Goal: Task Accomplishment & Management: Manage account settings

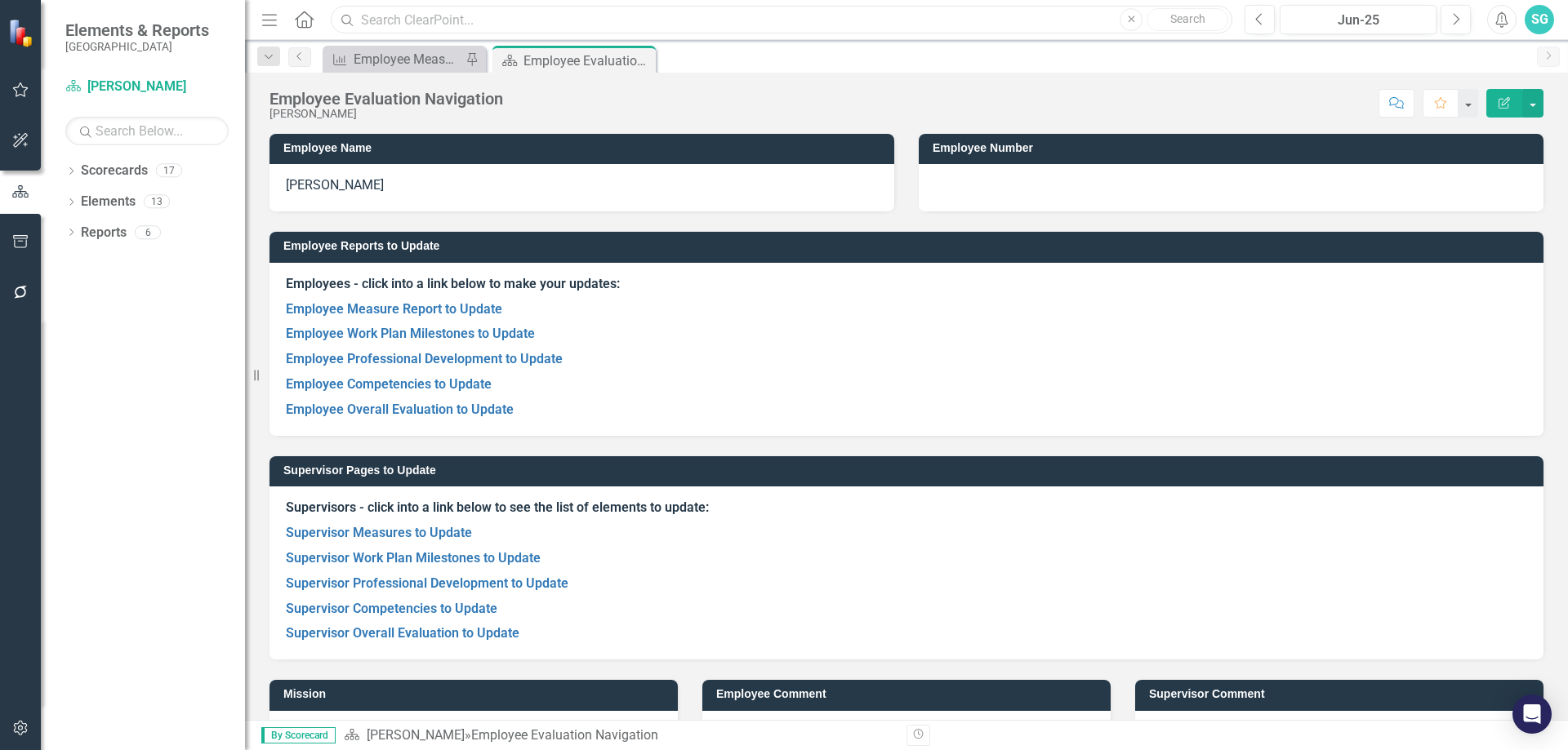
click at [836, 16] on input "text" at bounding box center [781, 20] width 902 height 28
click at [1461, 24] on button "Next" at bounding box center [1456, 19] width 30 height 29
click at [76, 355] on div "Dropdown Scorecards 17 Dropdown Gunnison County Dropdown Health & Human Service…" at bounding box center [142, 454] width 204 height 593
click at [1467, 407] on p "Employee Overall Evaluation to Update" at bounding box center [906, 408] width 1241 height 22
drag, startPoint x: 894, startPoint y: 662, endPoint x: 616, endPoint y: 639, distance: 278.9
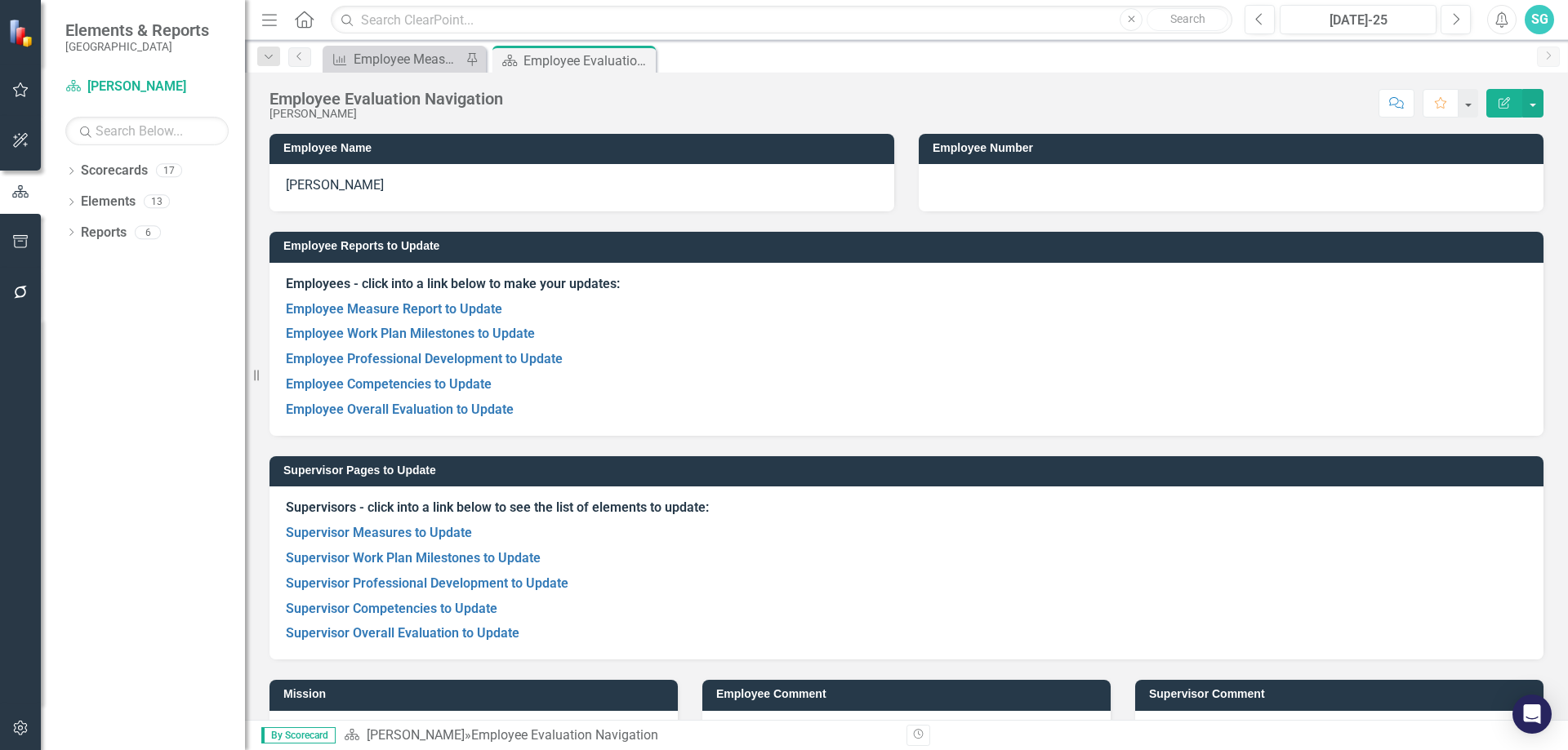
click at [894, 662] on div "Employee Comment" at bounding box center [906, 709] width 433 height 98
click at [467, 605] on link "Supervisor Competencies to Update" at bounding box center [392, 609] width 212 height 15
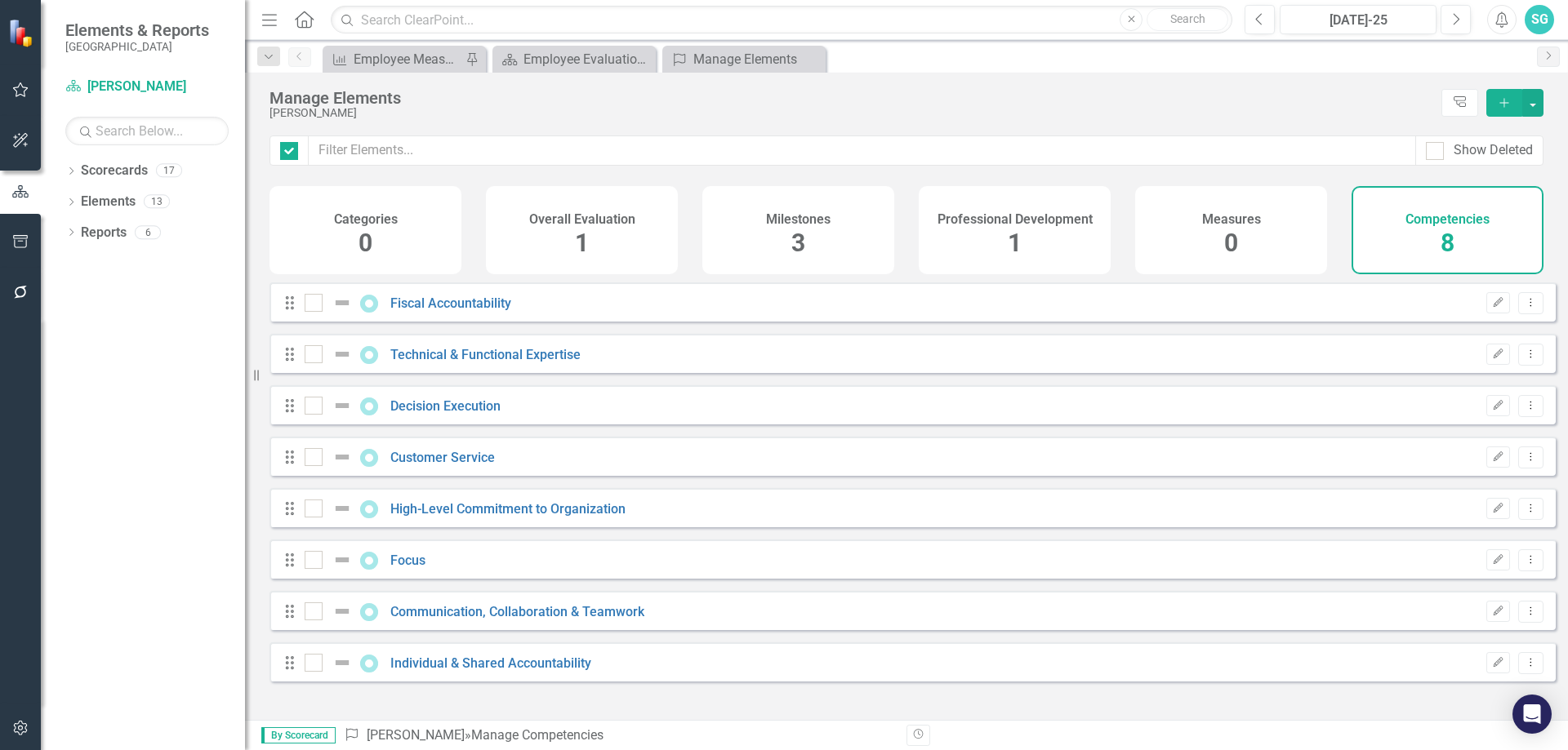
checkbox input "false"
click at [1518, 314] on button "Dropdown Menu" at bounding box center [1530, 303] width 25 height 22
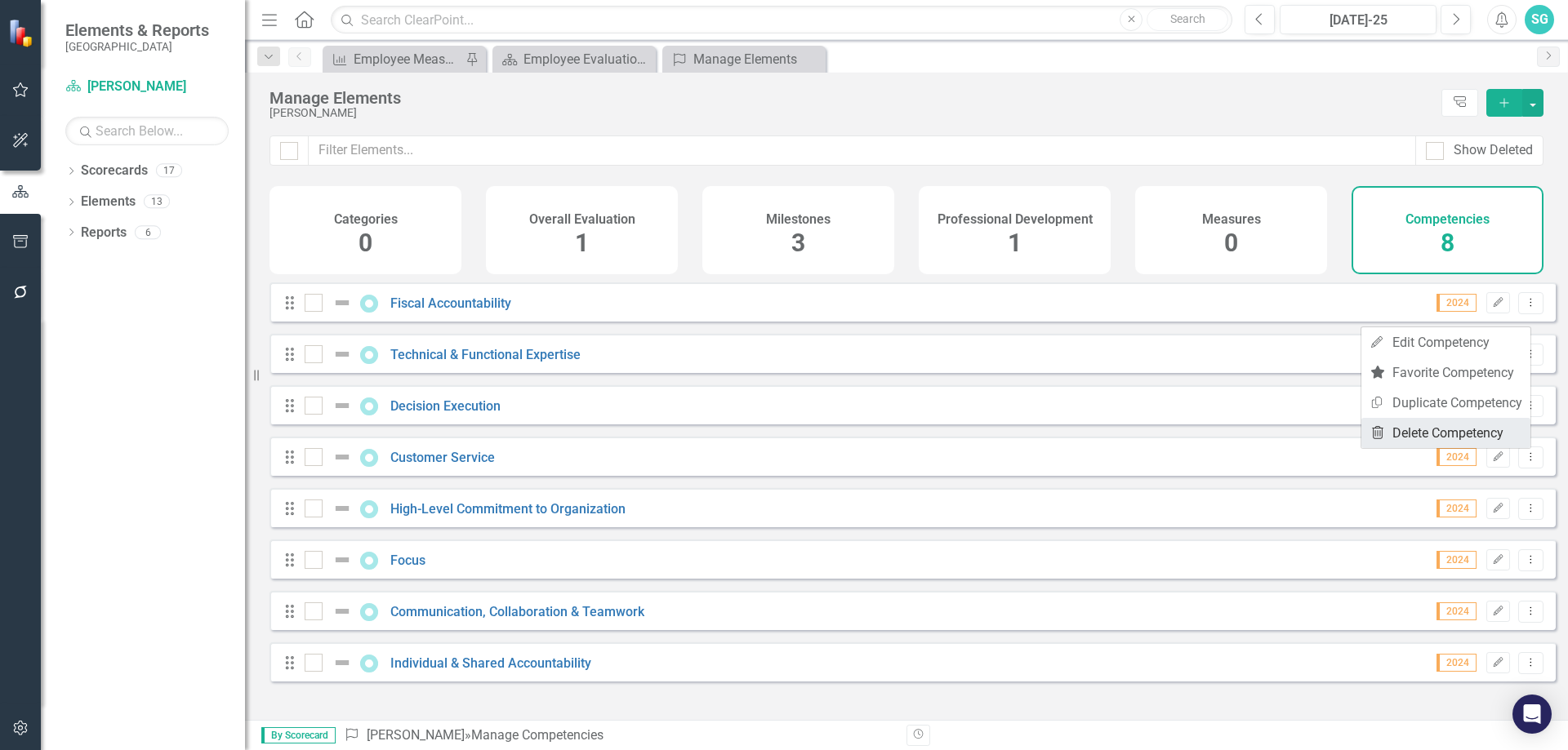
click at [1487, 437] on link "Trash Delete Competency" at bounding box center [1447, 433] width 169 height 30
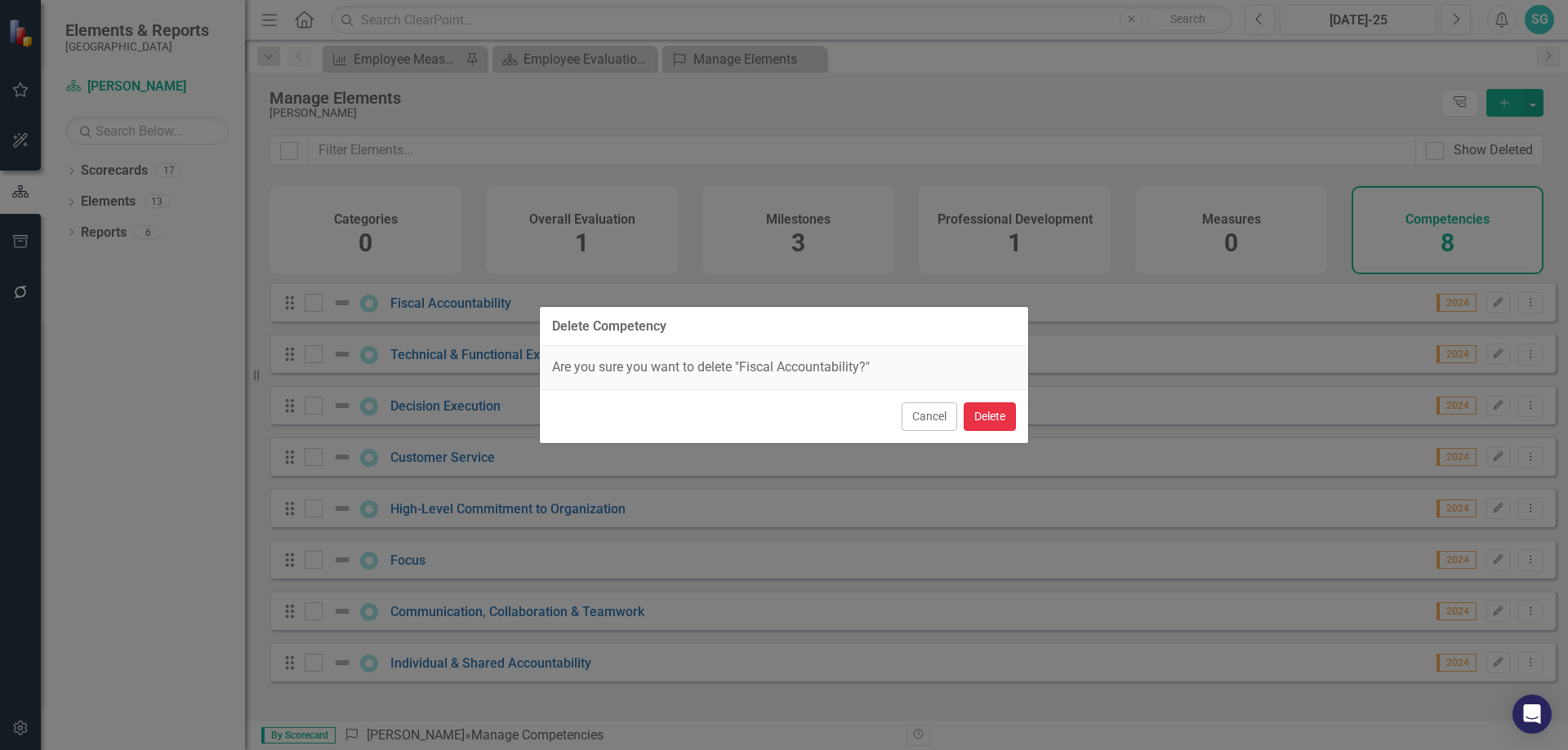
click at [996, 425] on button "Delete" at bounding box center [990, 417] width 53 height 28
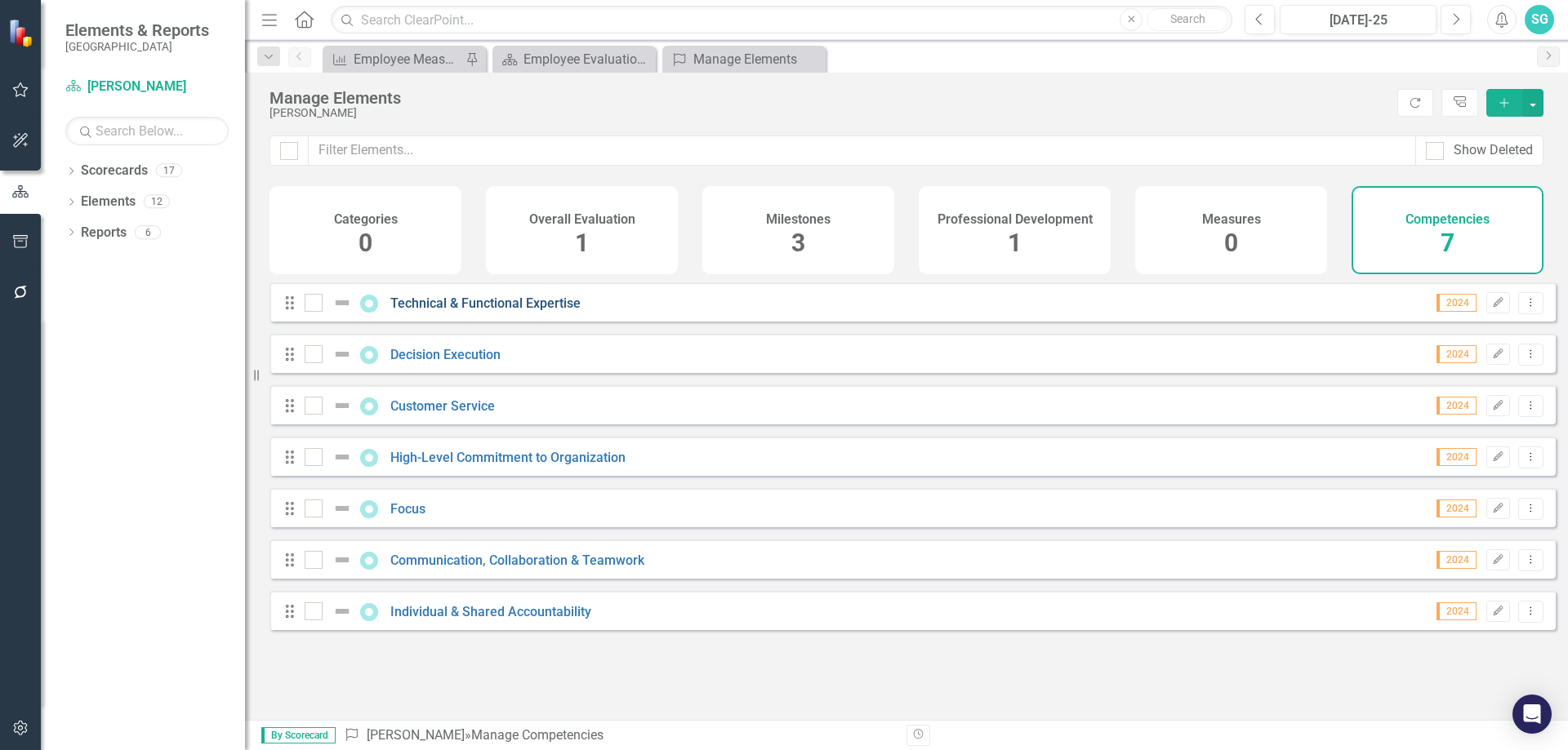
click at [473, 311] on link "Technical & Functional Expertise" at bounding box center [486, 303] width 190 height 15
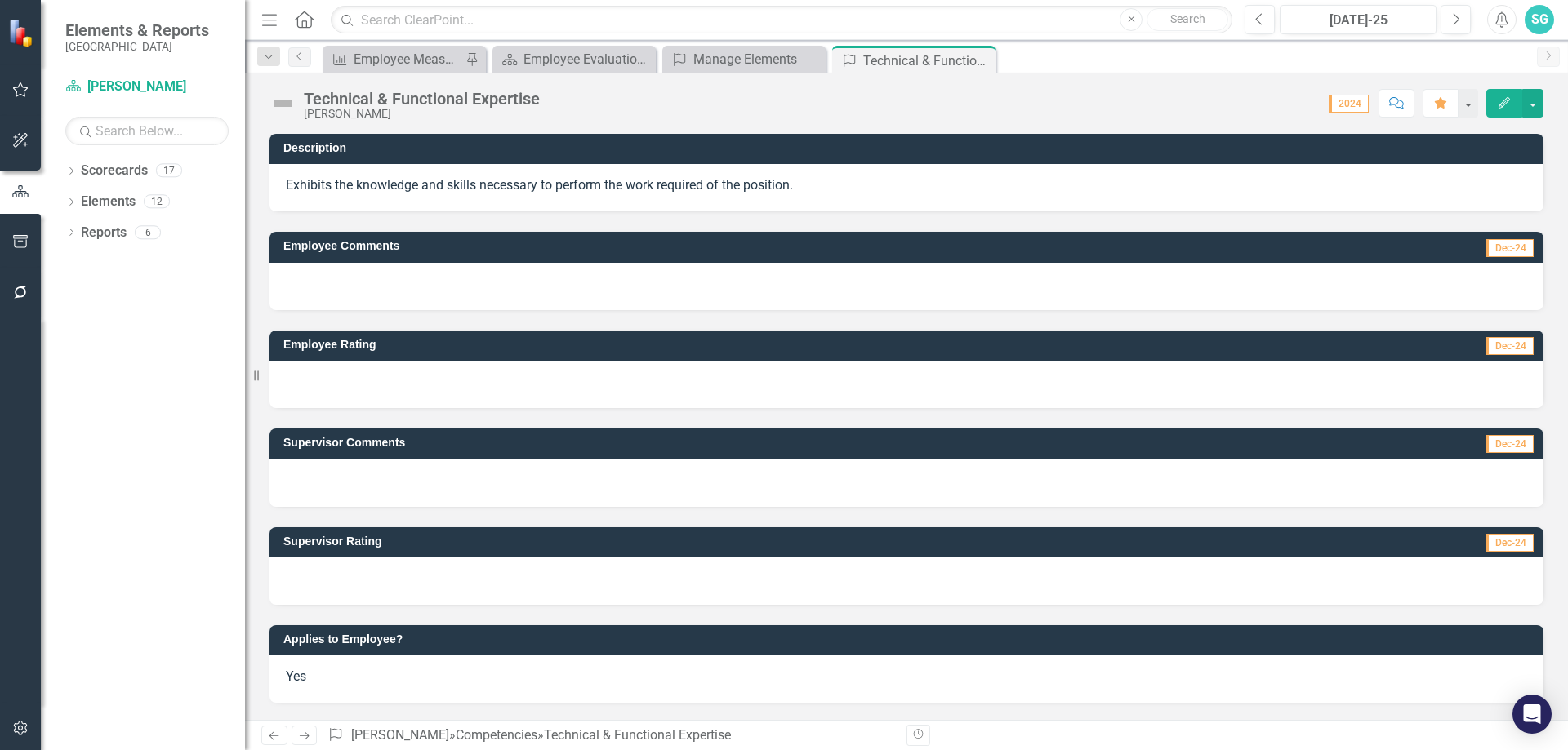
click at [470, 478] on div at bounding box center [906, 484] width 1274 height 47
click at [475, 468] on div at bounding box center [906, 484] width 1274 height 47
click at [329, 484] on div at bounding box center [906, 484] width 1274 height 47
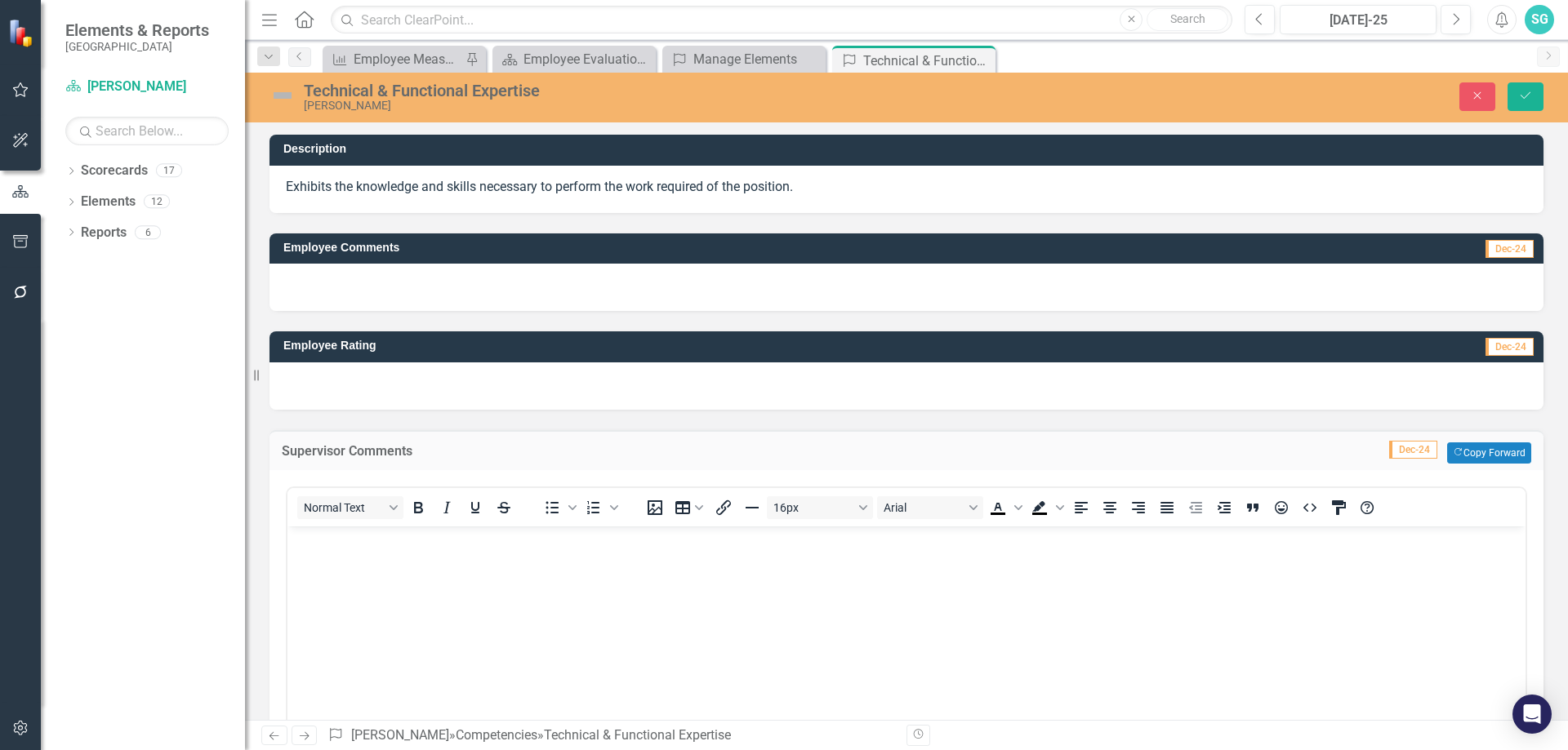
click at [348, 583] on body "Rich Text Area. Press ALT-0 for help." at bounding box center [905, 648] width 1238 height 245
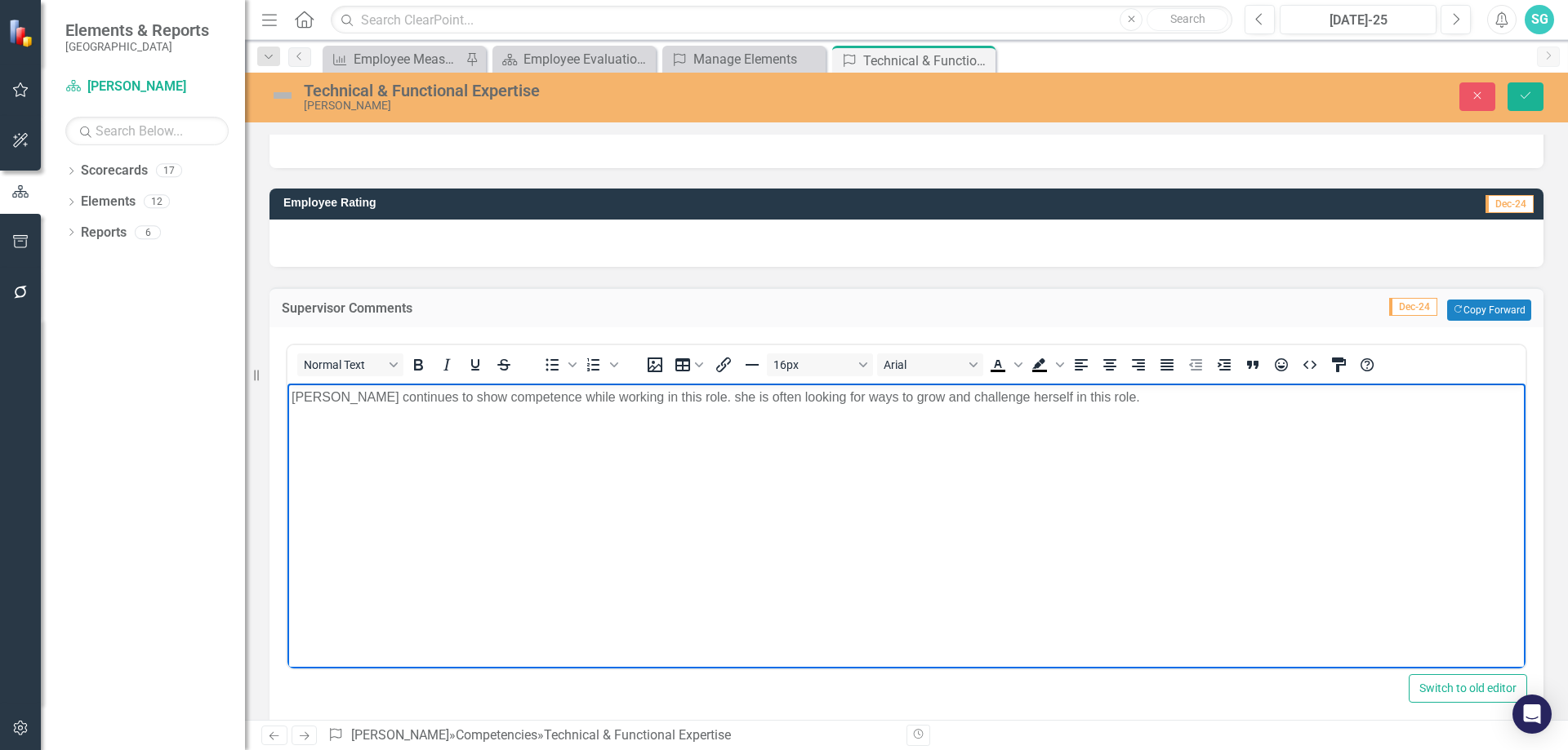
scroll to position [327, 0]
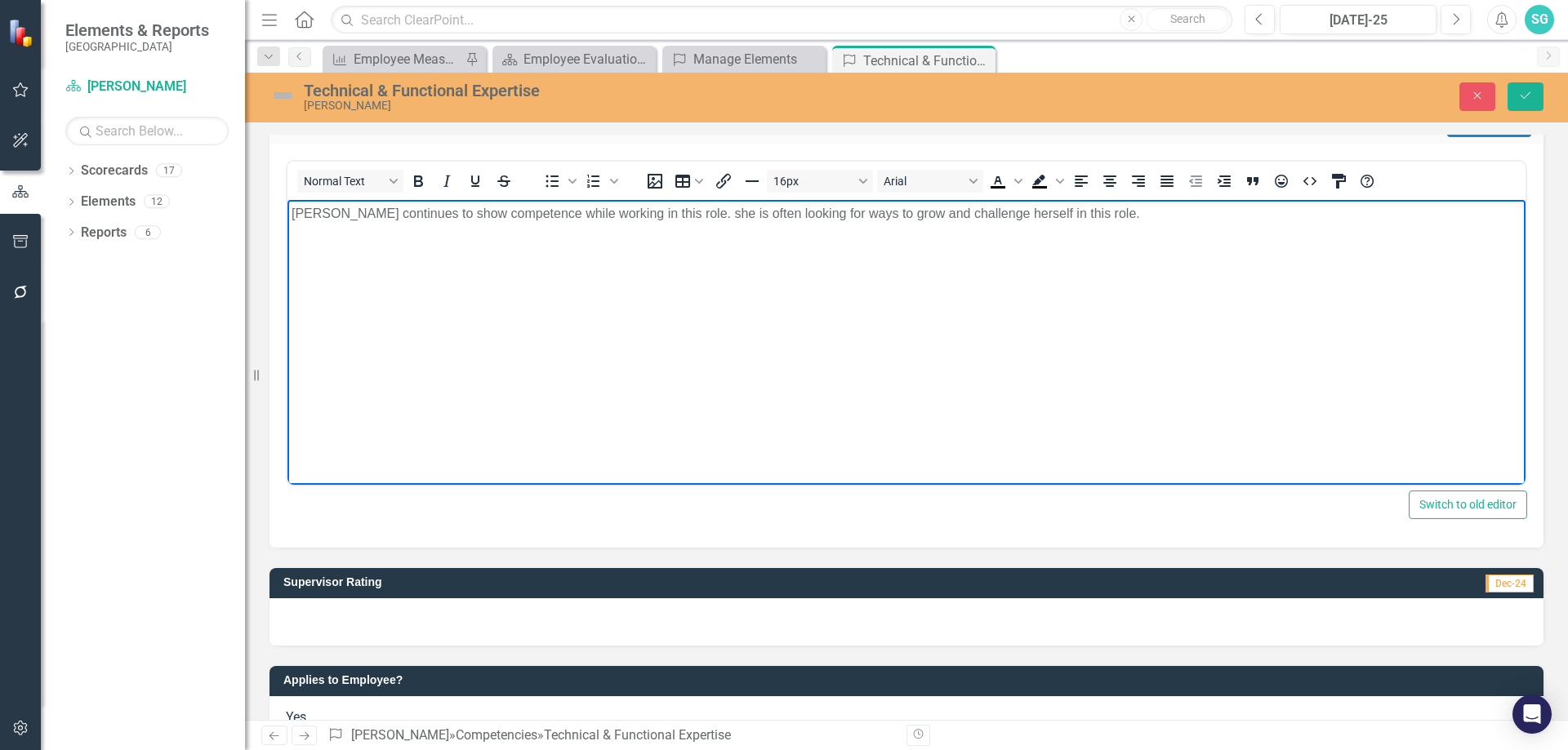
click at [432, 604] on div at bounding box center [906, 622] width 1274 height 47
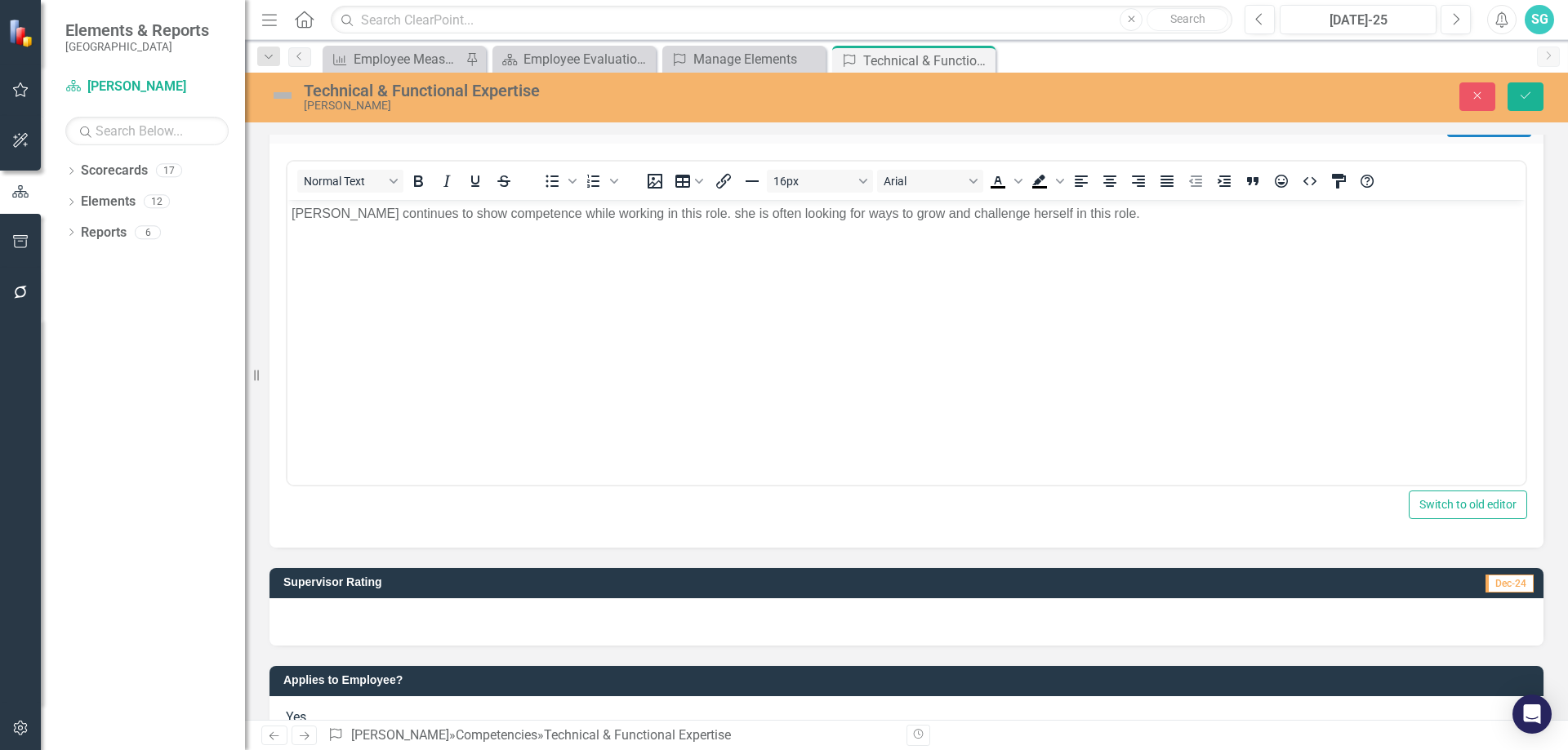
click at [432, 605] on div at bounding box center [906, 622] width 1274 height 47
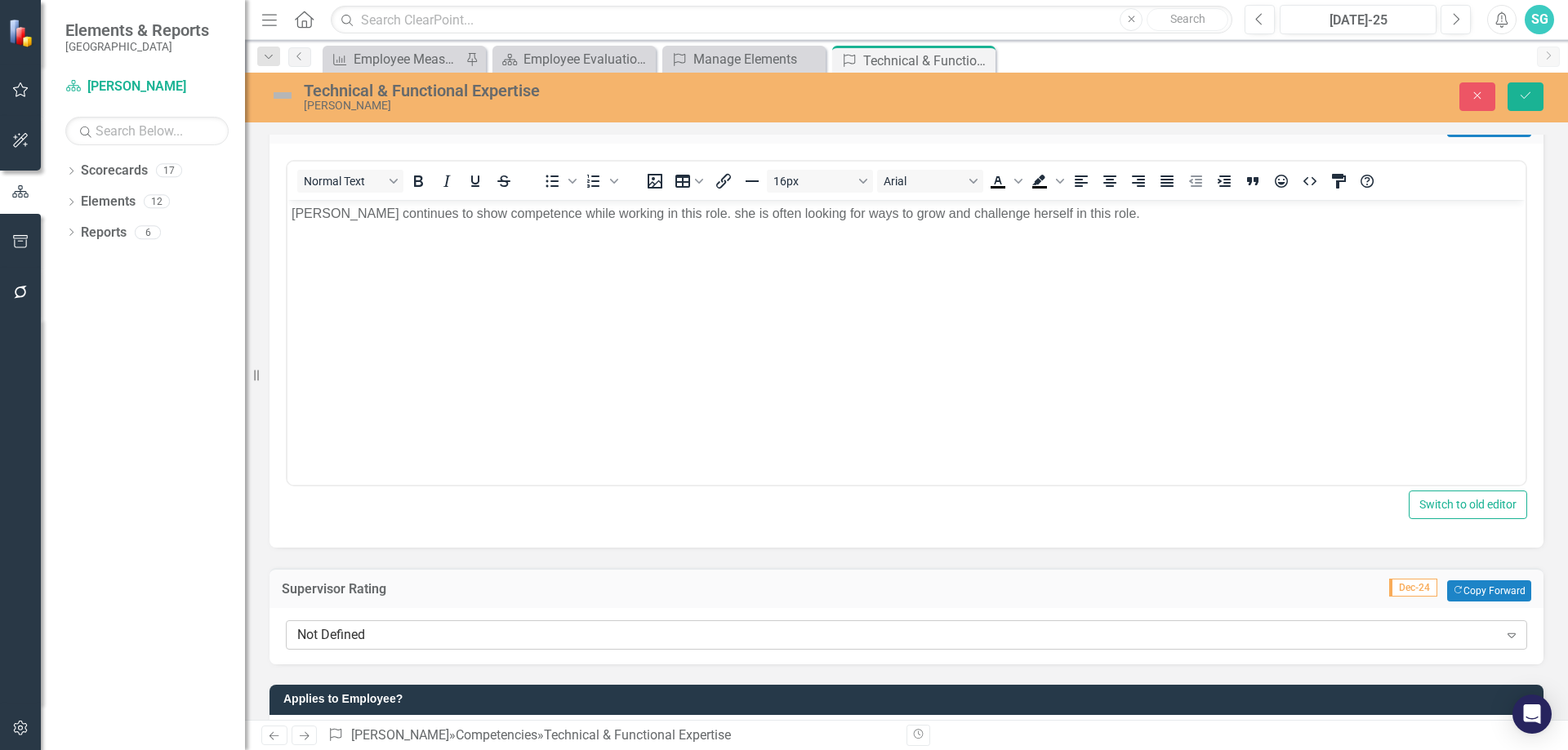
click at [399, 639] on div "Not Defined" at bounding box center [898, 635] width 1201 height 19
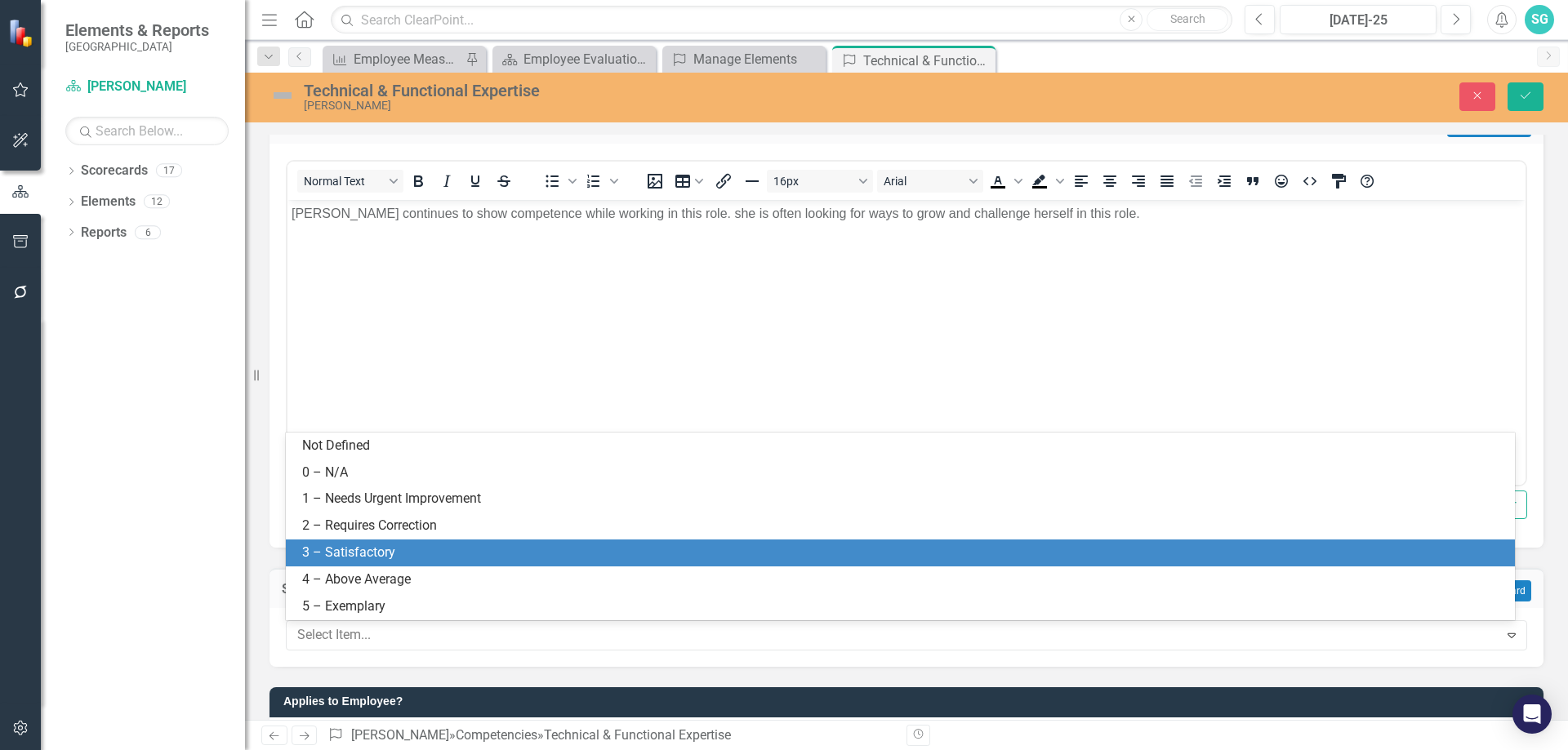
click at [398, 550] on div "3 – Satisfactory" at bounding box center [904, 553] width 1203 height 19
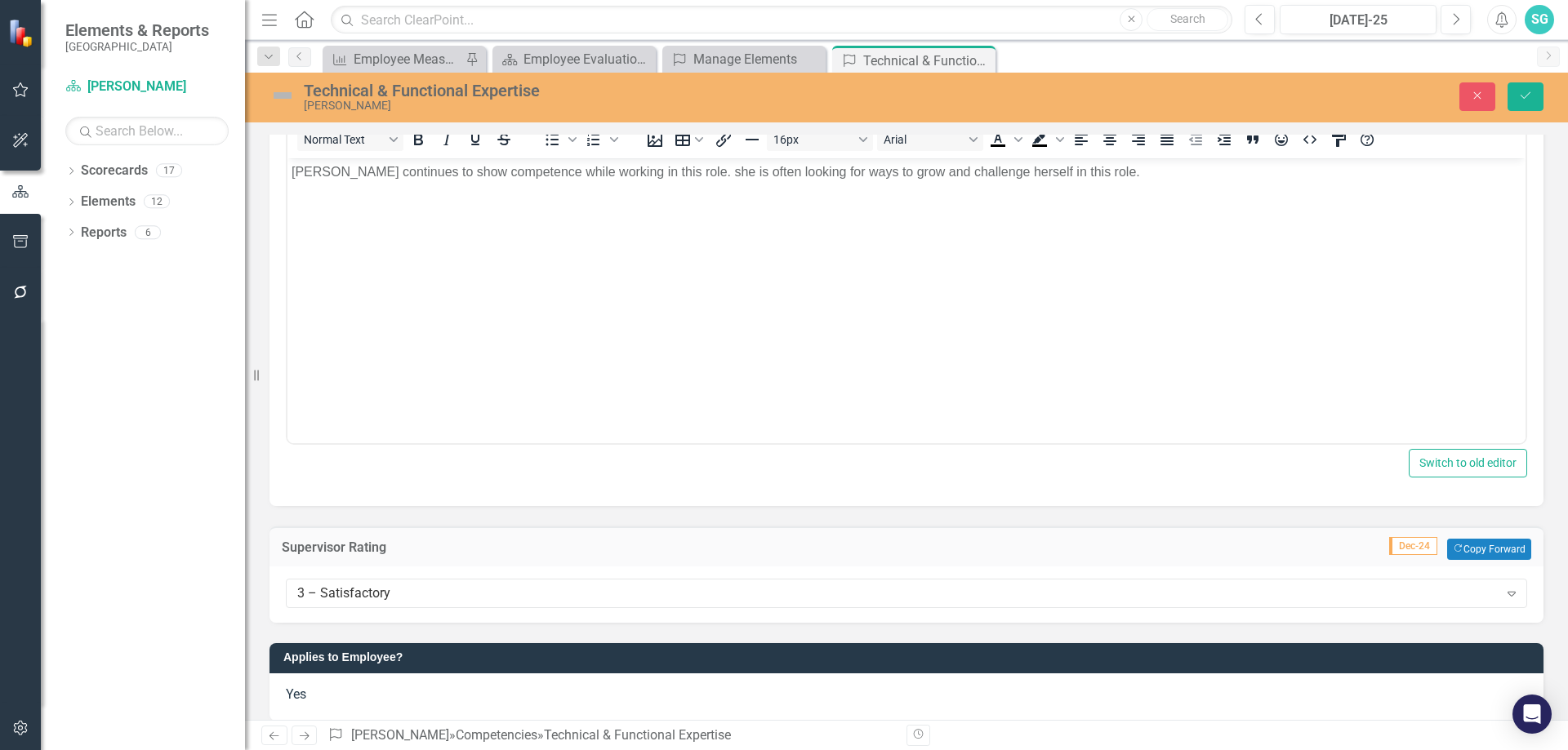
scroll to position [386, 0]
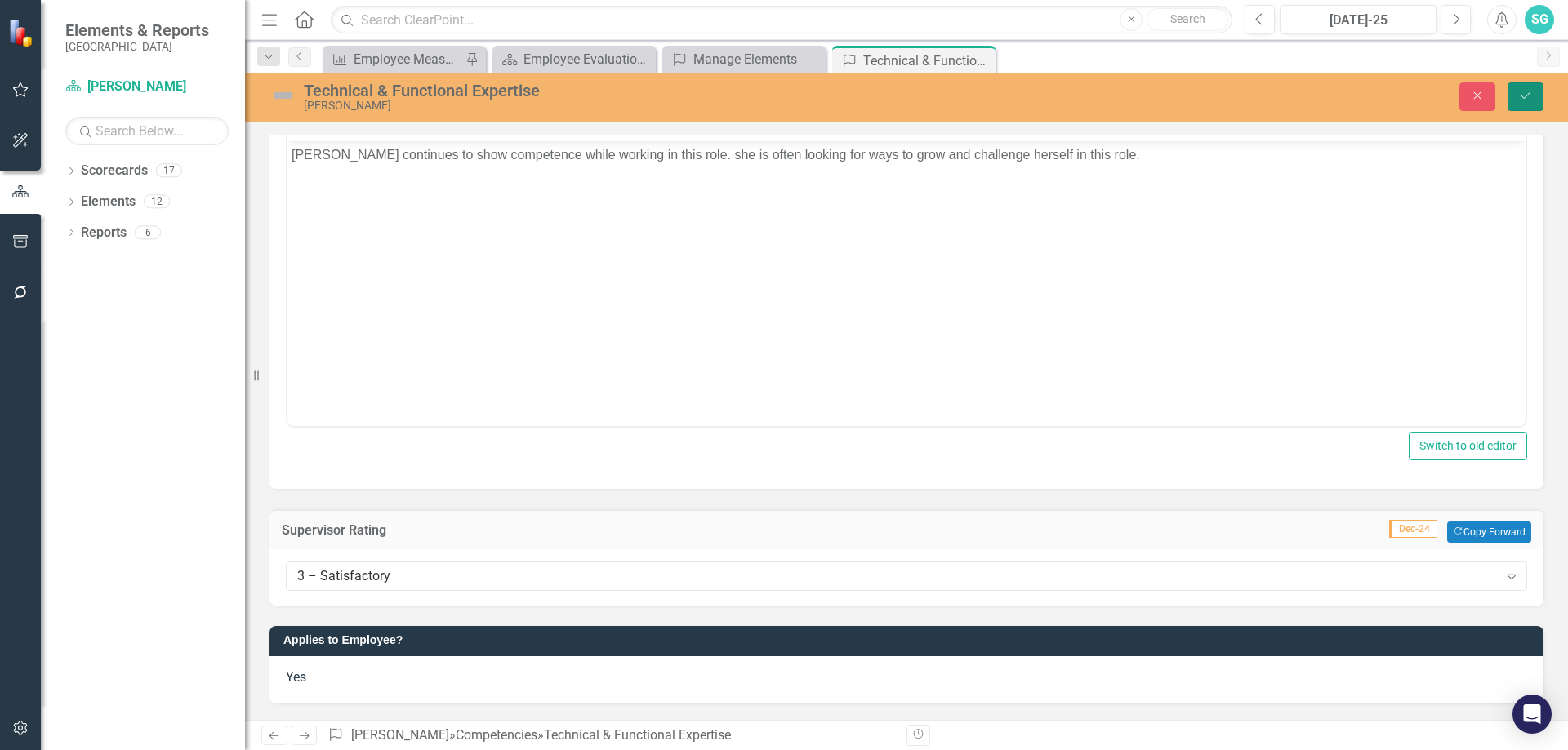
click at [1531, 96] on icon "Save" at bounding box center [1526, 95] width 15 height 11
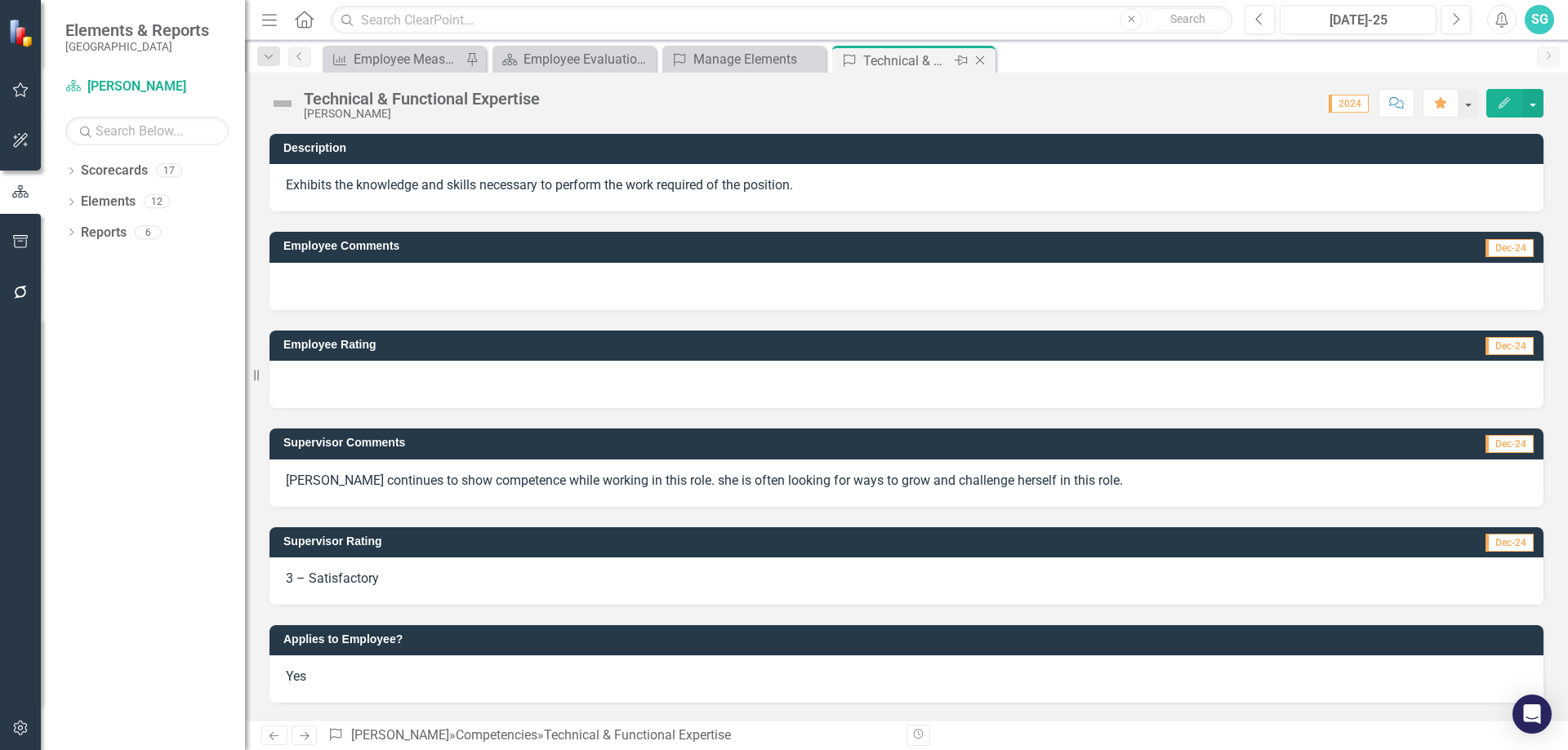
click at [977, 62] on icon "Close" at bounding box center [980, 60] width 16 height 13
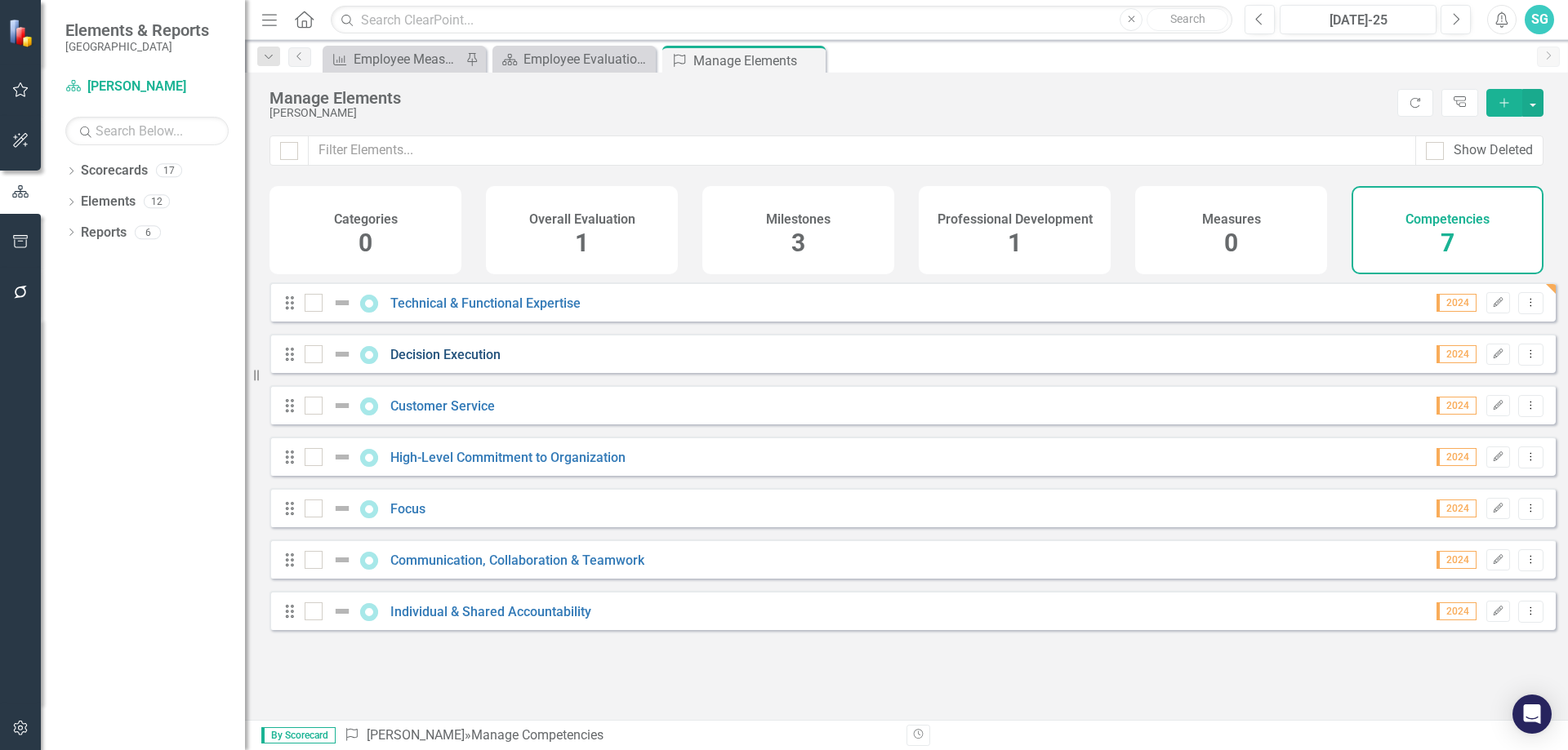
click at [409, 362] on link "Decision Execution" at bounding box center [445, 355] width 110 height 15
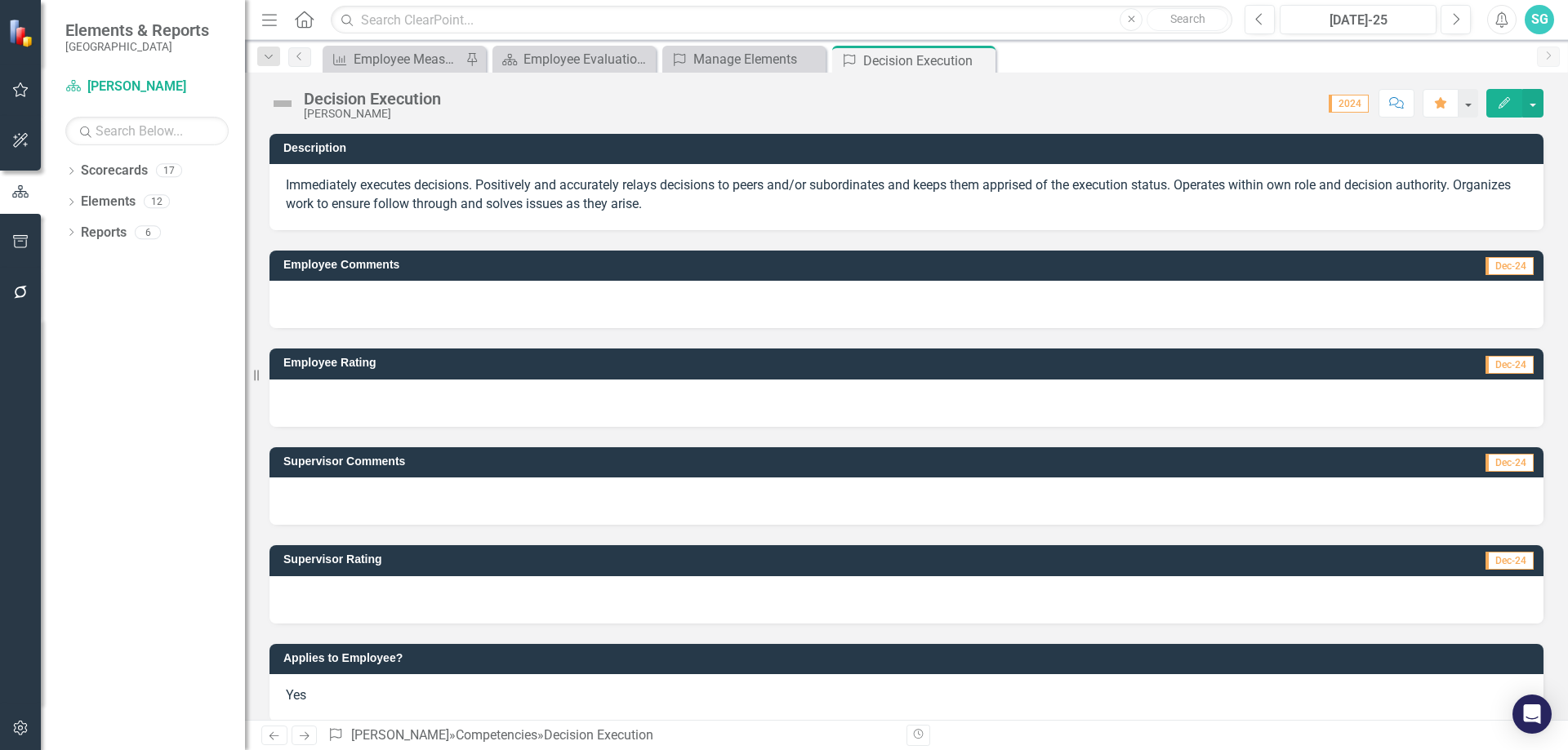
click at [485, 499] on div at bounding box center [906, 502] width 1274 height 47
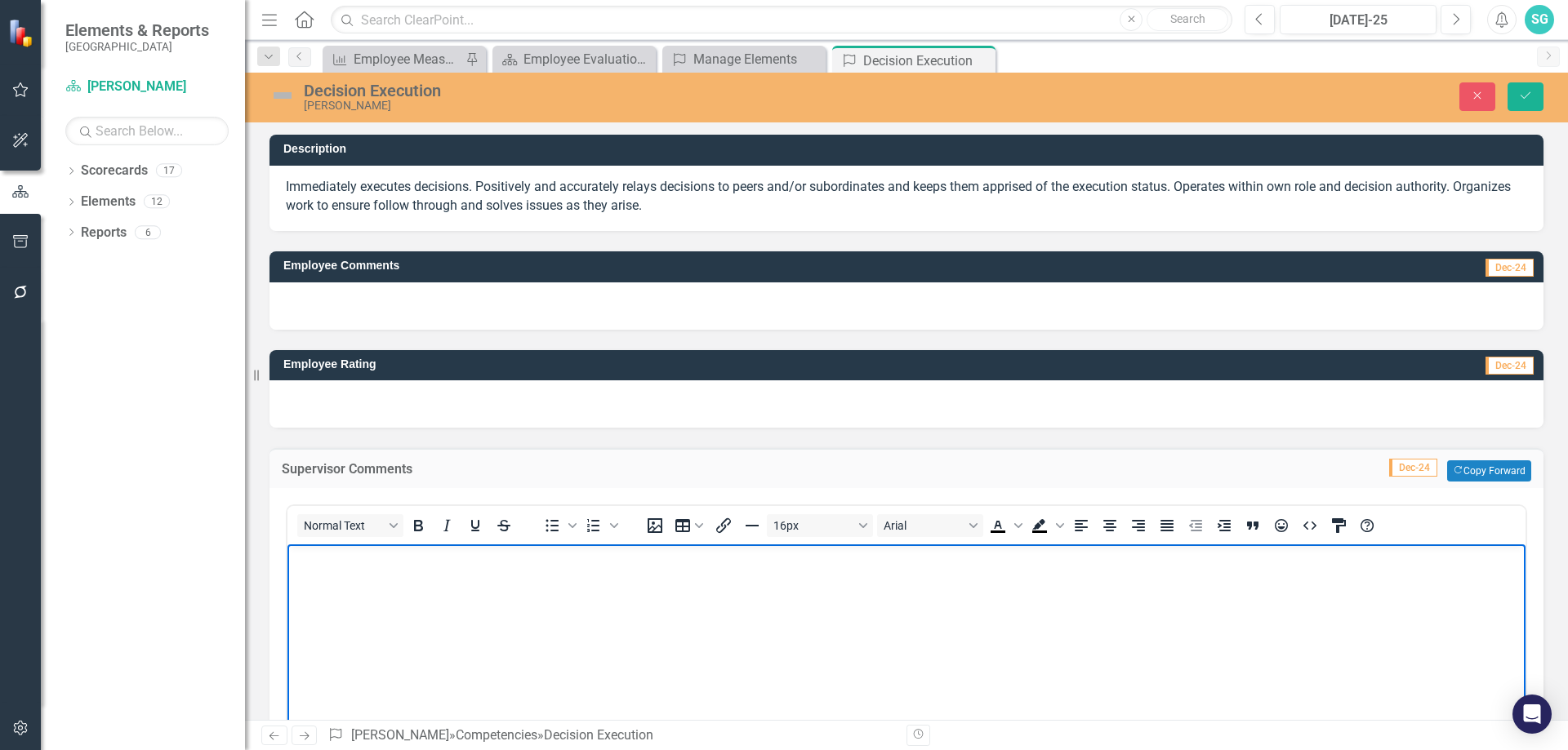
click at [524, 576] on body "Rich Text Area. Press ALT-0 for help." at bounding box center [905, 667] width 1238 height 245
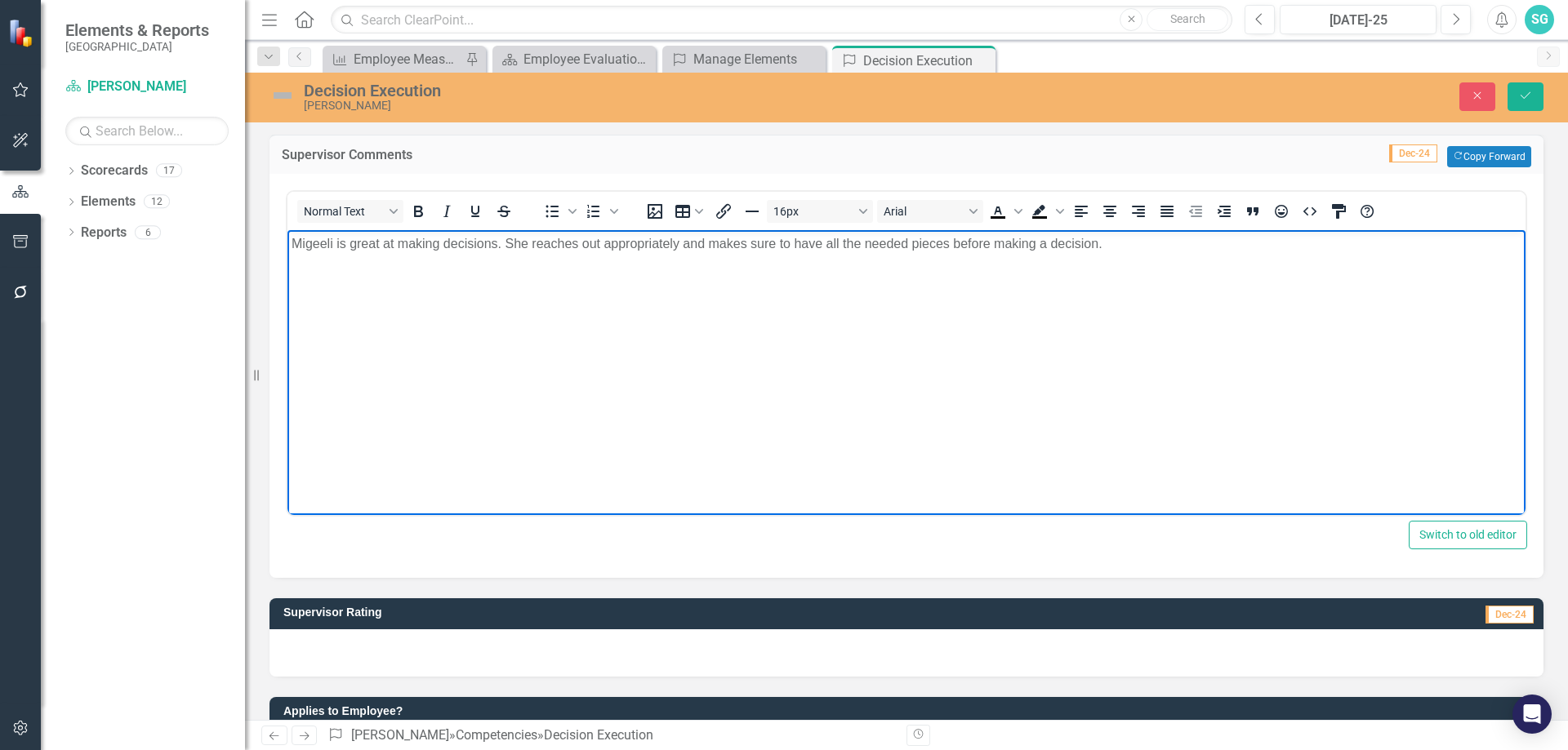
scroll to position [327, 0]
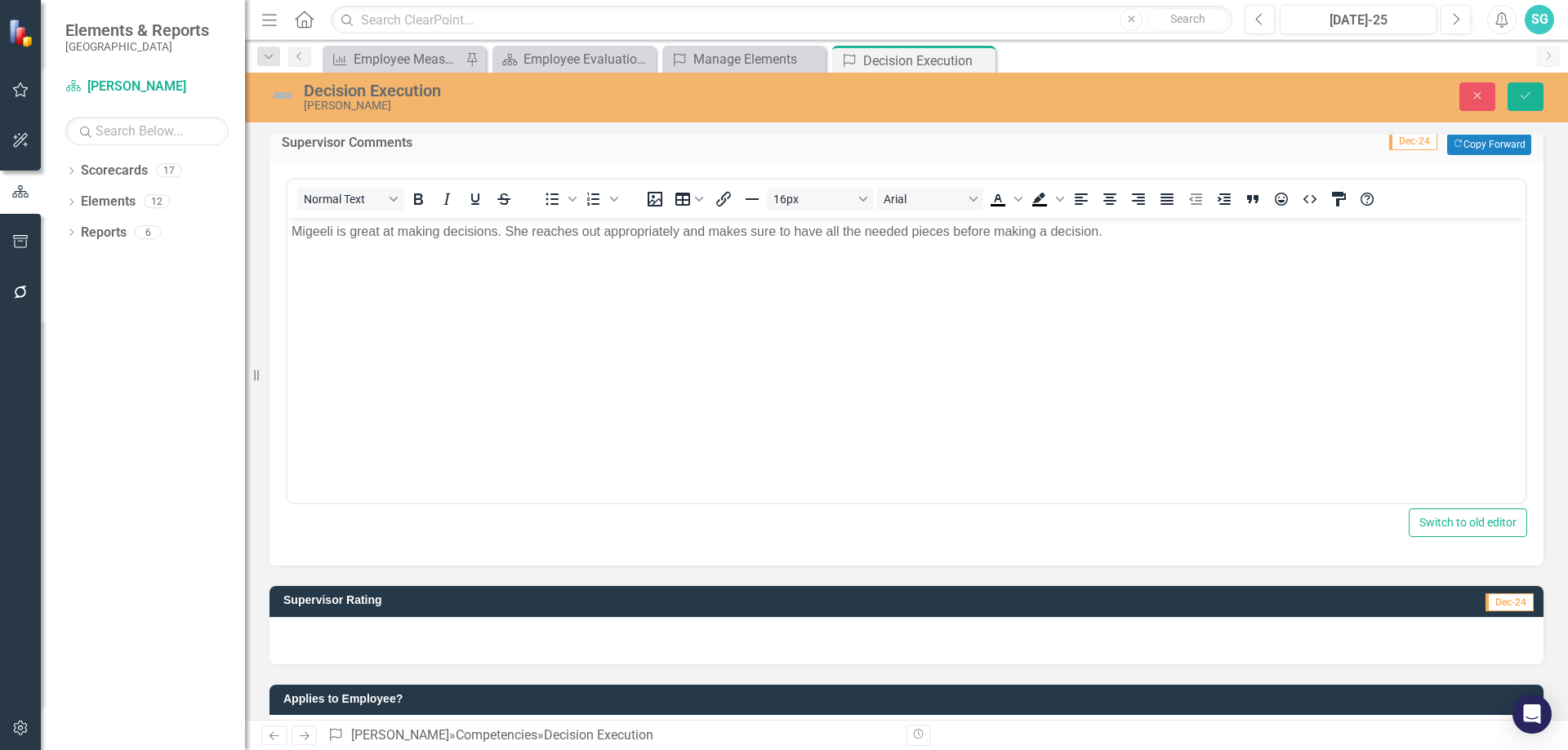
click at [435, 642] on div at bounding box center [906, 641] width 1274 height 47
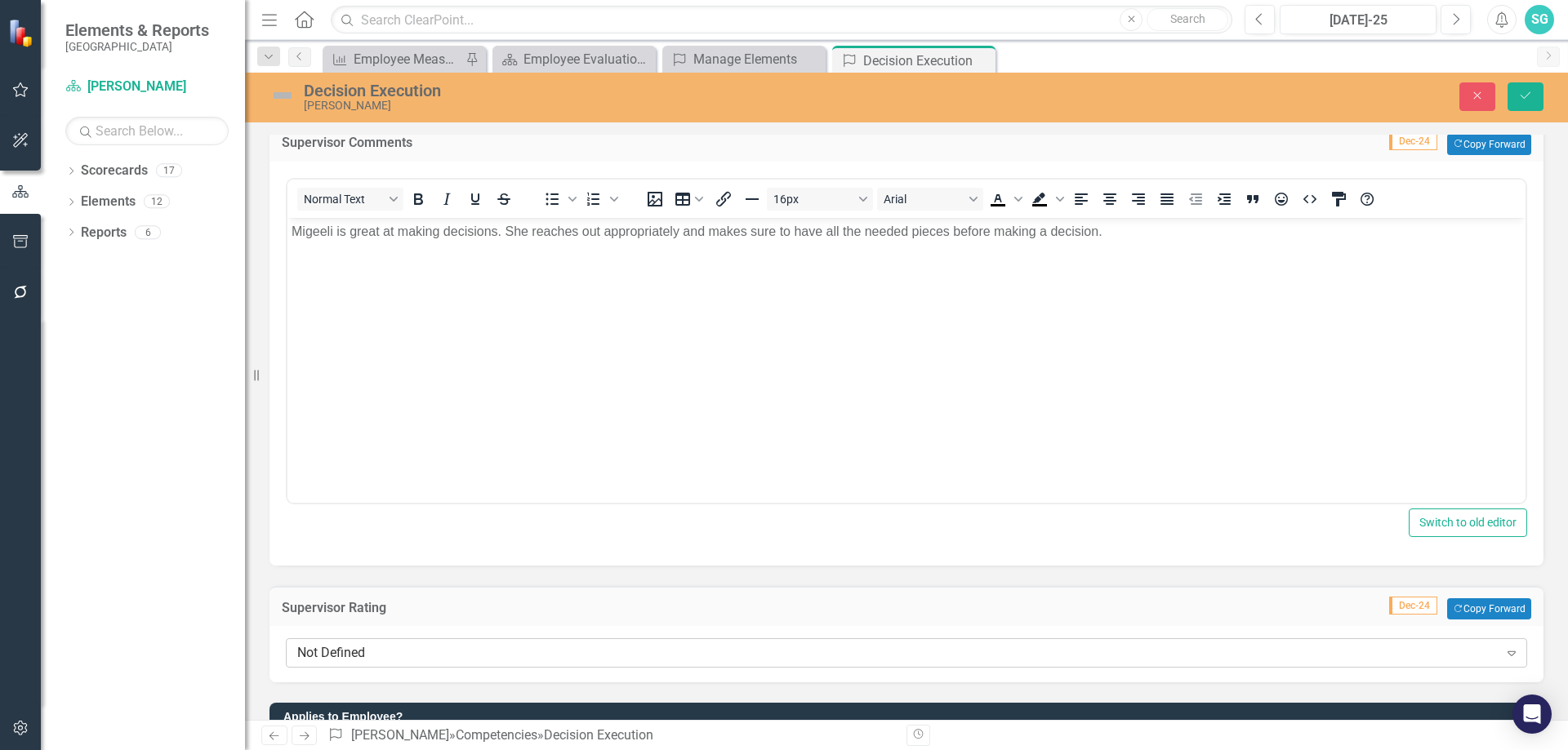
click at [423, 668] on div "Not Defined Expand" at bounding box center [906, 653] width 1241 height 29
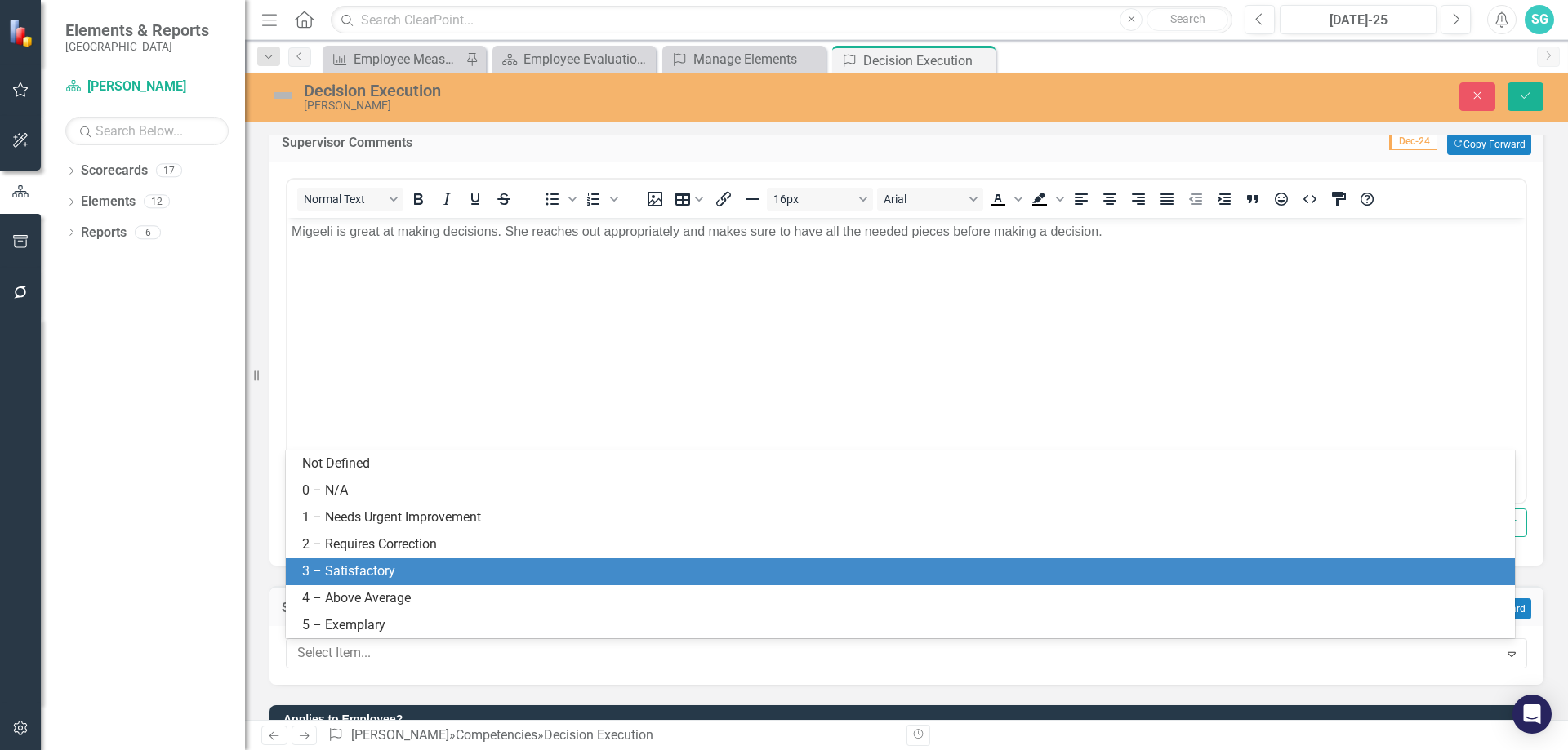
click at [431, 573] on div "3 – Satisfactory" at bounding box center [904, 572] width 1203 height 19
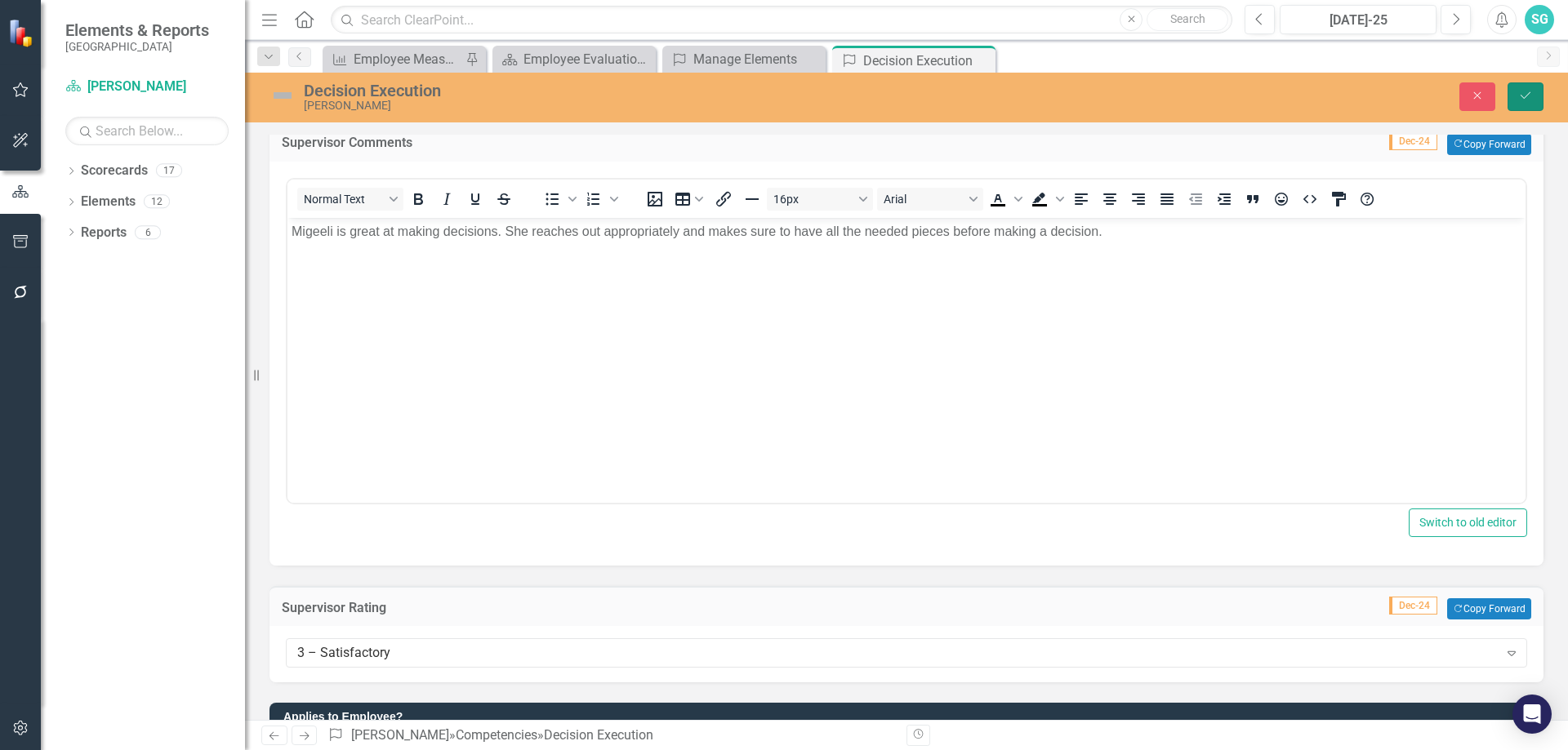
click at [1536, 101] on button "Save" at bounding box center [1526, 97] width 36 height 28
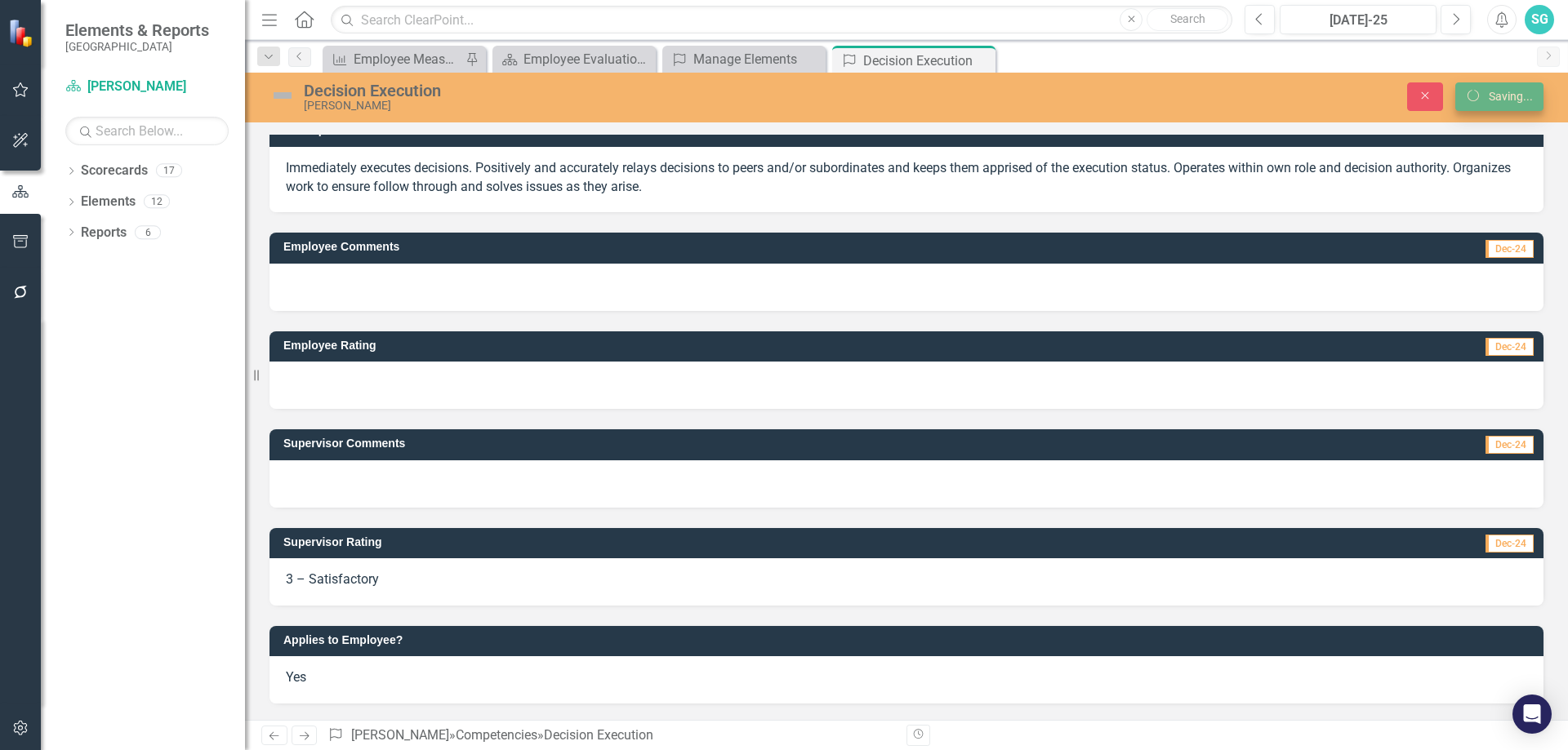
scroll to position [19, 0]
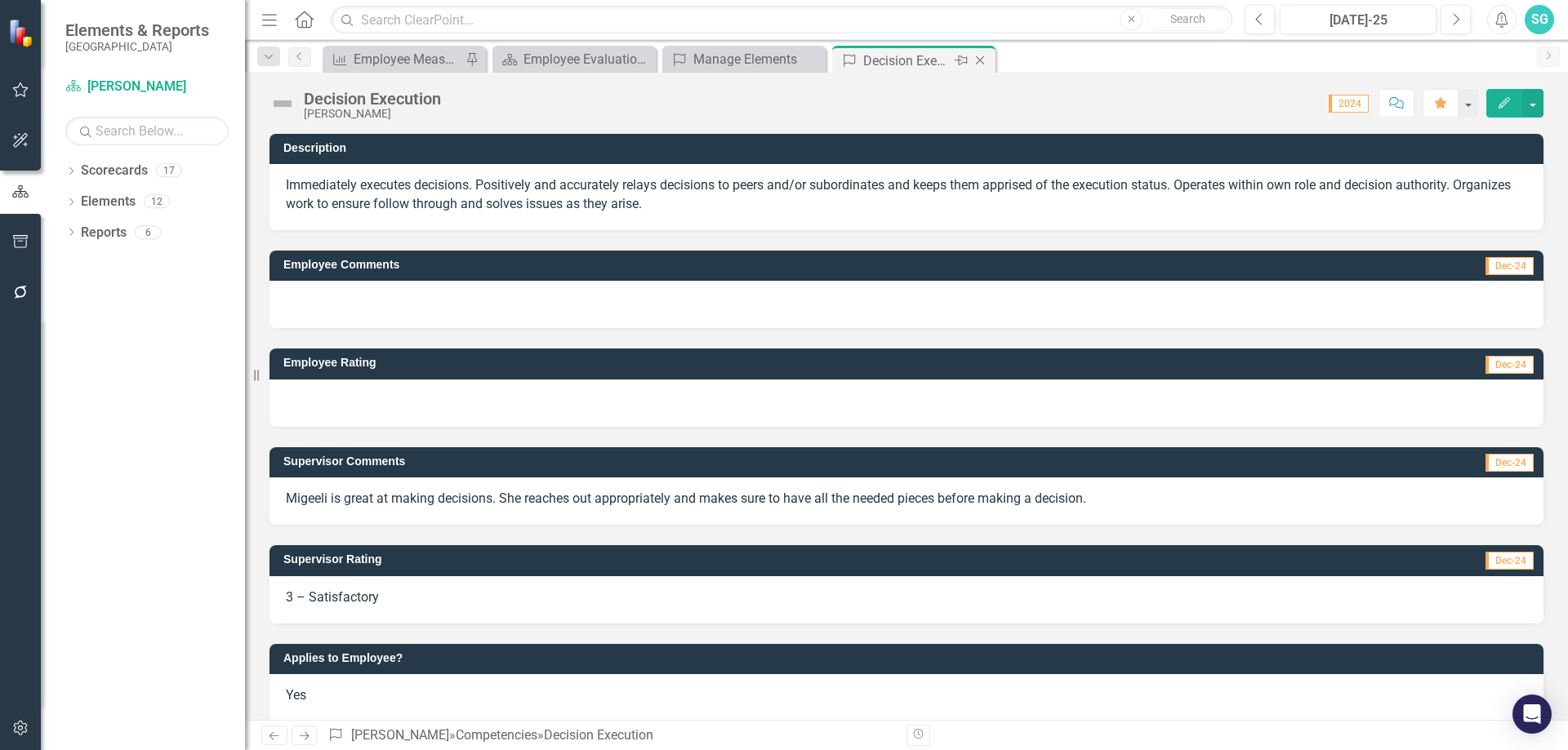
click at [979, 63] on icon "Close" at bounding box center [980, 60] width 16 height 13
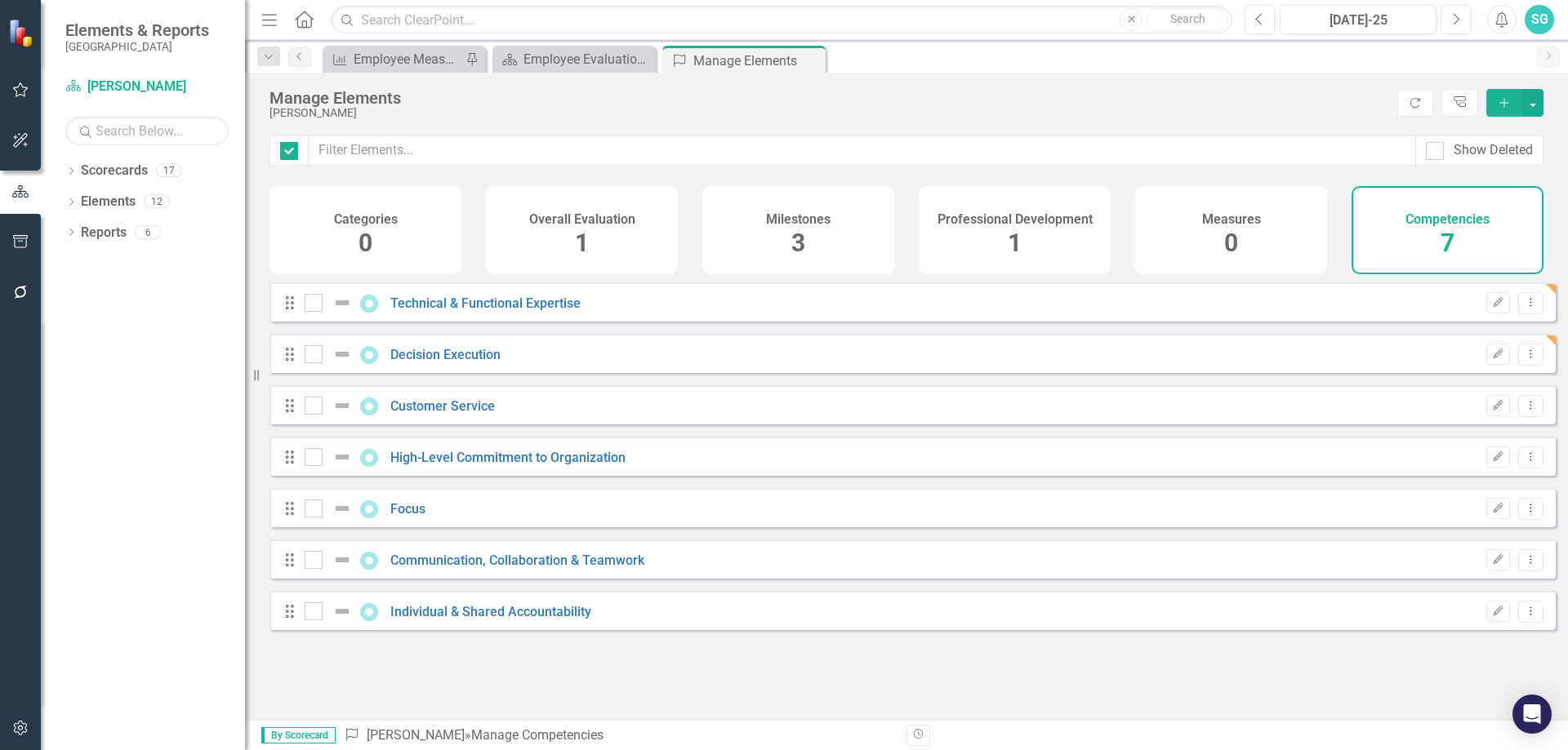
checkbox input "false"
click at [426, 414] on link "Customer Service" at bounding box center [442, 406] width 104 height 15
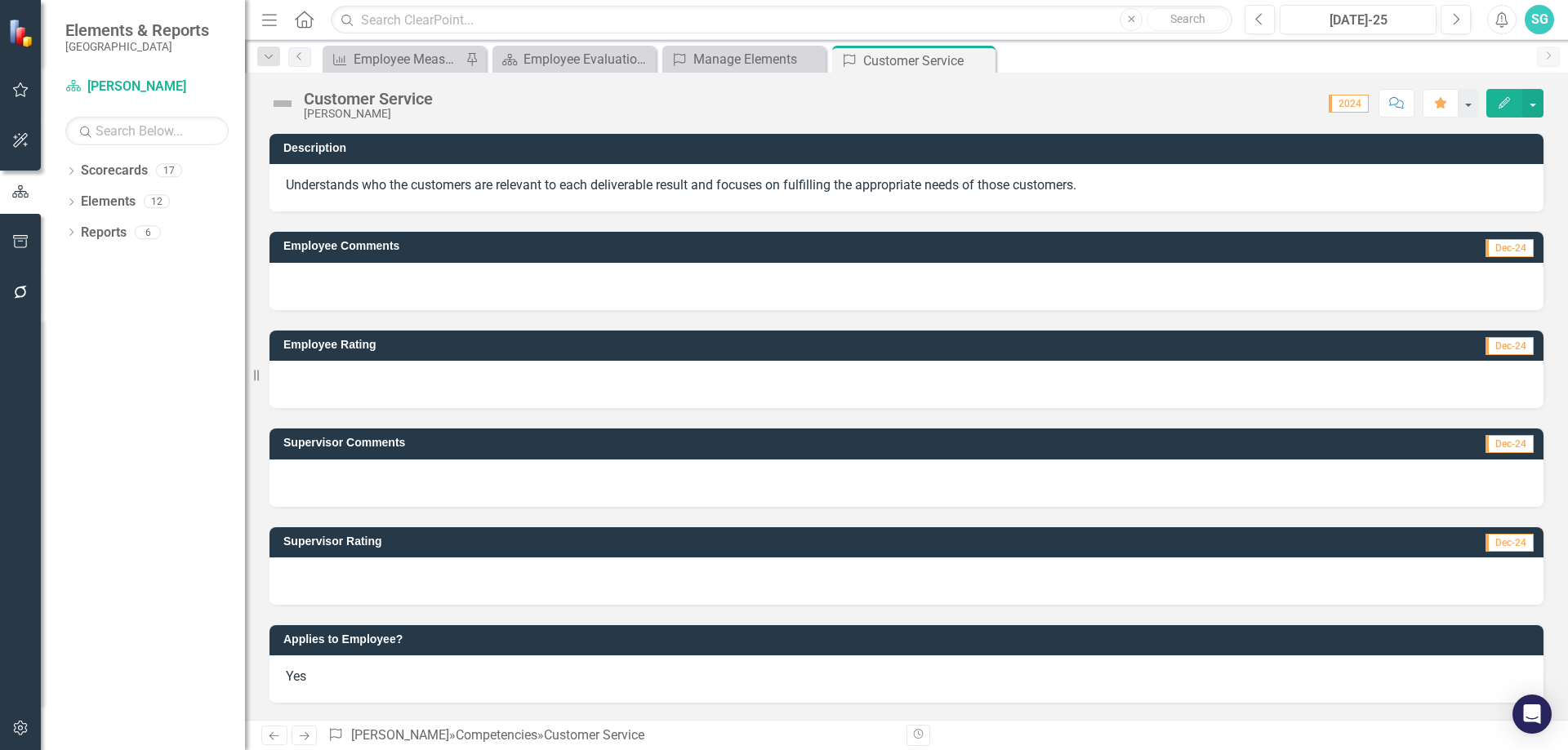
click at [313, 479] on div at bounding box center [906, 484] width 1274 height 47
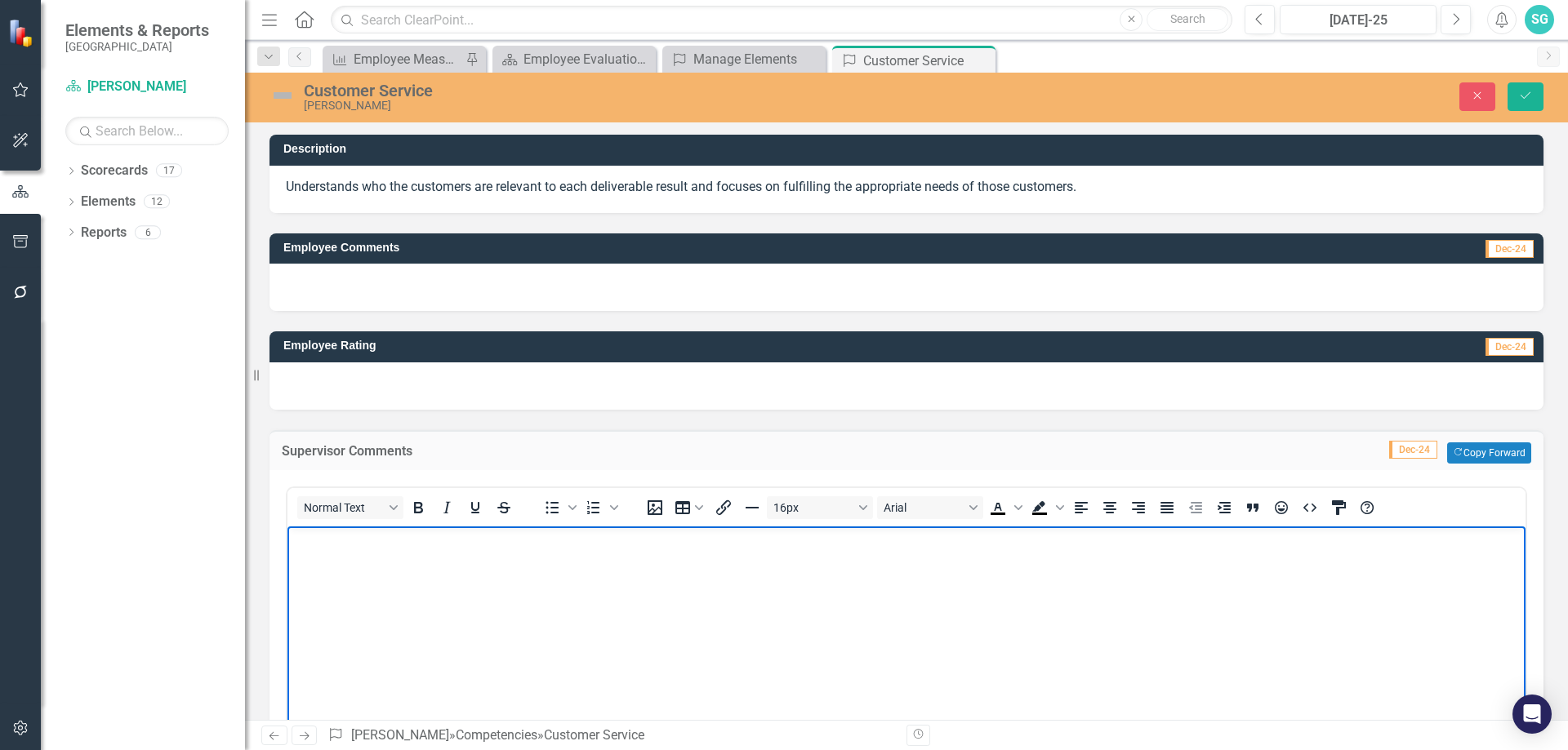
click at [478, 610] on body "Rich Text Area. Press ALT-0 for help." at bounding box center [905, 648] width 1238 height 245
click at [598, 542] on p "Migeeli provides excellent customer service and" at bounding box center [906, 539] width 1230 height 20
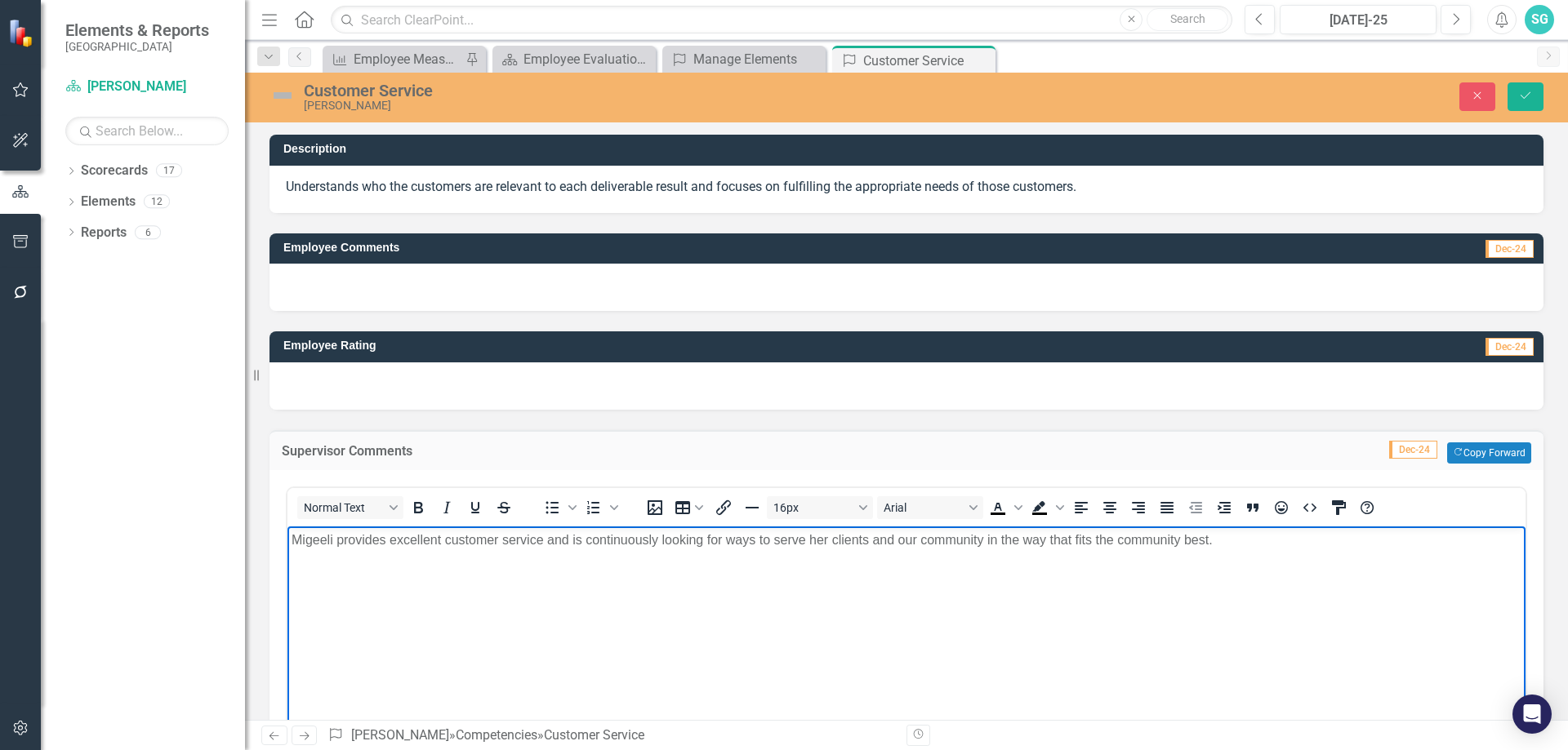
drag, startPoint x: 1288, startPoint y: 551, endPoint x: 1007, endPoint y: 550, distance: 281.0
click at [1002, 550] on body "Migeeli provides excellent customer service and is continuously looking for way…" at bounding box center [905, 648] width 1238 height 245
click at [1103, 545] on p "Migeeli provides excellent customer service and is continuously looking for way…" at bounding box center [906, 539] width 1230 height 20
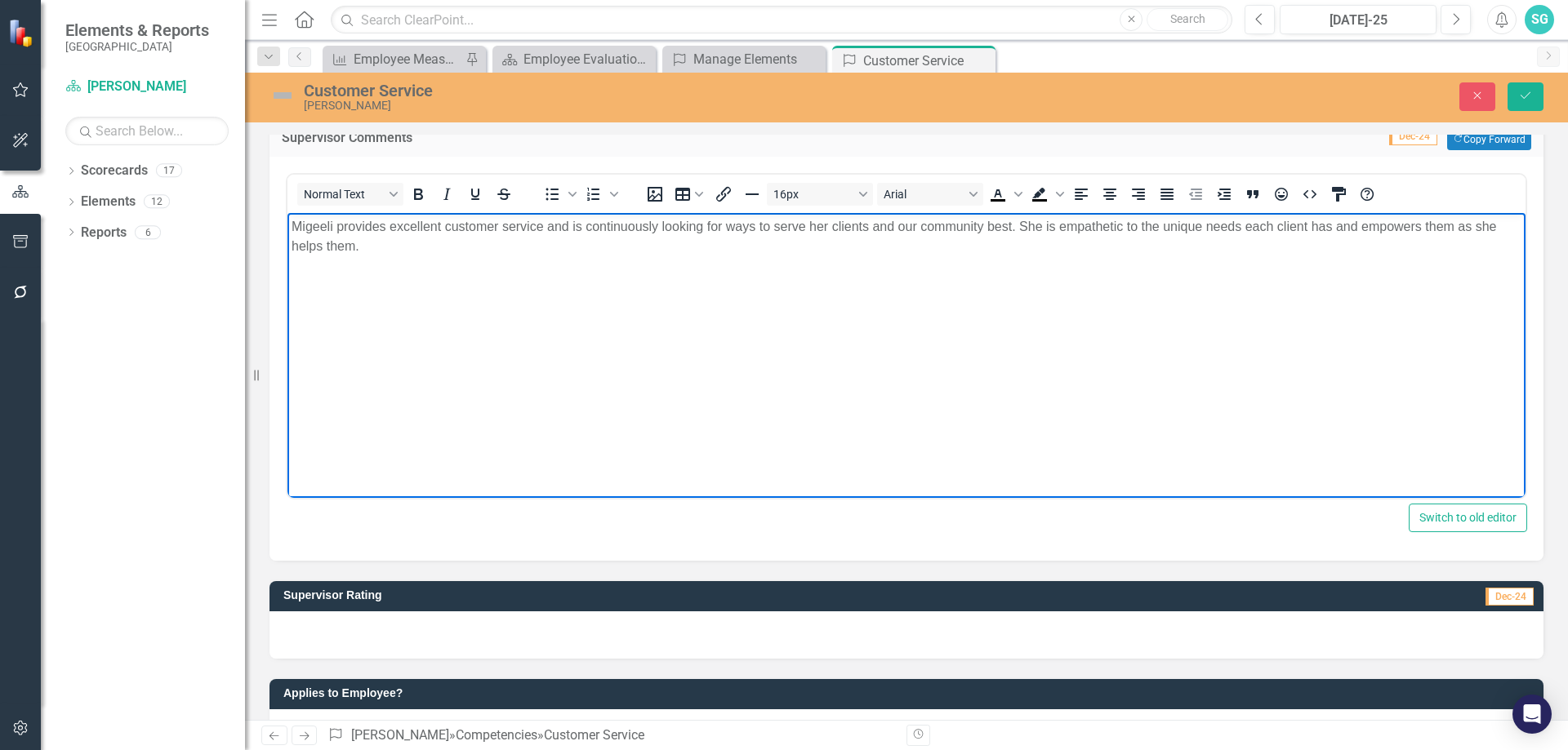
scroll to position [327, 0]
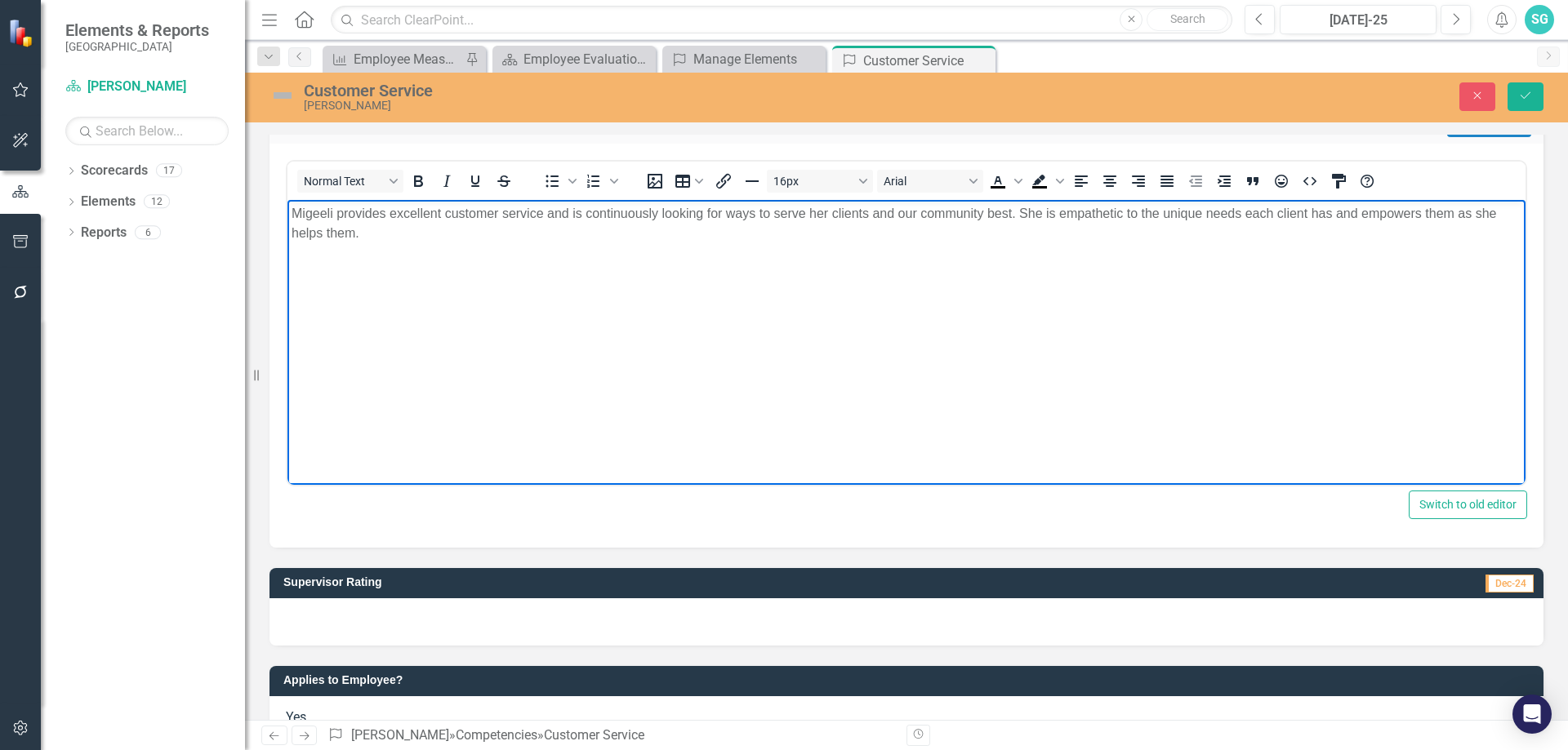
click at [696, 617] on div at bounding box center [906, 622] width 1274 height 47
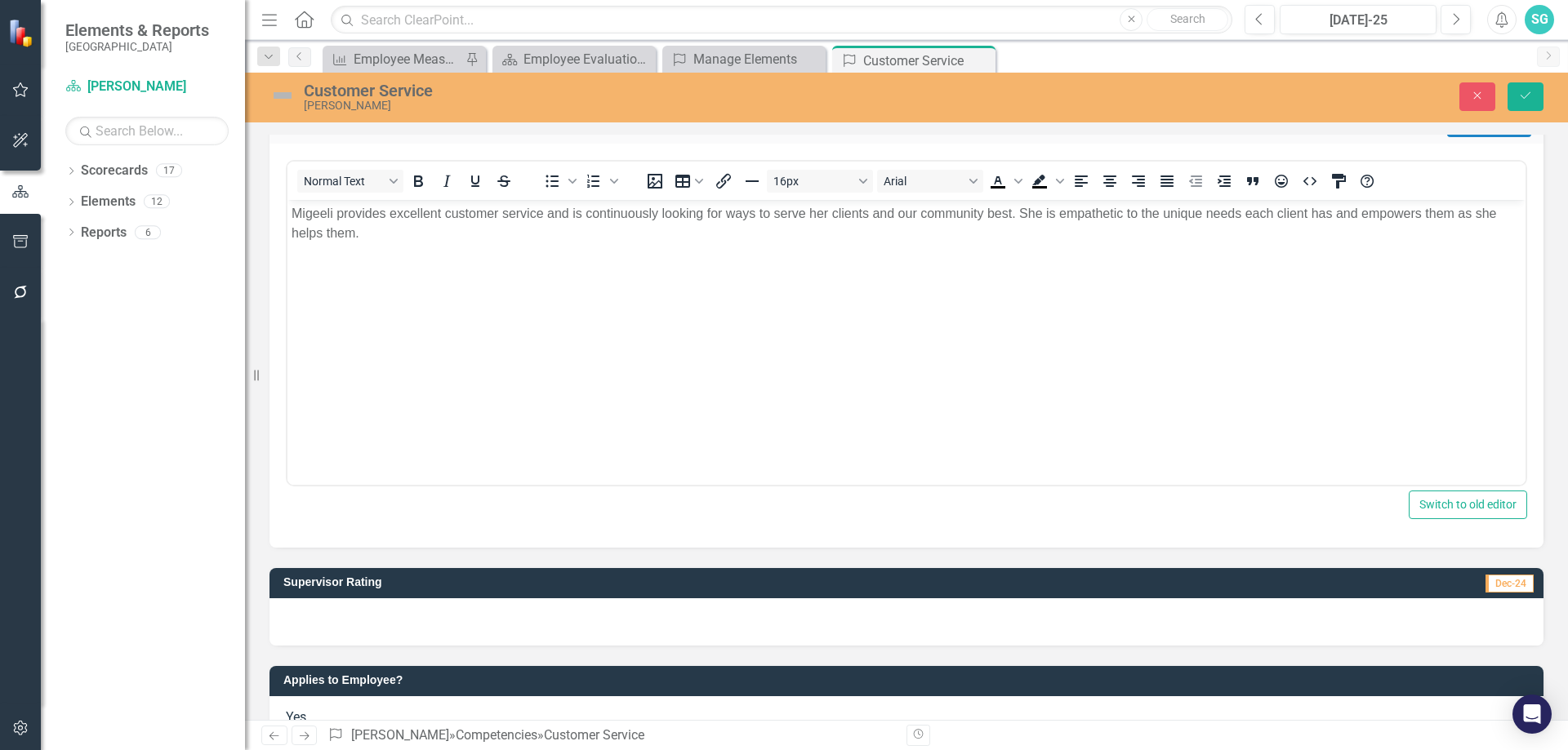
click at [696, 617] on div at bounding box center [906, 622] width 1274 height 47
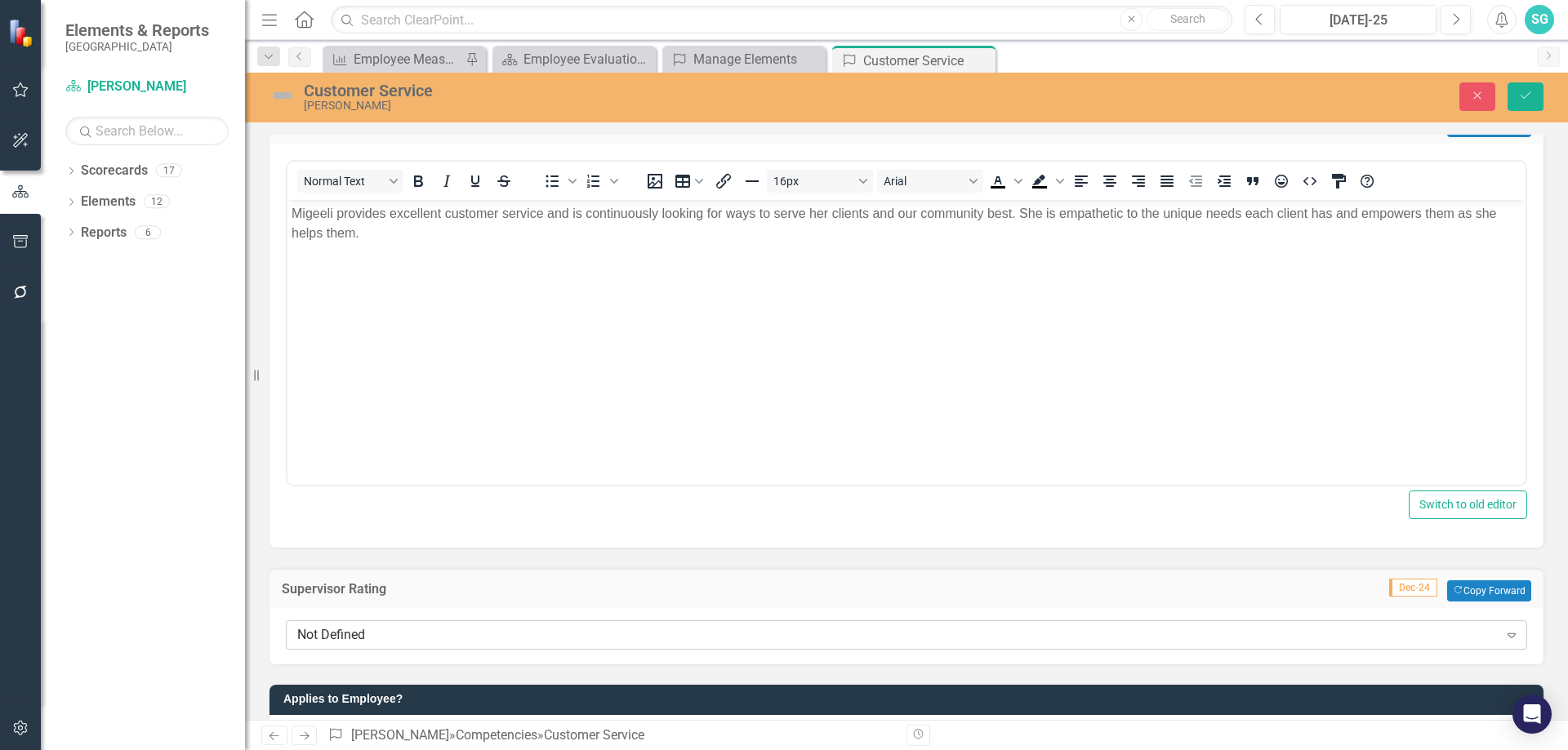
click at [601, 641] on div "Not Defined" at bounding box center [898, 635] width 1201 height 19
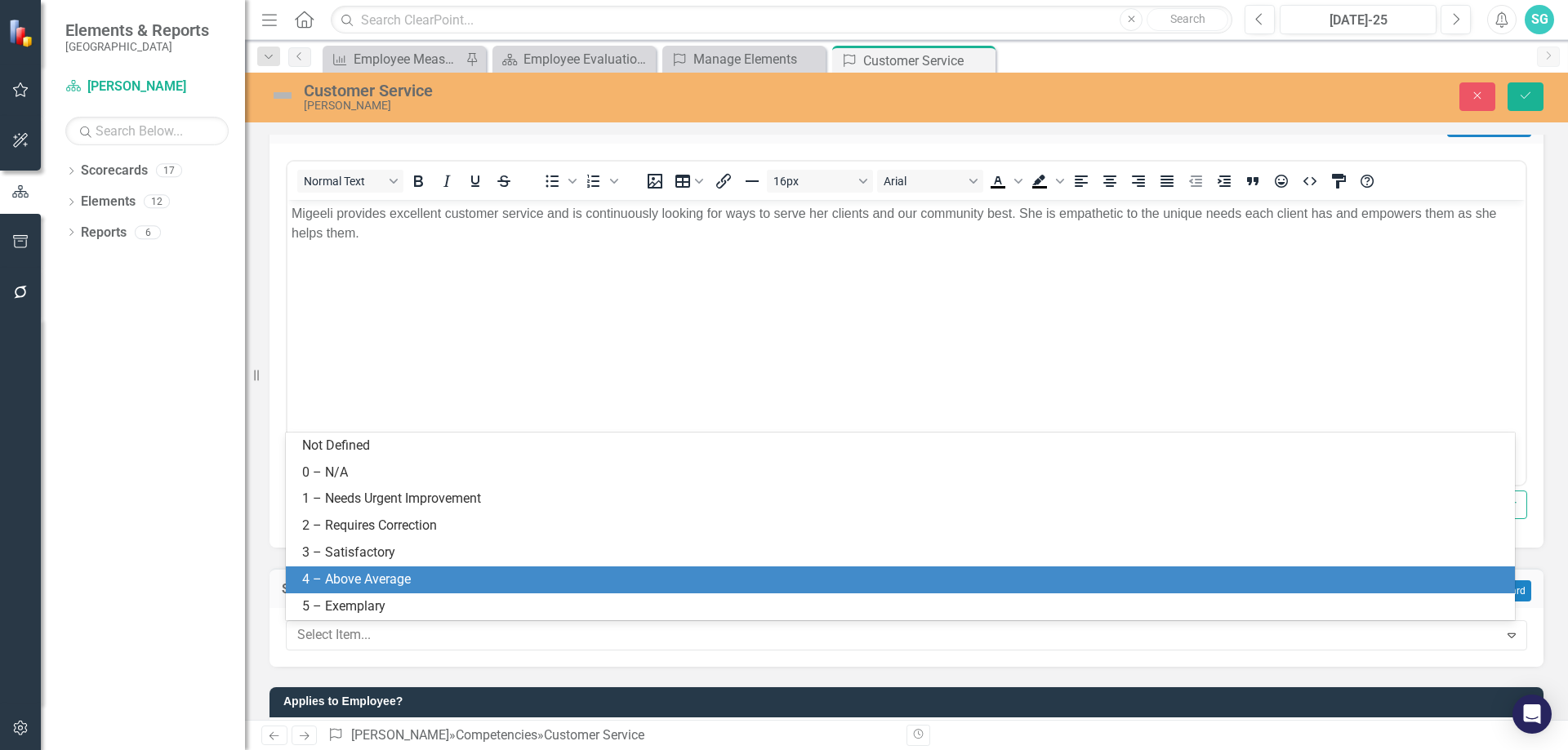
click at [439, 578] on div "4 – Above Average" at bounding box center [904, 581] width 1203 height 19
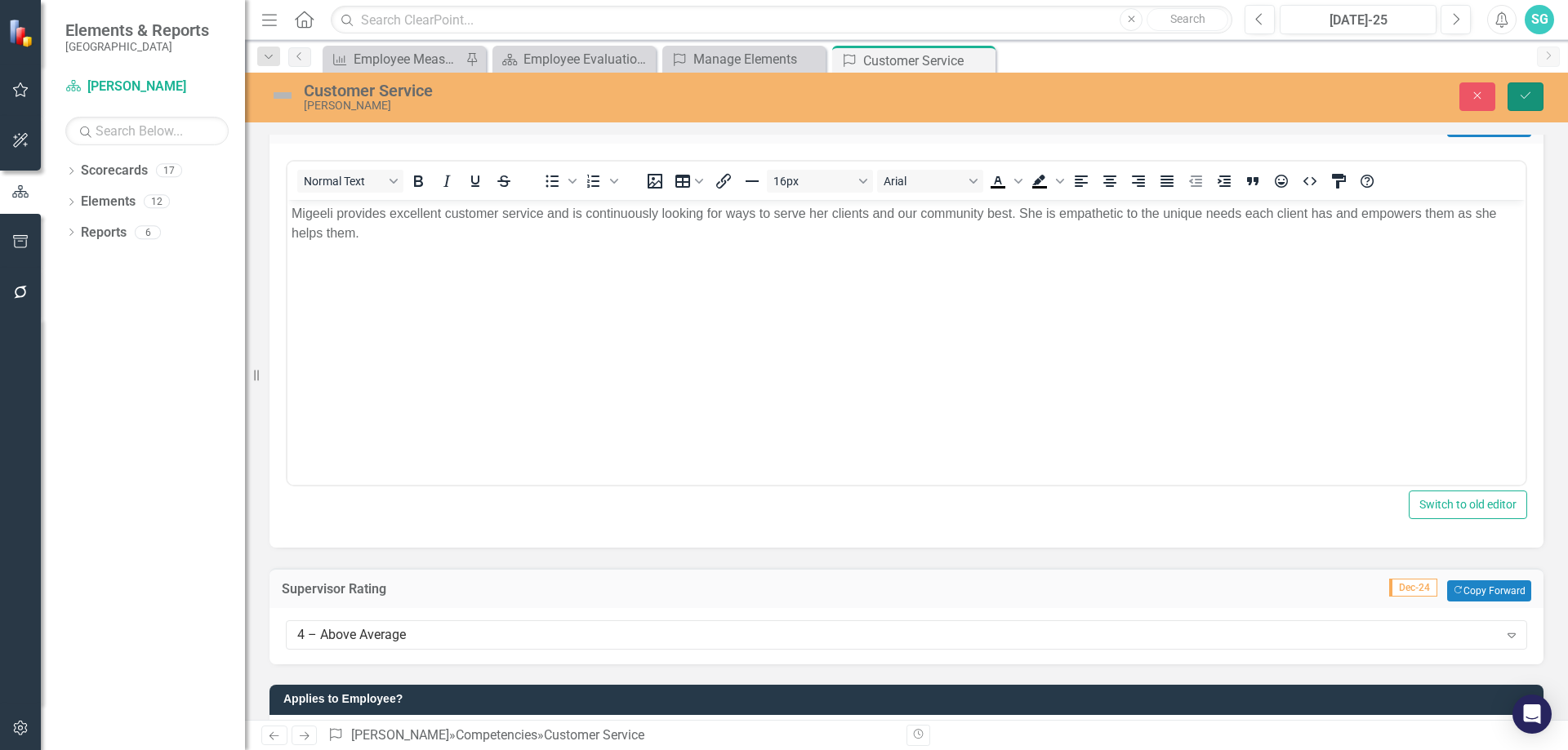
click at [1529, 108] on button "Save" at bounding box center [1526, 97] width 36 height 28
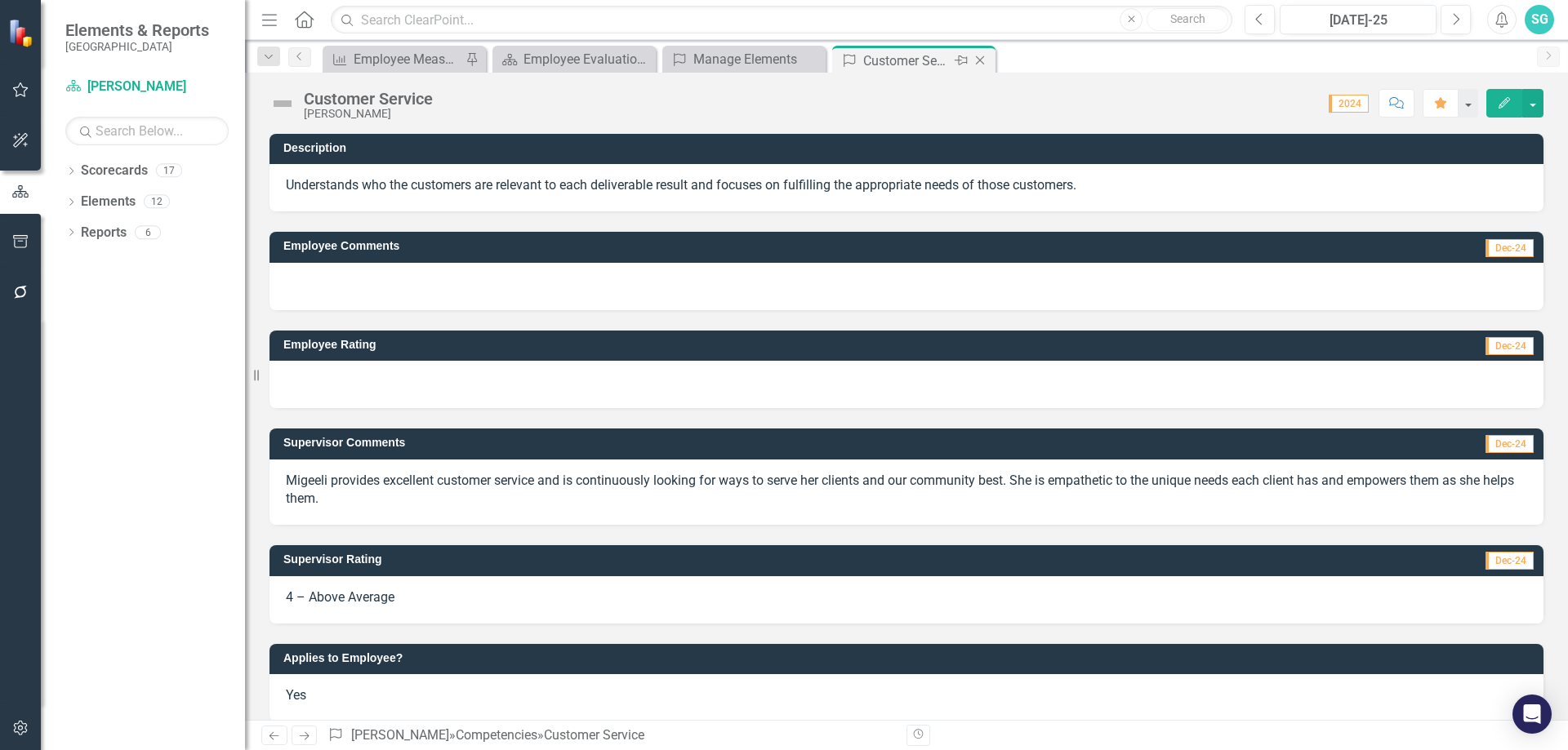
click at [980, 61] on icon "Close" at bounding box center [980, 60] width 16 height 13
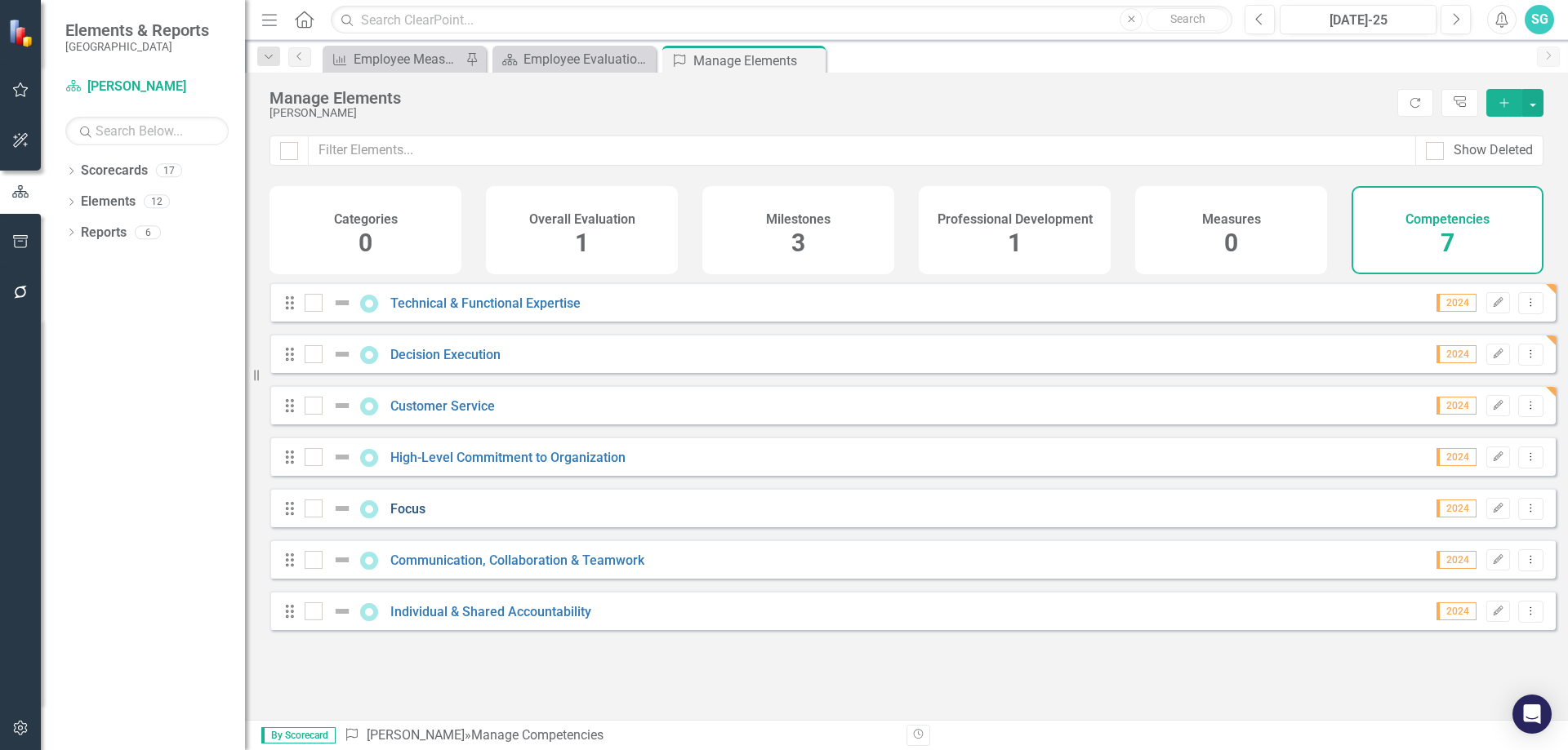
click at [403, 517] on link "Focus" at bounding box center [408, 509] width 35 height 15
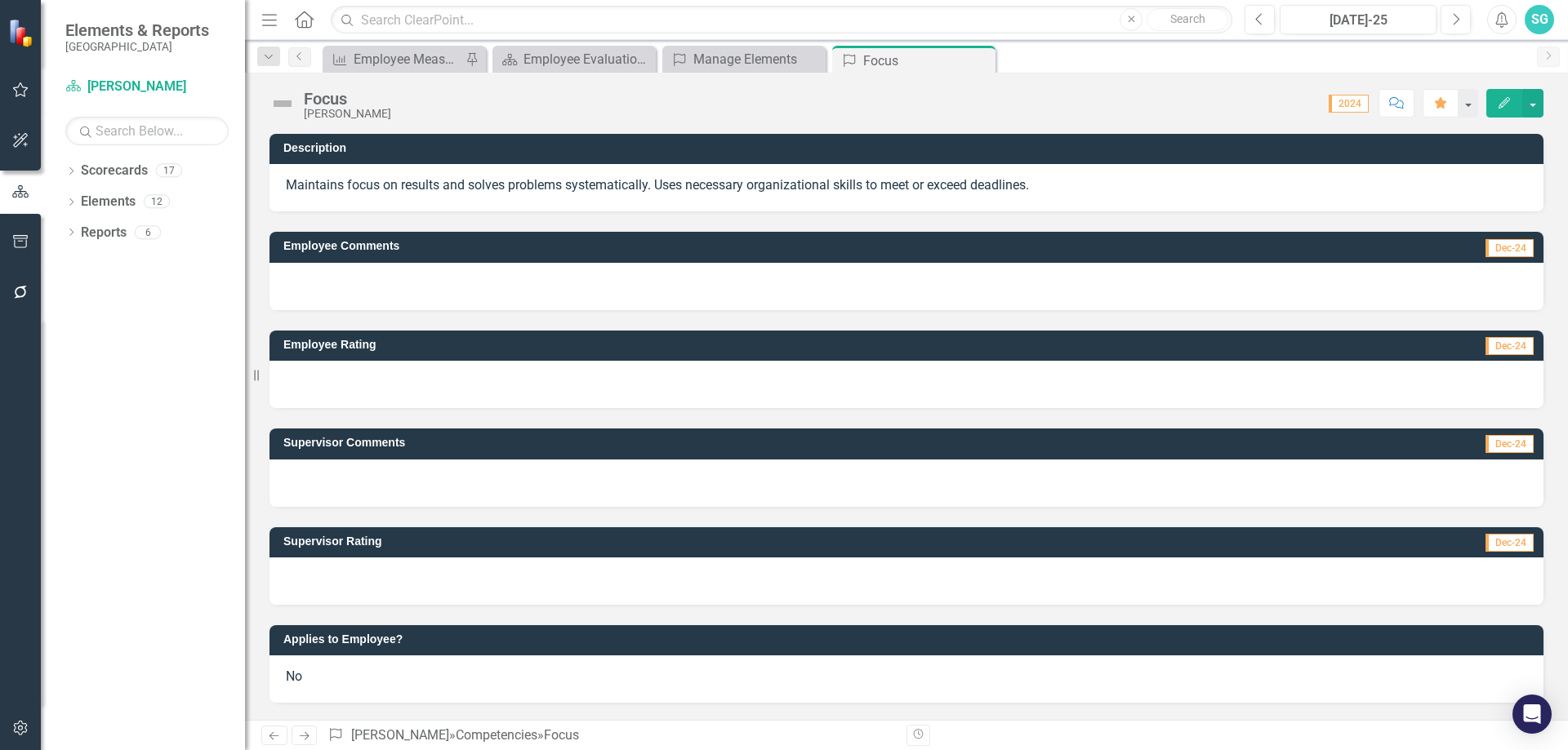
click at [412, 486] on div at bounding box center [906, 484] width 1274 height 47
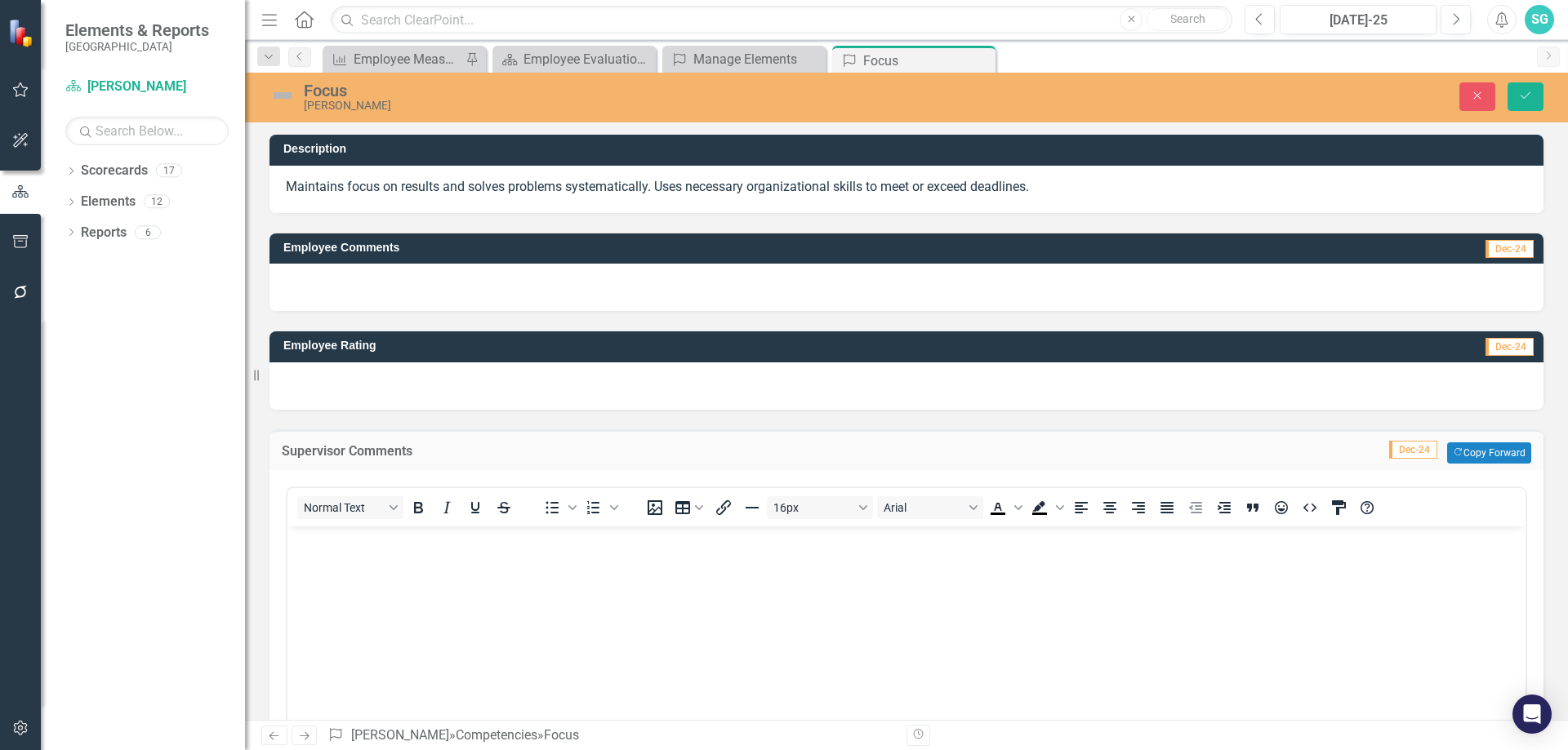
click at [375, 571] on body "Rich Text Area. Press ALT-0 for help." at bounding box center [905, 648] width 1238 height 245
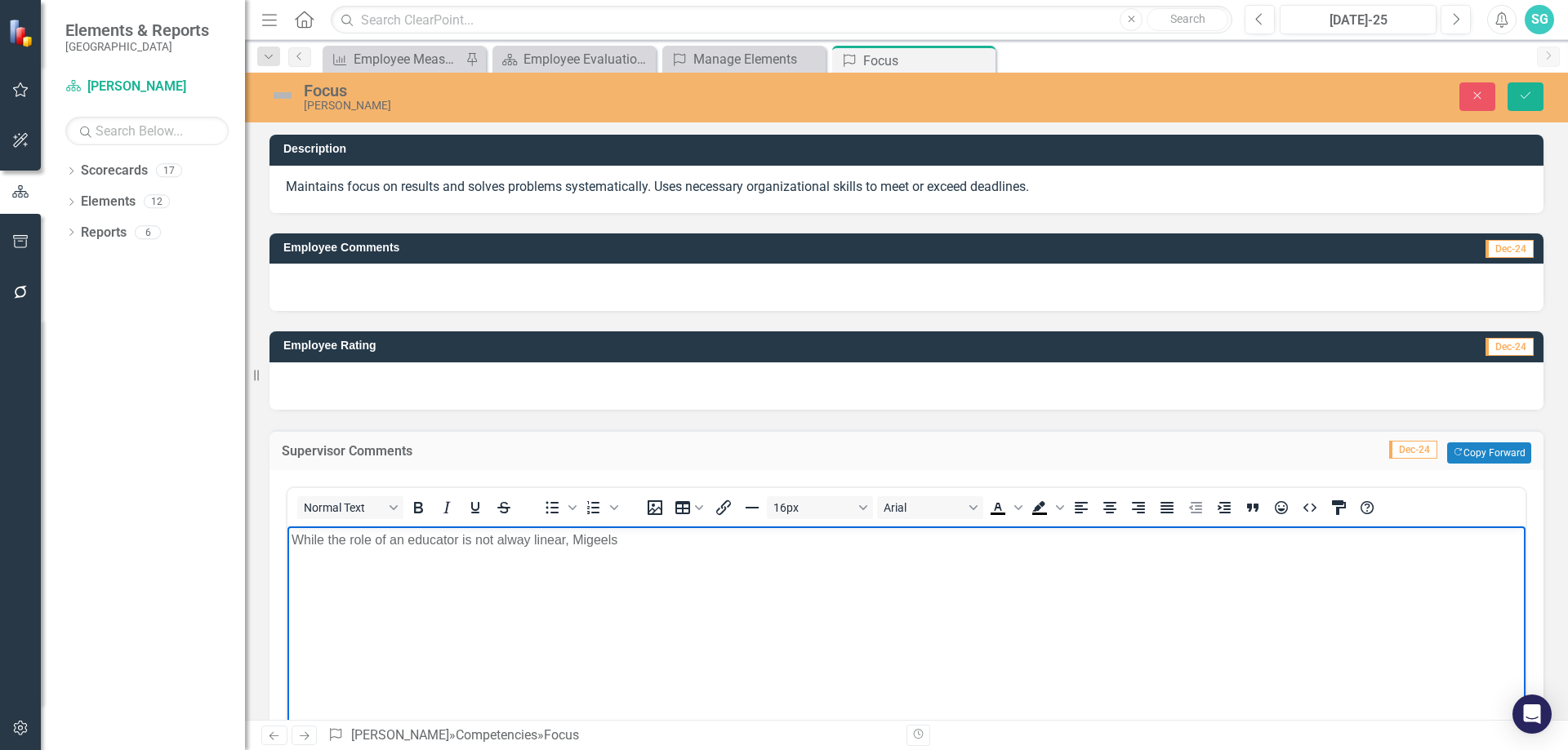
click at [520, 556] on body "While the role of an educator is not alway linear, Migeels" at bounding box center [905, 648] width 1238 height 245
click at [624, 540] on p "While the role of an educator is not always linear, Migeels" at bounding box center [906, 539] width 1230 height 20
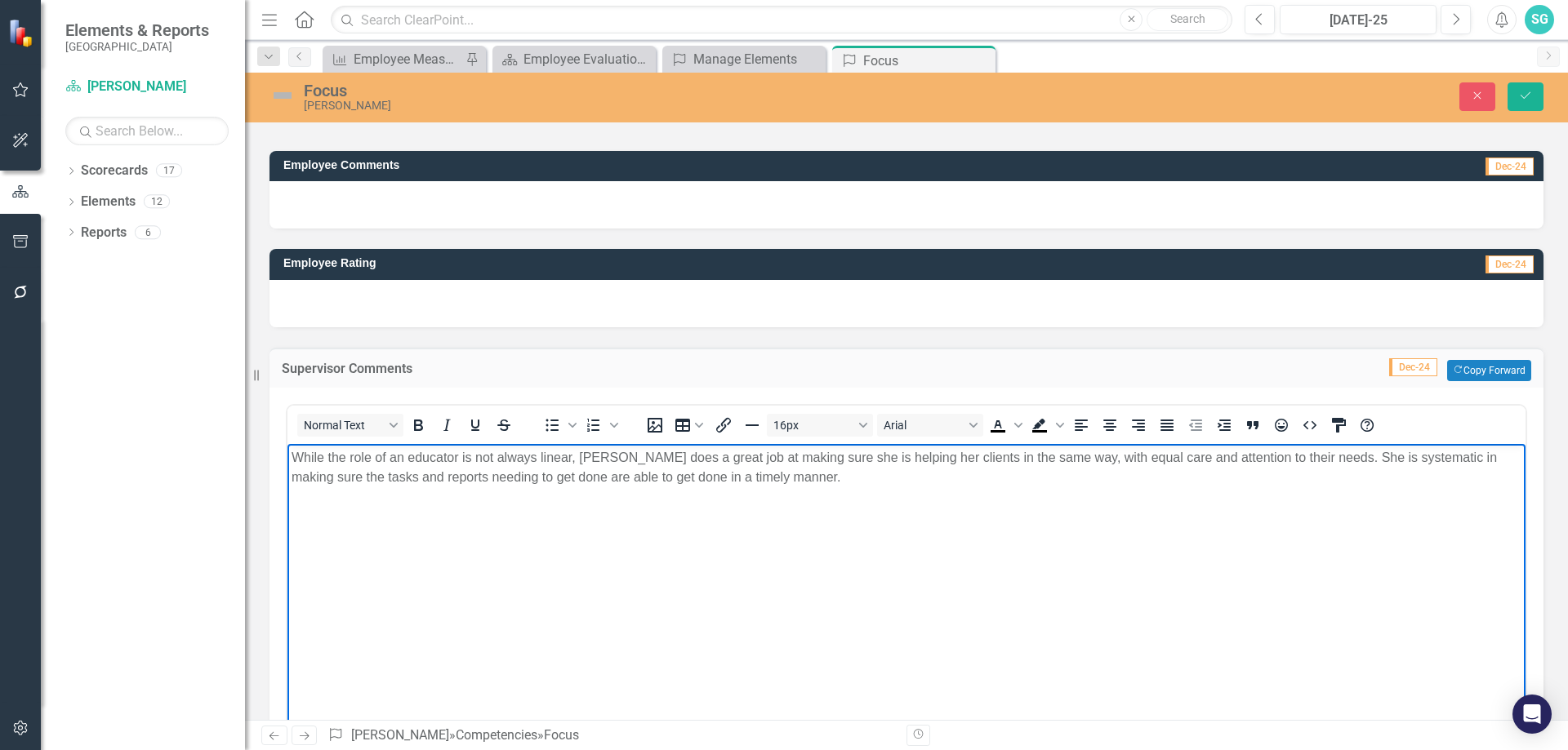
scroll to position [245, 0]
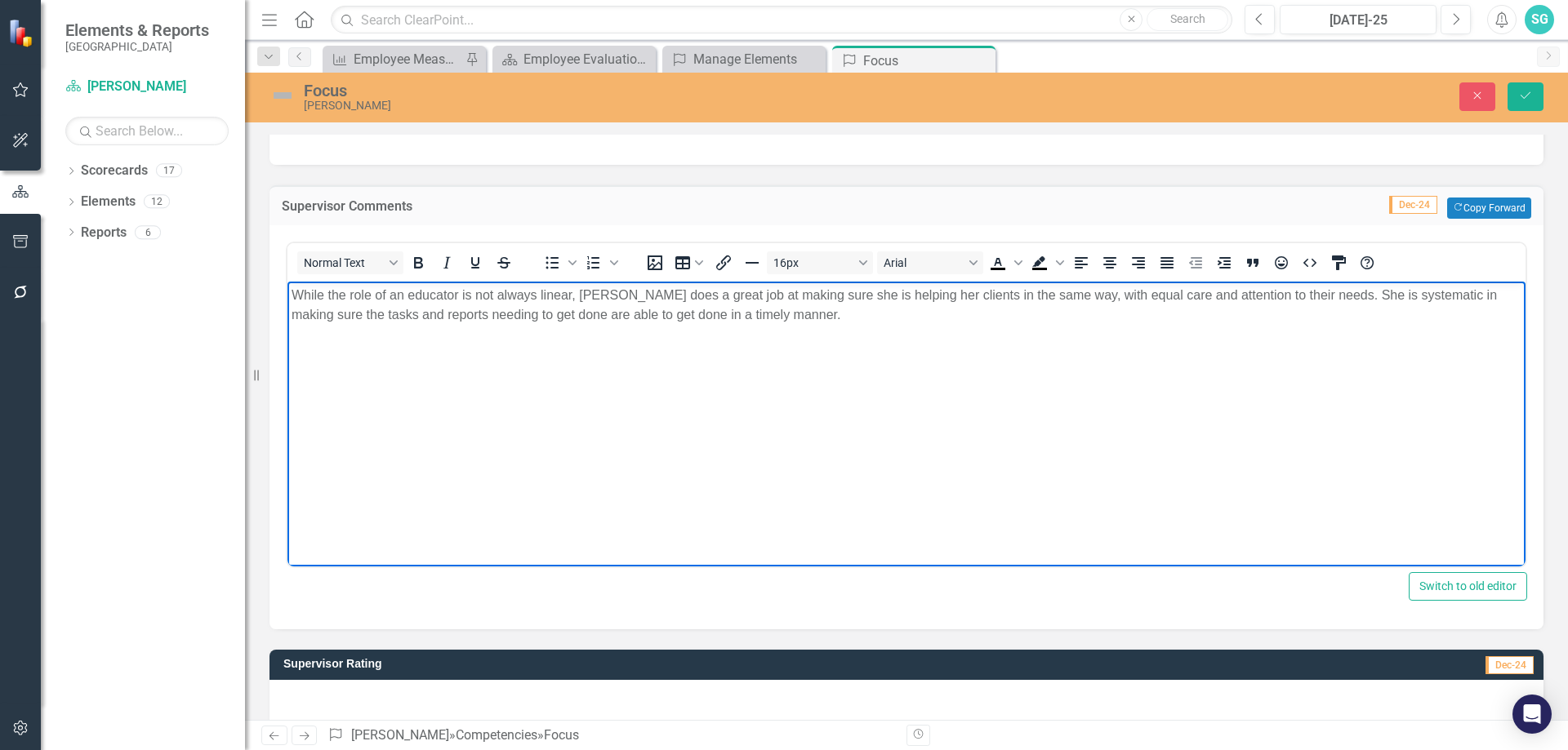
click at [535, 708] on div at bounding box center [906, 704] width 1274 height 47
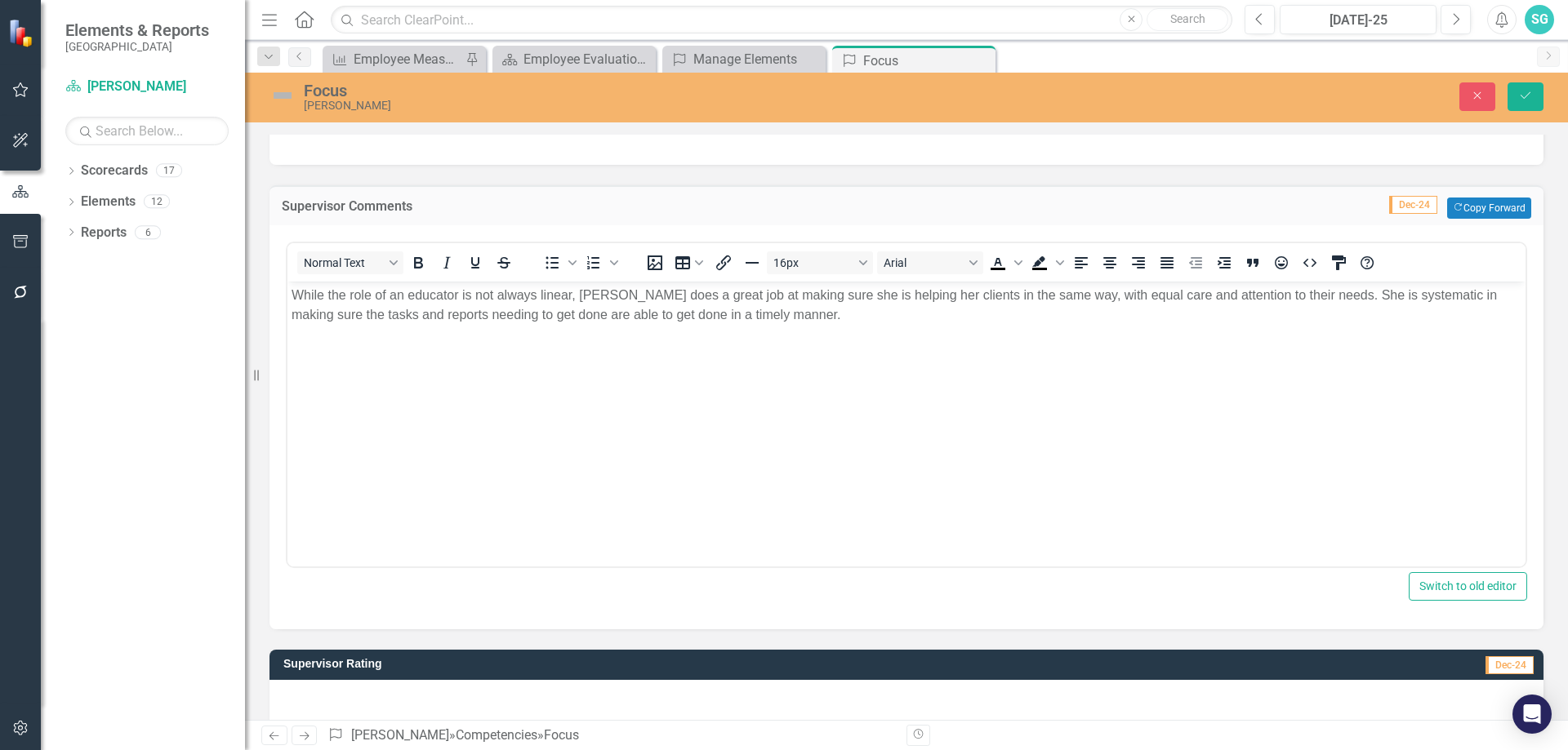
click at [535, 708] on div at bounding box center [906, 704] width 1274 height 47
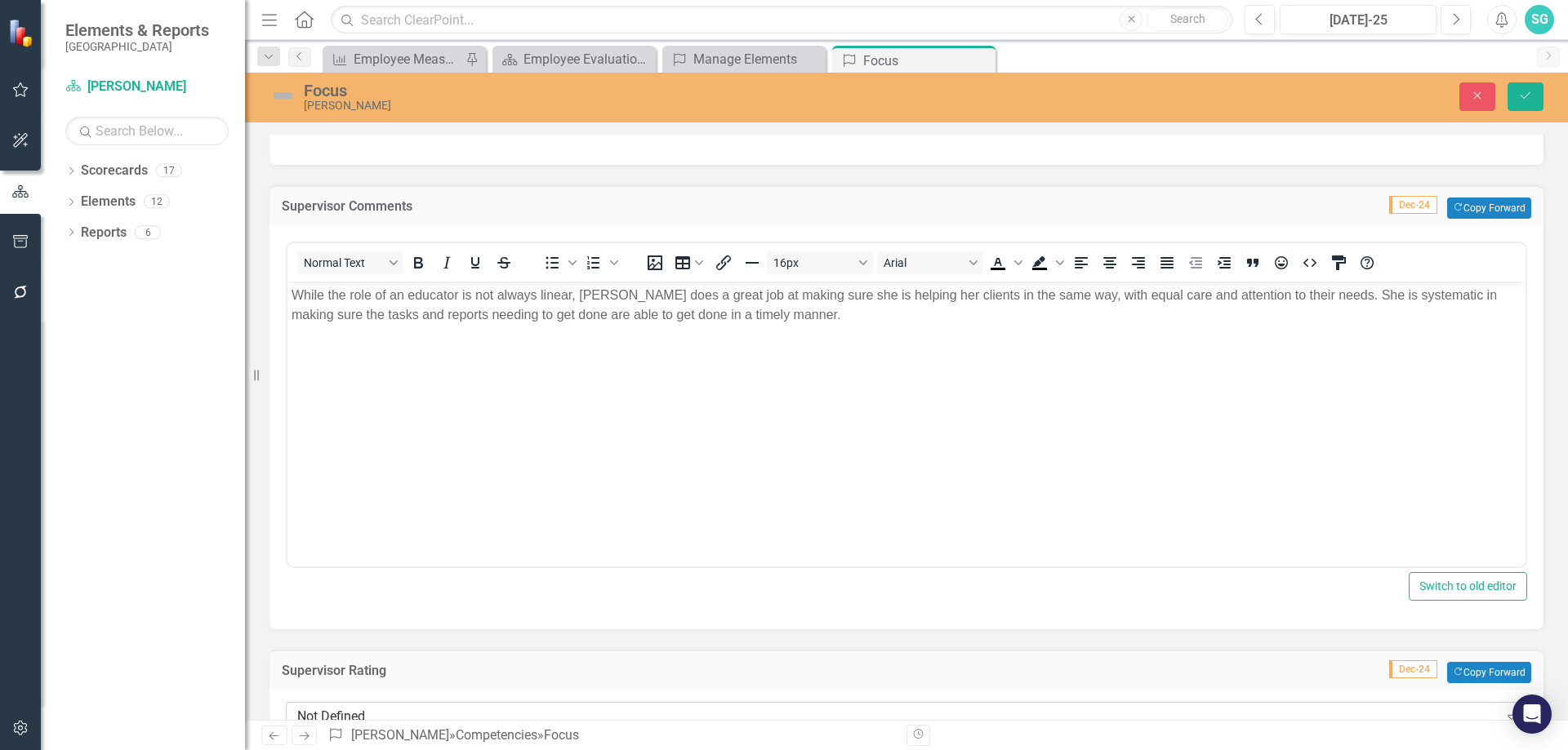
click at [520, 704] on div "Not Defined Expand" at bounding box center [906, 716] width 1241 height 29
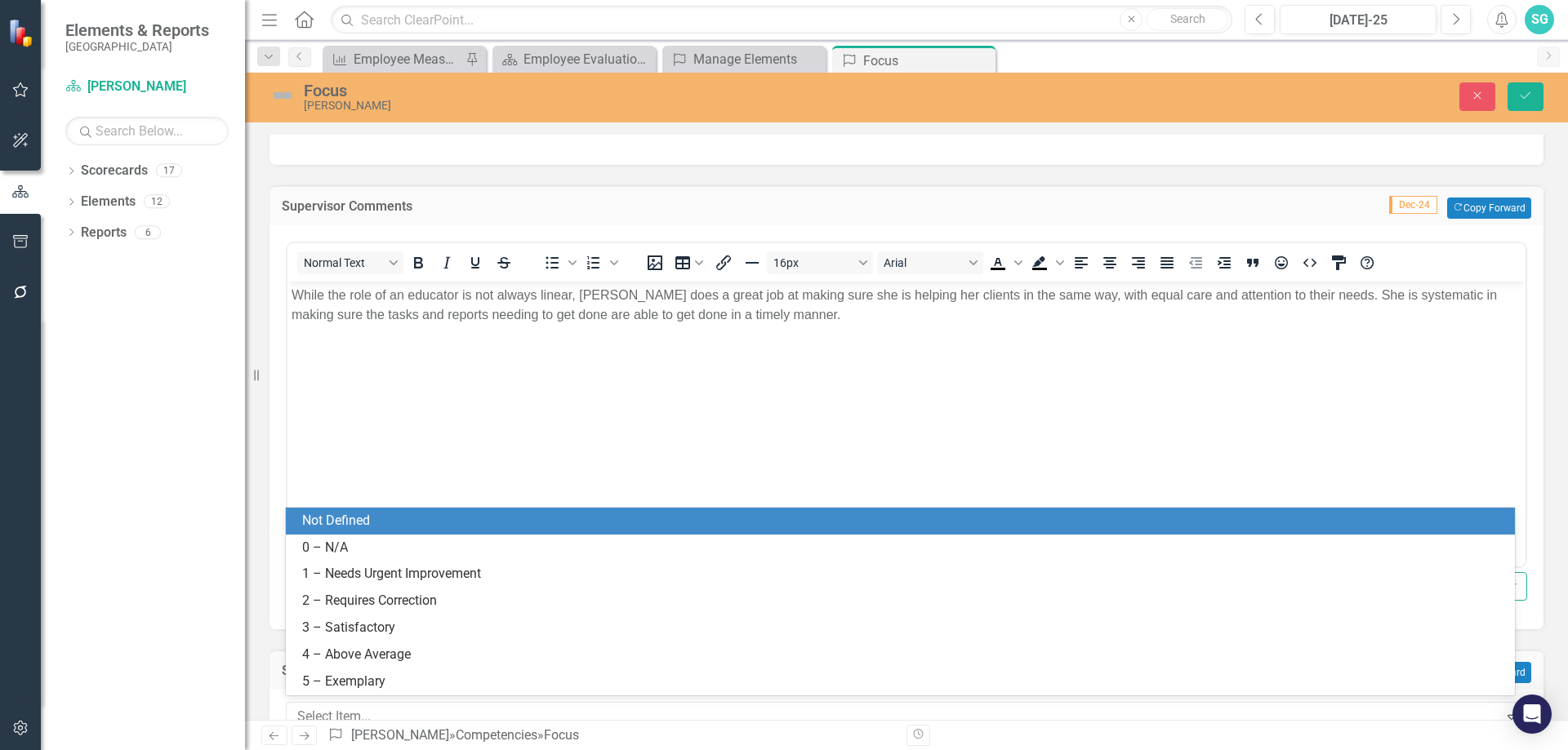
scroll to position [251, 0]
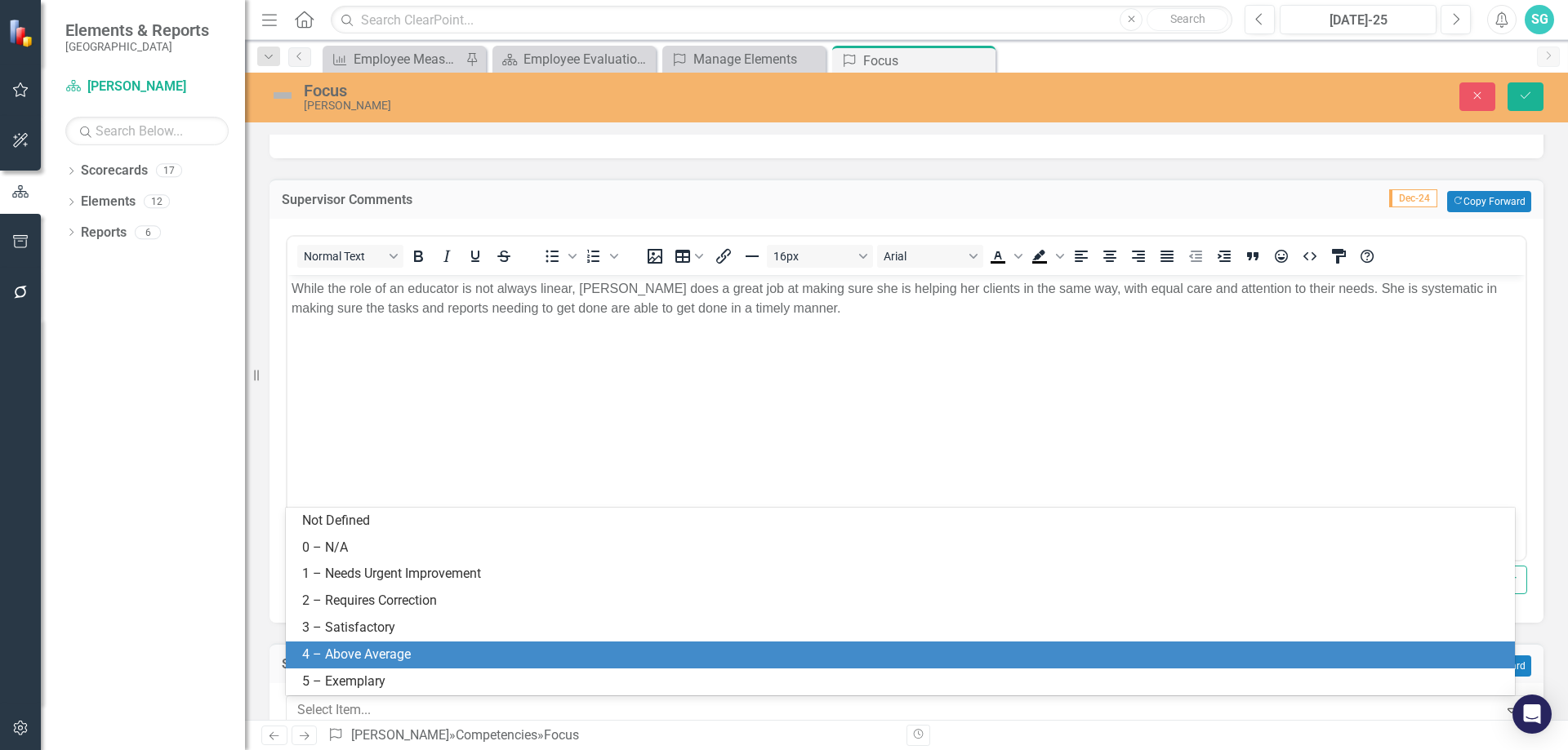
click at [396, 658] on div "4 – Above Average" at bounding box center [904, 655] width 1203 height 19
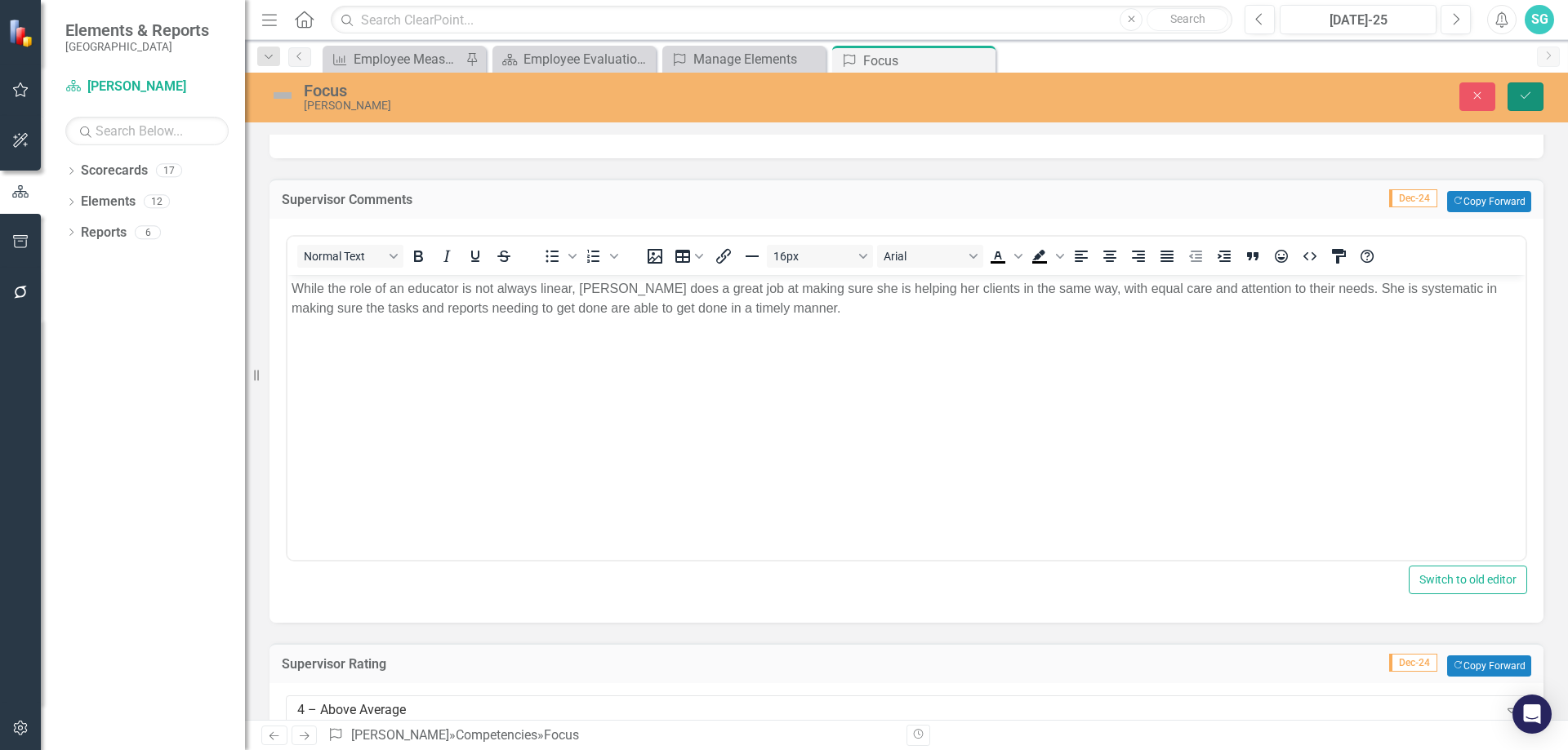
click at [1538, 92] on button "Save" at bounding box center [1526, 97] width 36 height 28
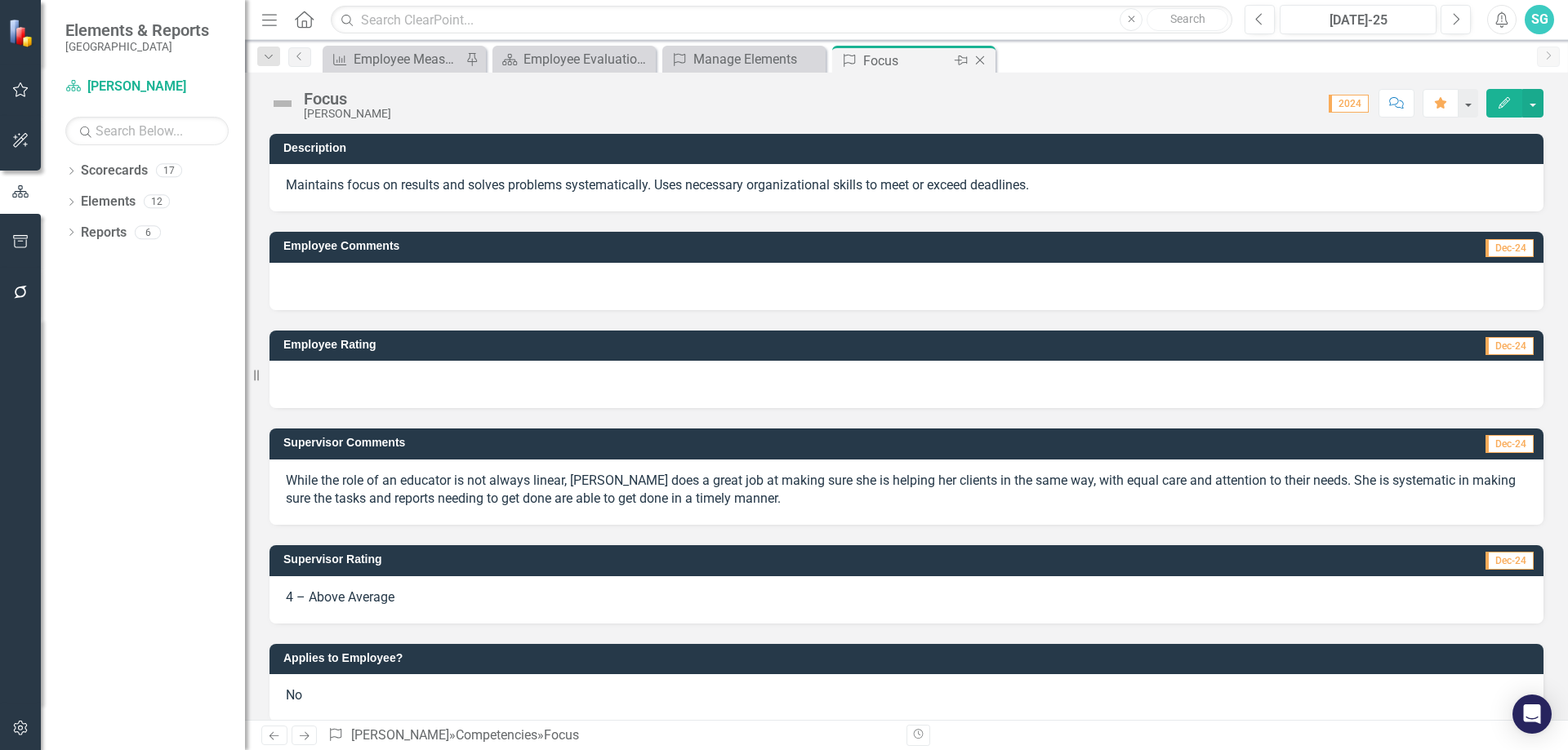
click at [978, 65] on icon "Close" at bounding box center [980, 60] width 16 height 13
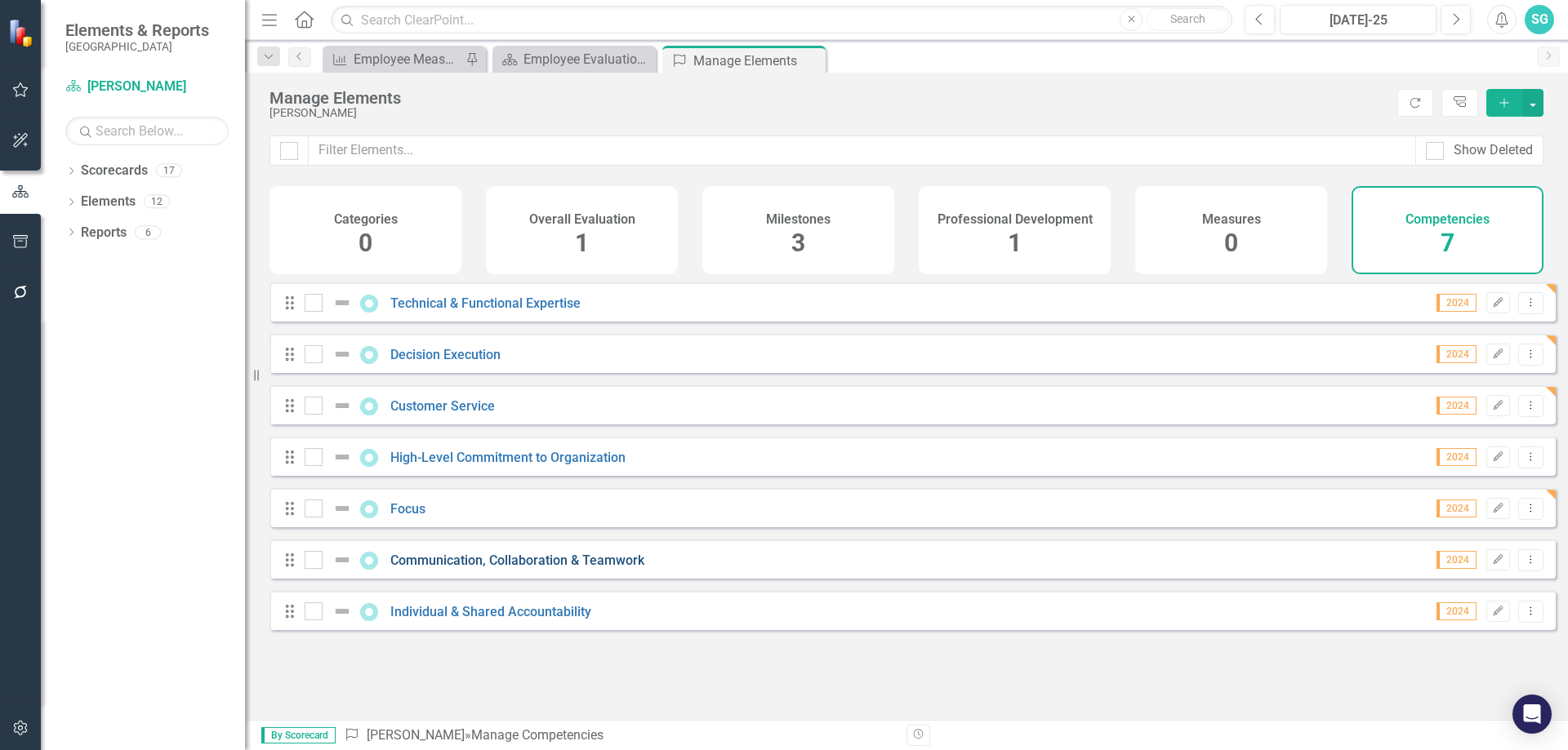
click at [456, 568] on link "Communication, Collaboration & Teamwork" at bounding box center [518, 560] width 254 height 15
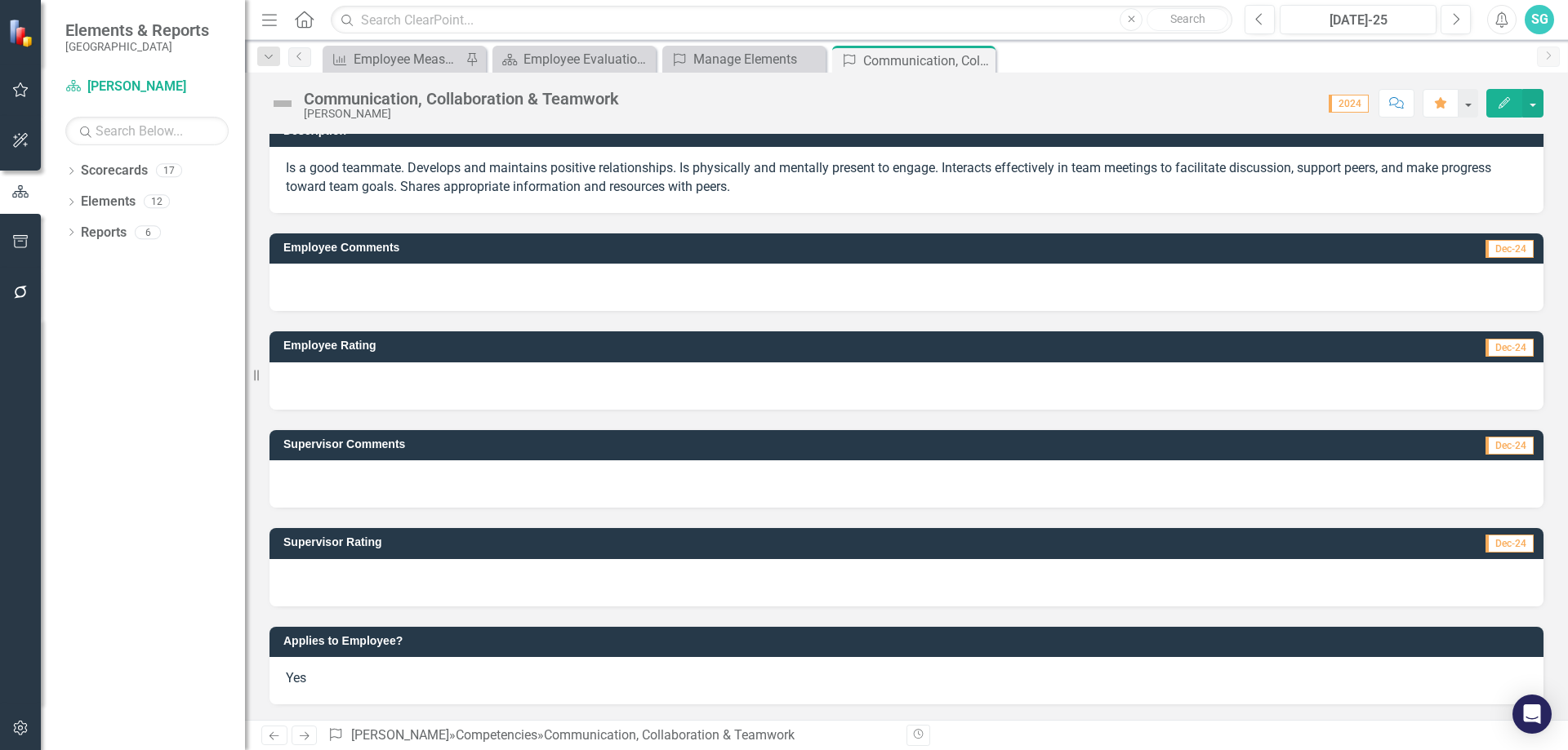
scroll to position [18, 0]
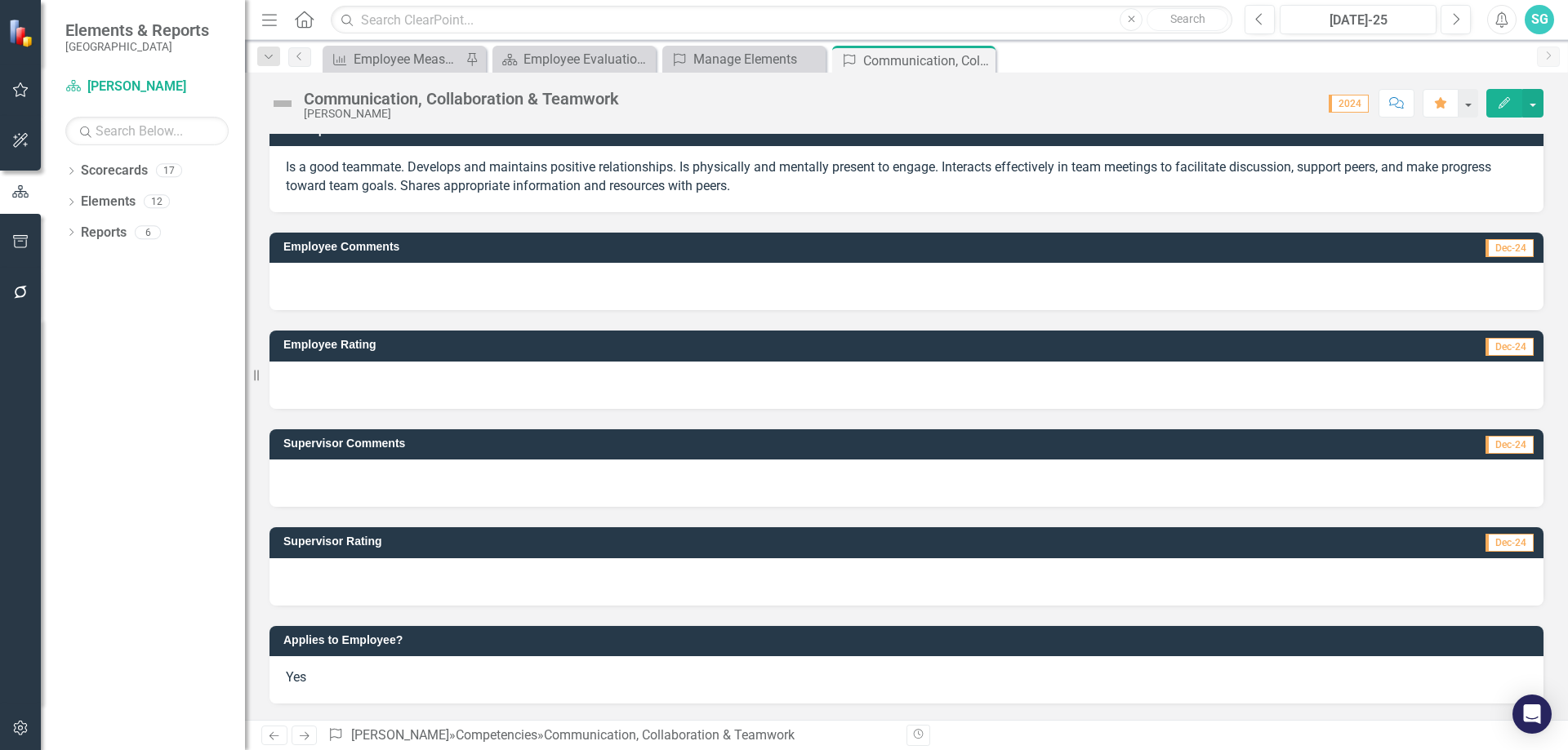
click at [503, 471] on div at bounding box center [906, 484] width 1274 height 47
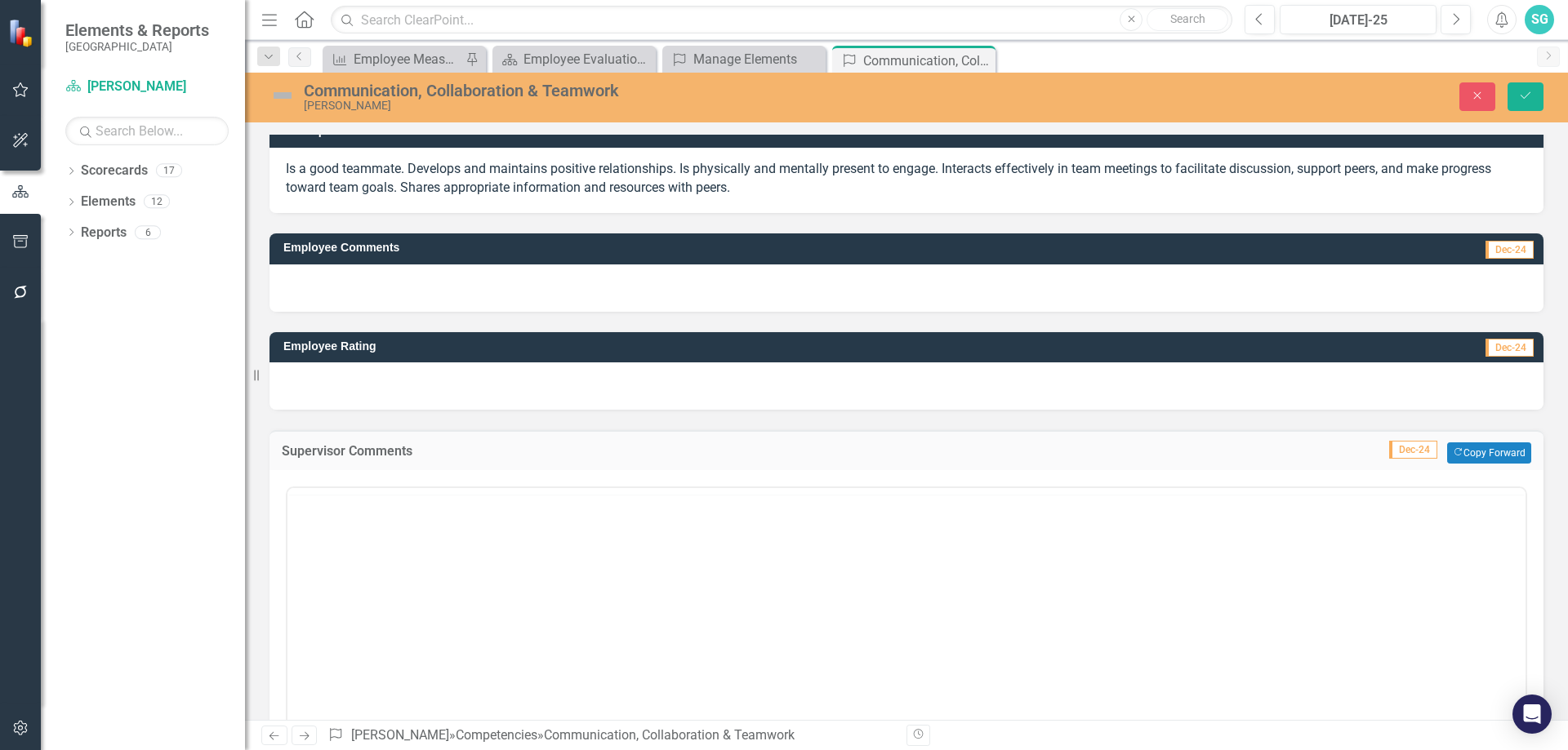
scroll to position [0, 0]
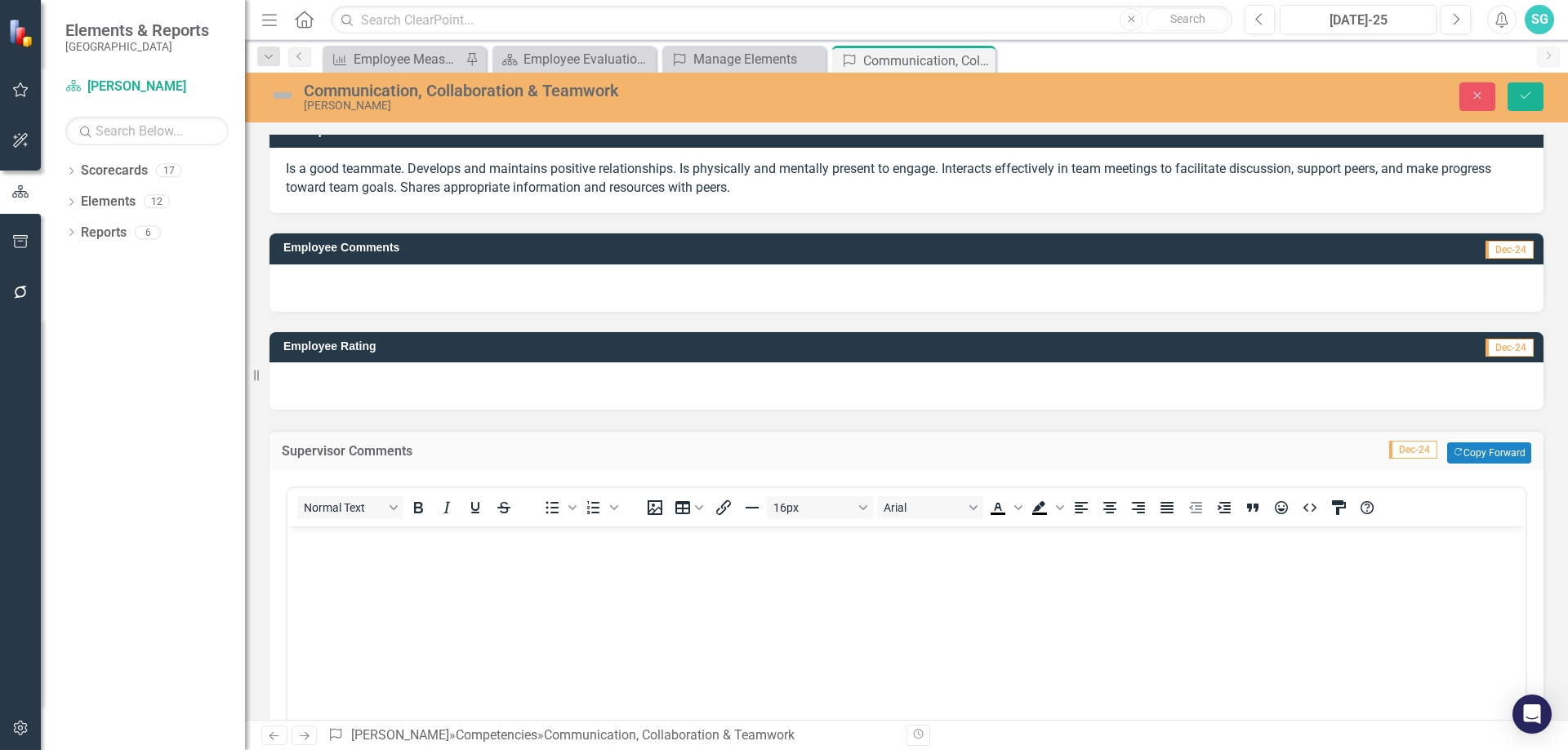
click at [435, 560] on body "Rich Text Area. Press ALT-0 for help." at bounding box center [905, 649] width 1238 height 245
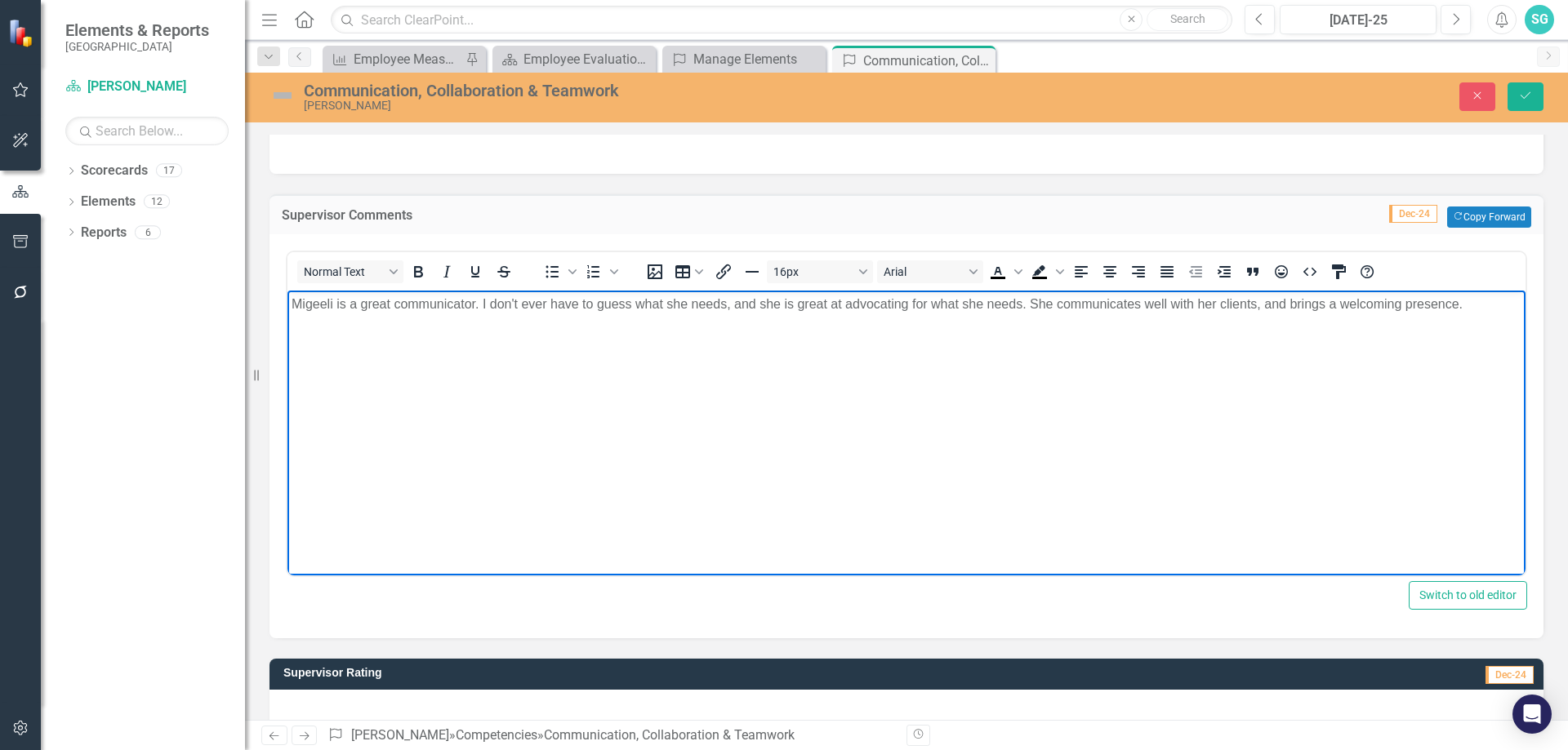
scroll to position [263, 0]
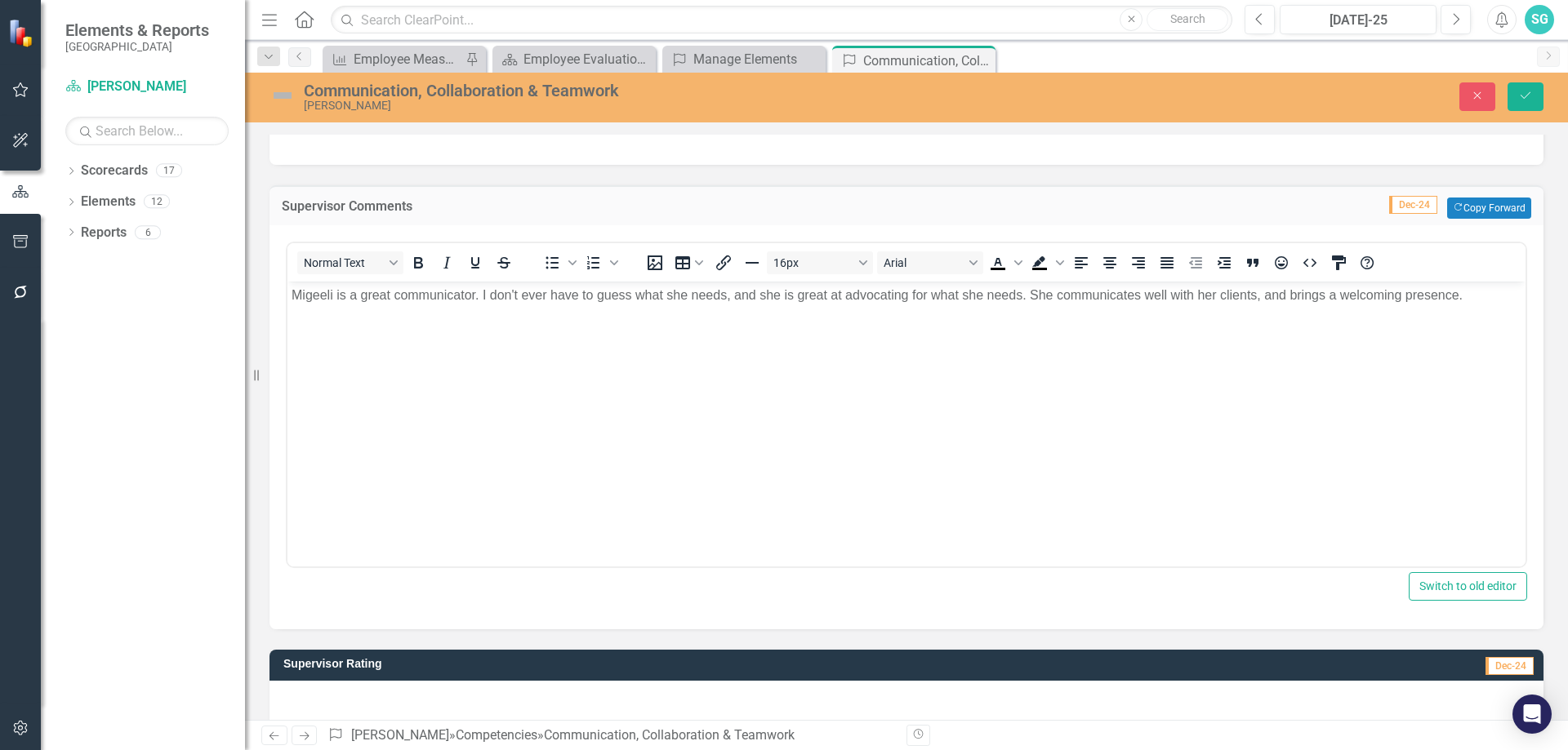
click at [423, 713] on div at bounding box center [906, 705] width 1274 height 47
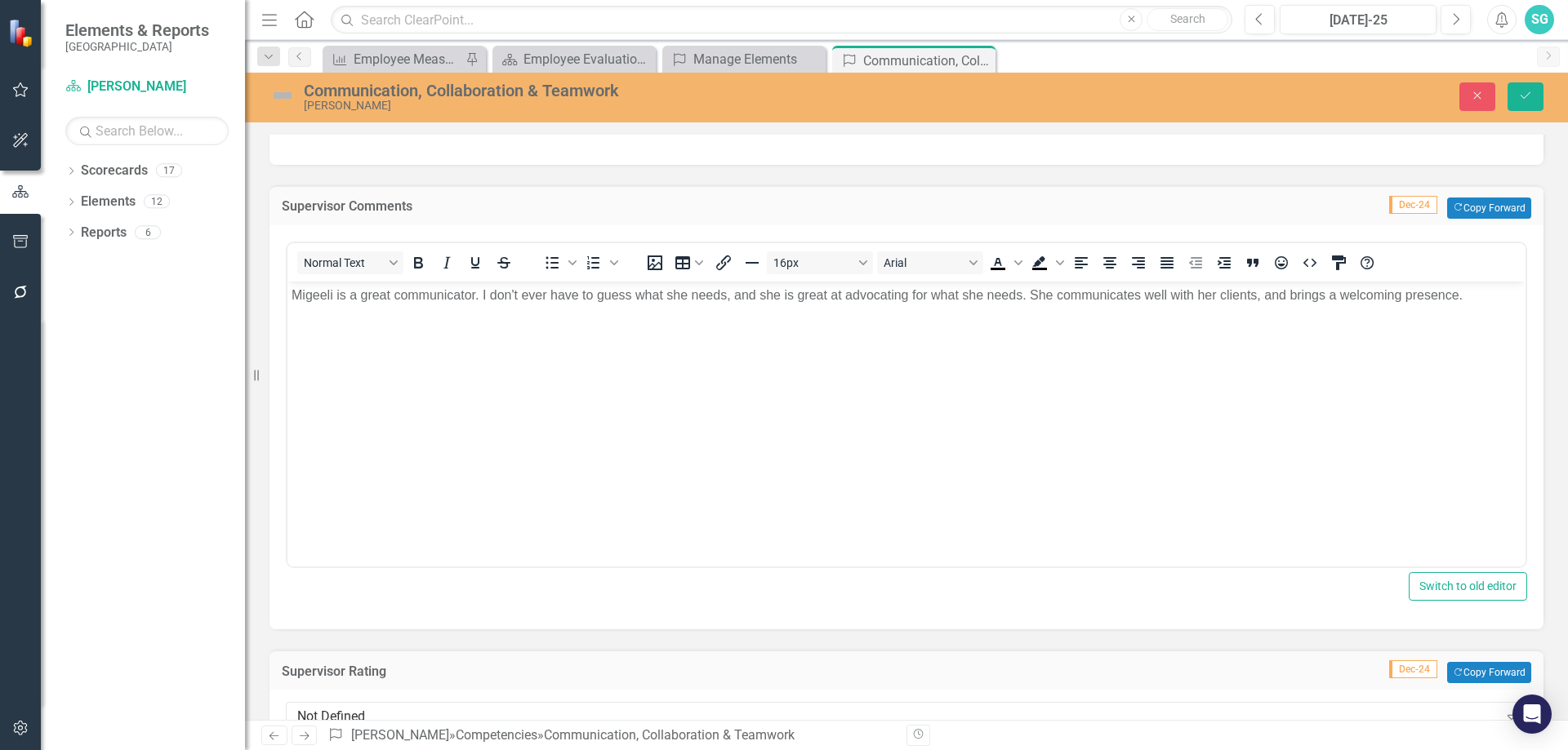
click at [423, 713] on div "Not Defined" at bounding box center [898, 717] width 1201 height 19
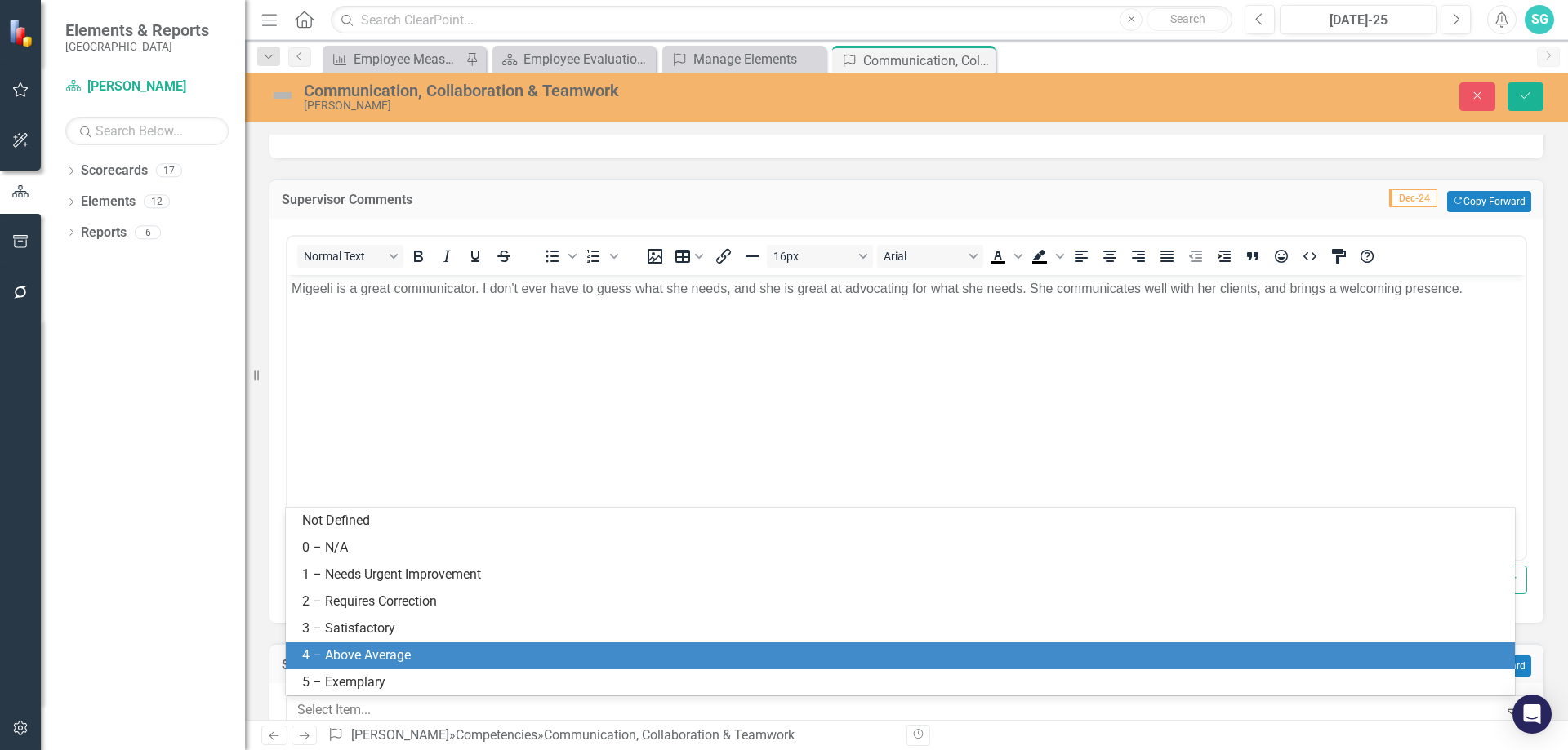
click at [411, 666] on div "4 – Above Average" at bounding box center [901, 656] width 1229 height 27
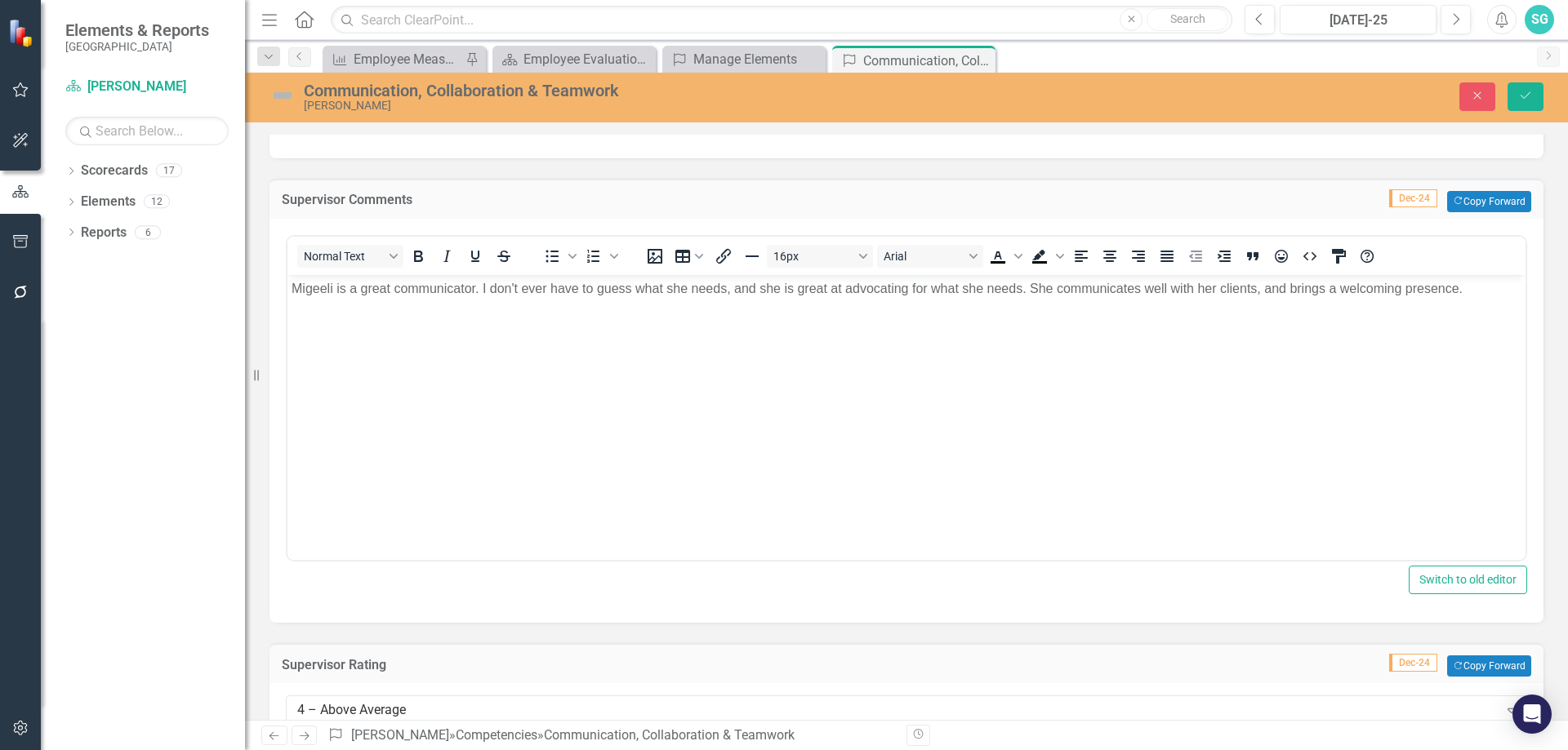
click at [1530, 111] on div "Communication, Collaboration & Teamwork [PERSON_NAME] Close Save" at bounding box center [906, 96] width 1323 height 31
click at [1529, 95] on icon "Save" at bounding box center [1526, 95] width 15 height 11
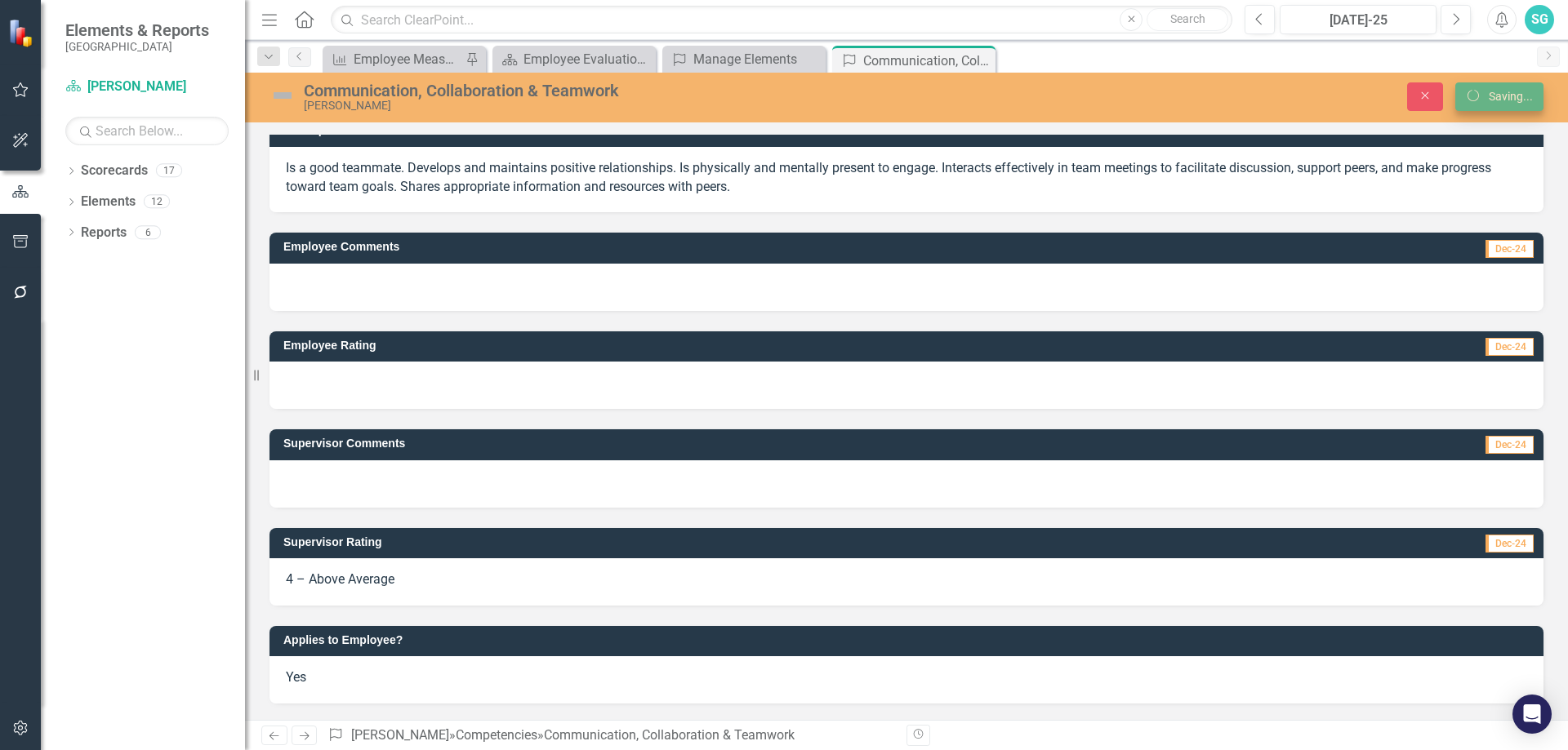
scroll to position [19, 0]
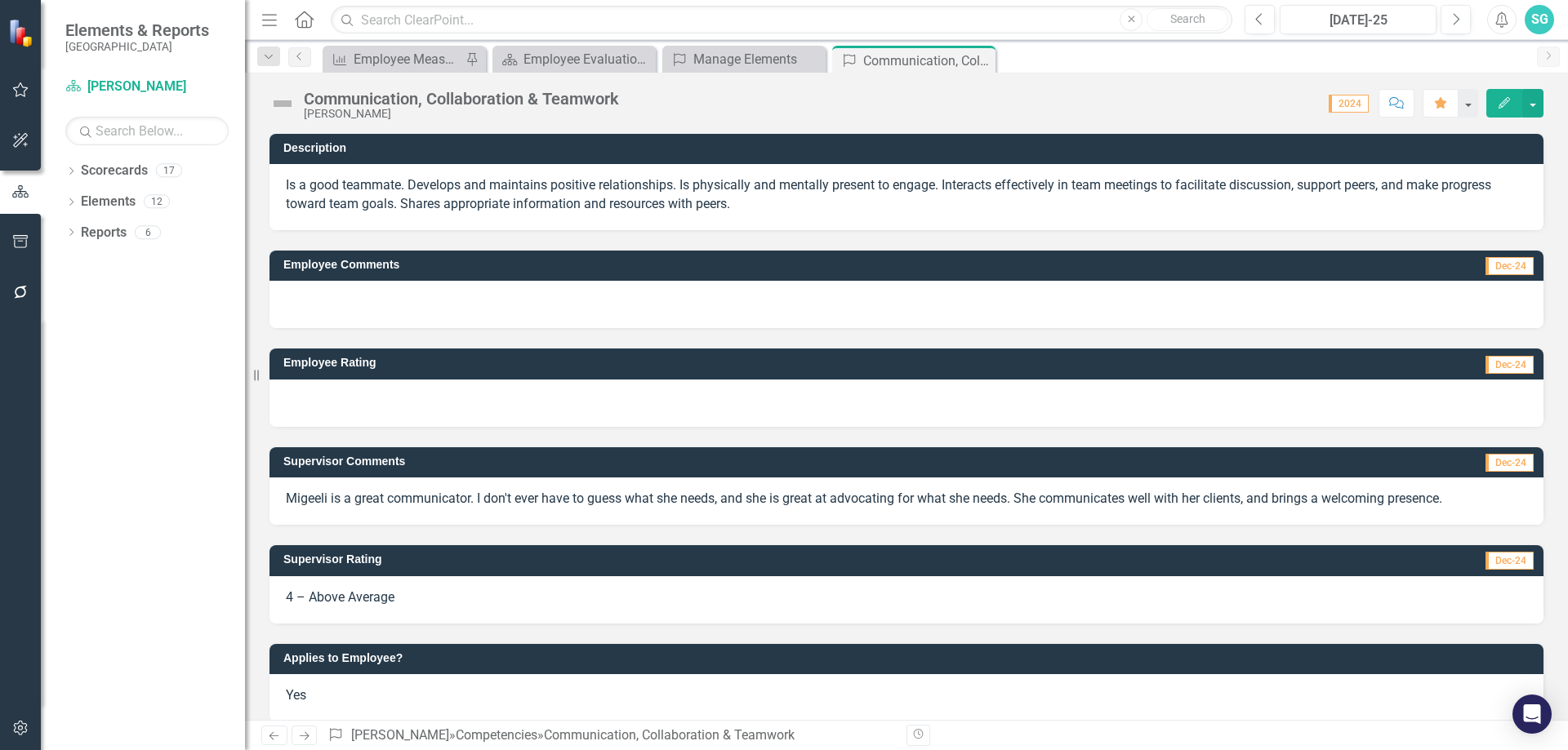
click at [0, 0] on icon "Close" at bounding box center [0, 0] width 0 height 0
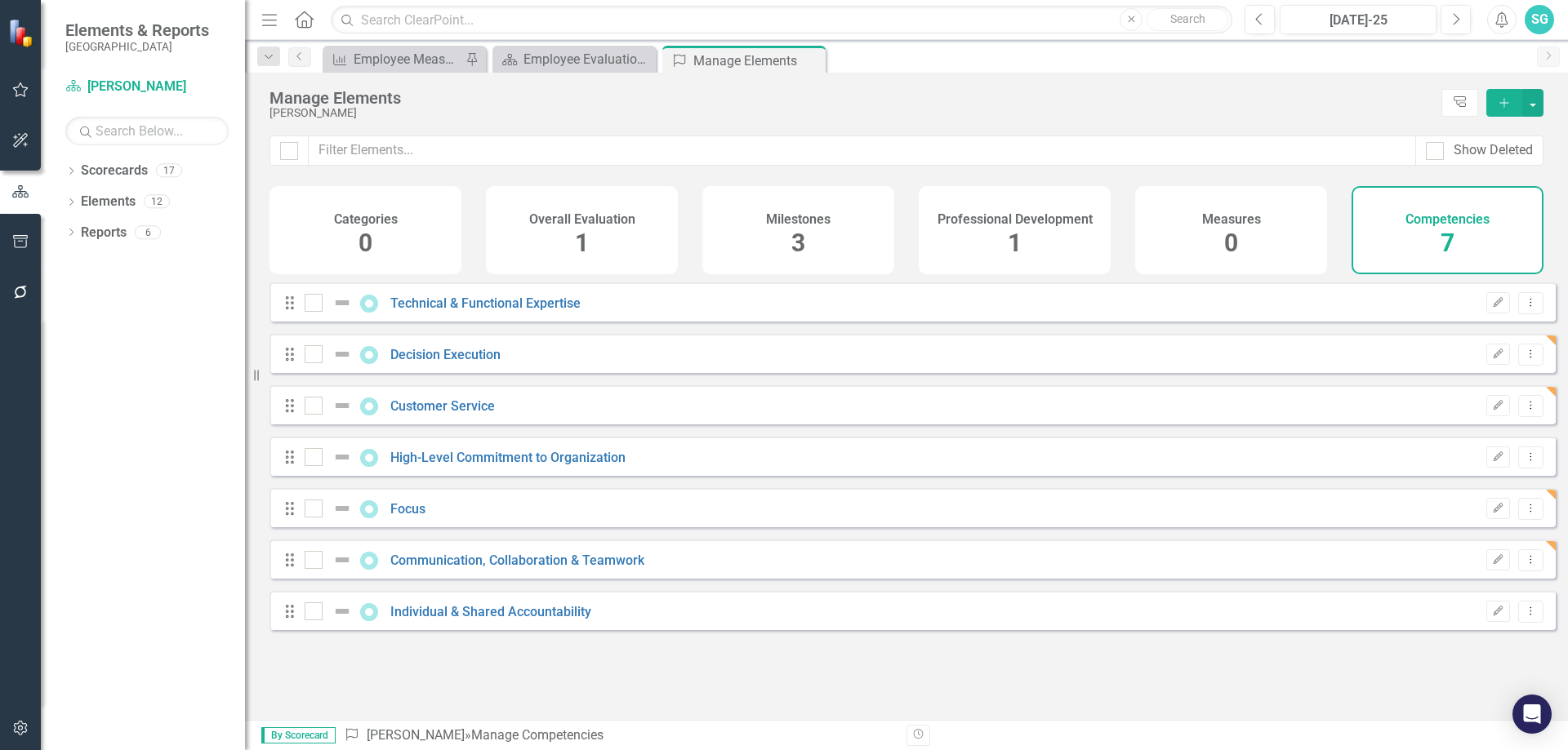
checkbox input "false"
click at [449, 620] on link "Individual & Shared Accountability" at bounding box center [490, 612] width 200 height 15
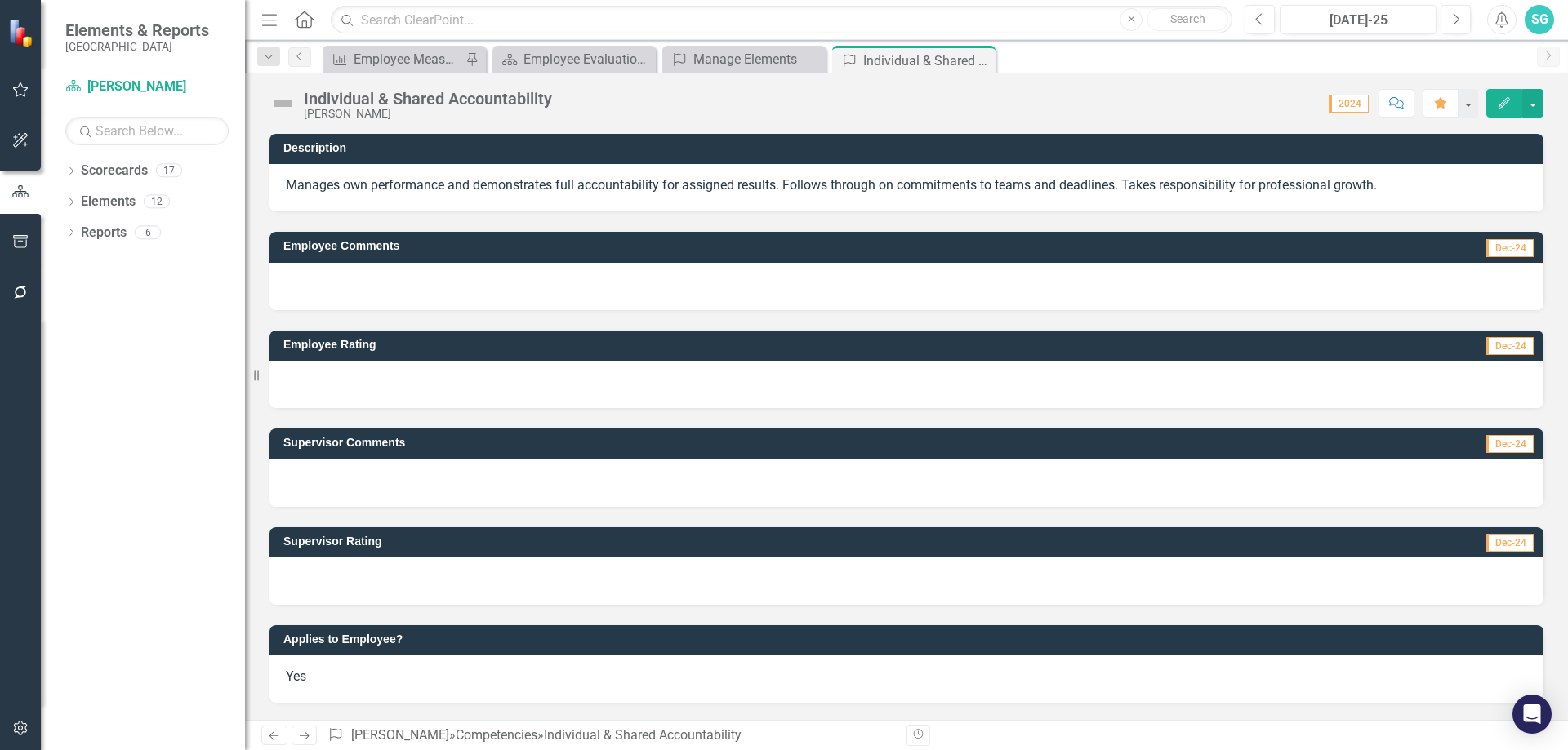
click at [348, 476] on div at bounding box center [906, 484] width 1274 height 47
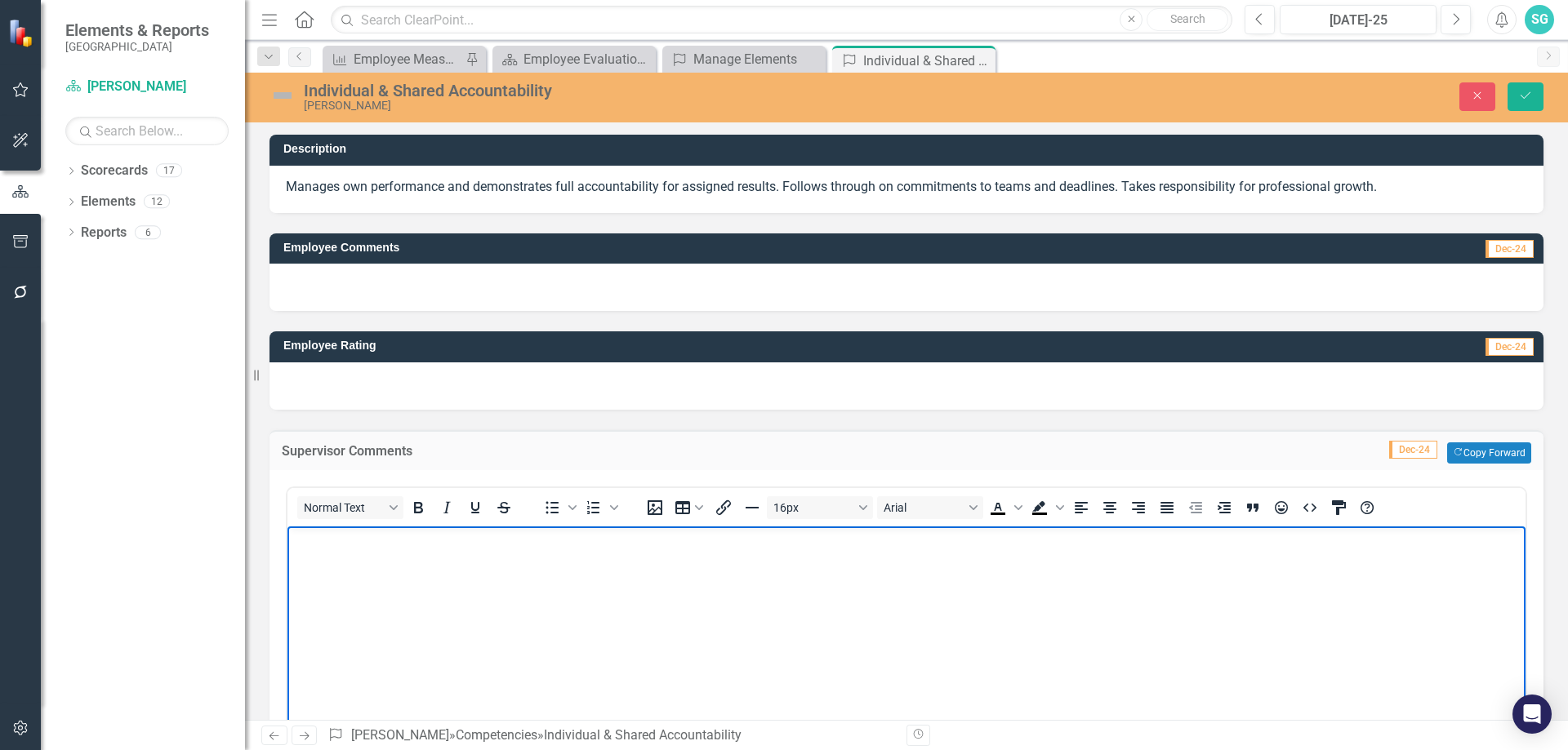
click at [440, 551] on body "Rich Text Area. Press ALT-0 for help." at bounding box center [905, 648] width 1238 height 245
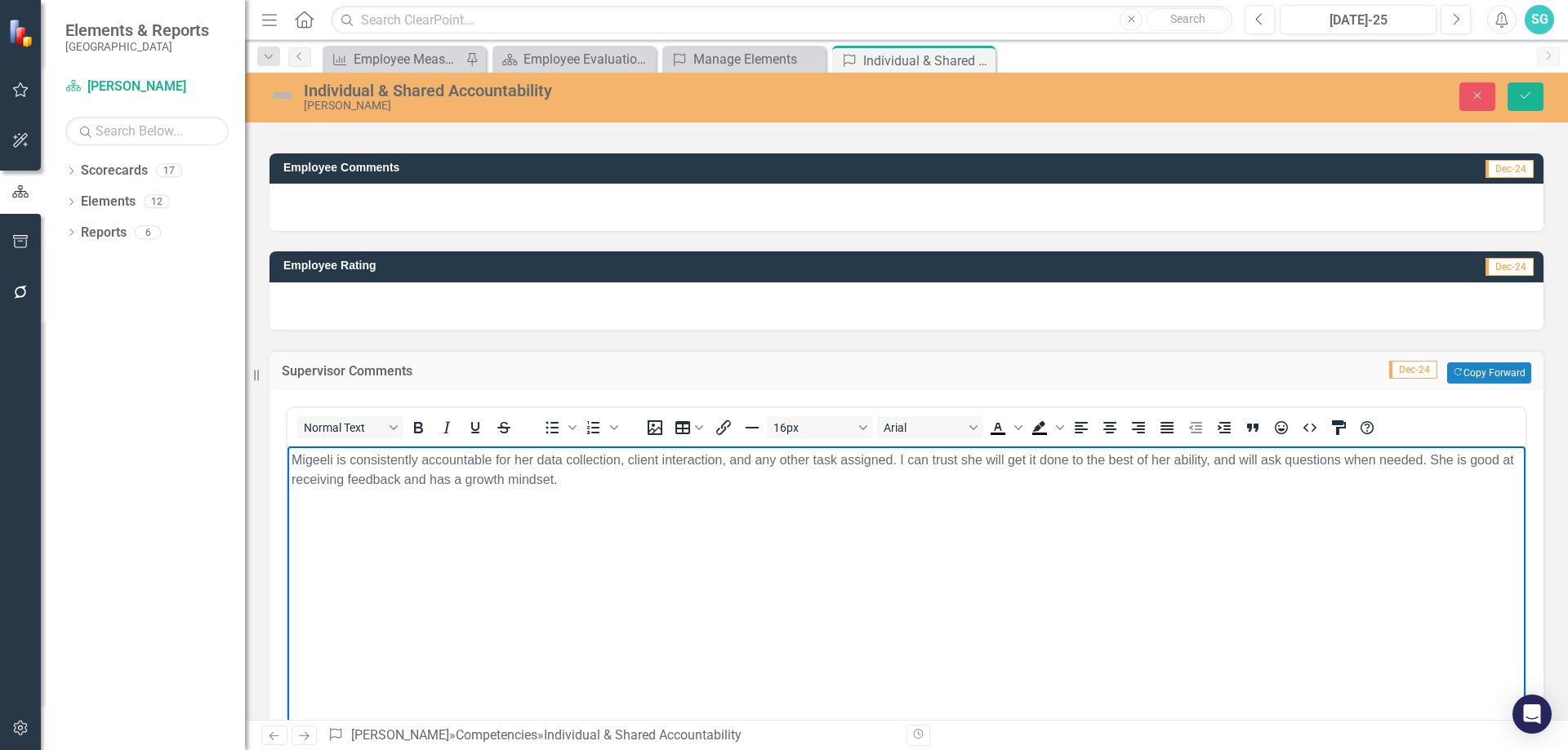
scroll to position [327, 0]
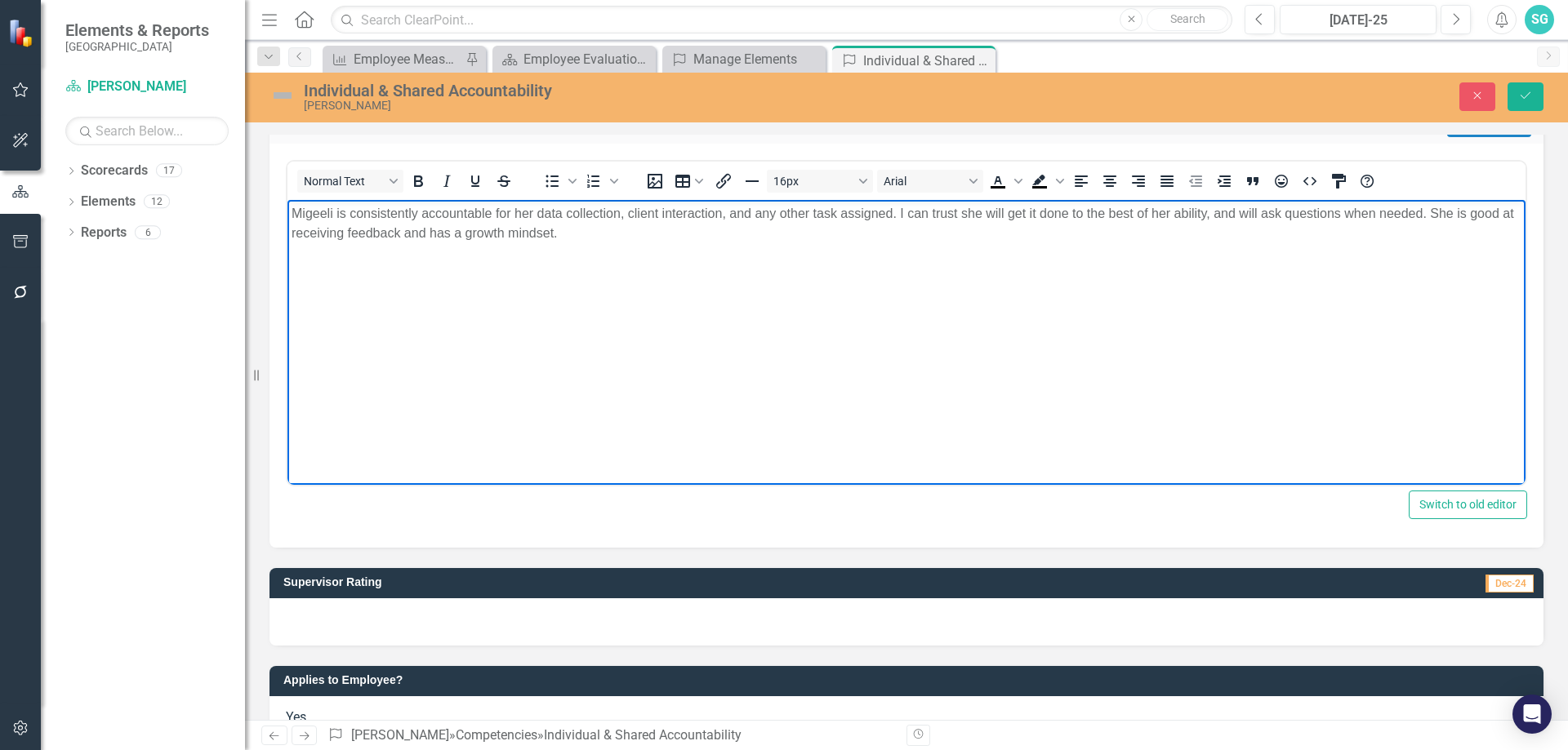
click at [516, 609] on div at bounding box center [906, 622] width 1274 height 47
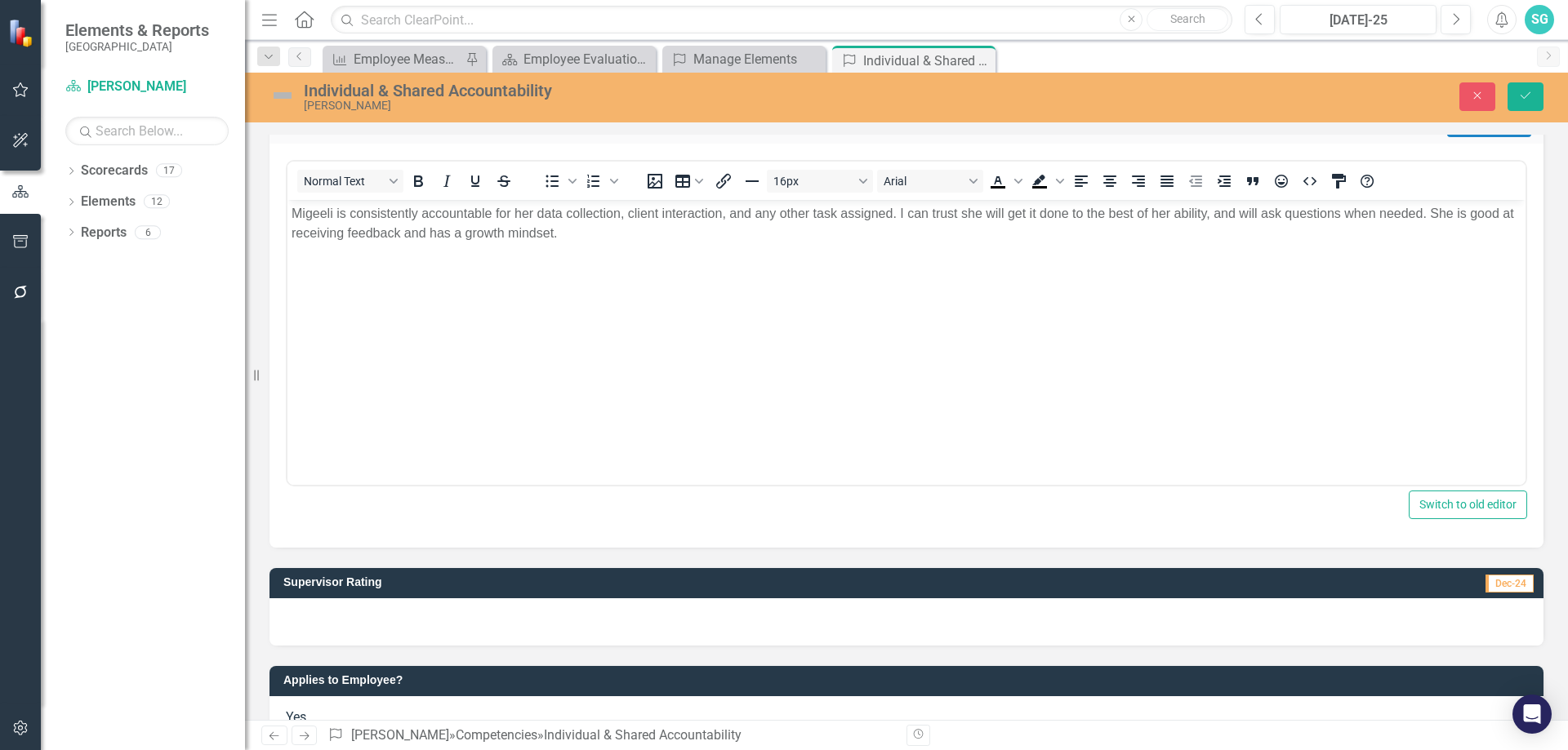
click at [515, 608] on div at bounding box center [906, 622] width 1274 height 47
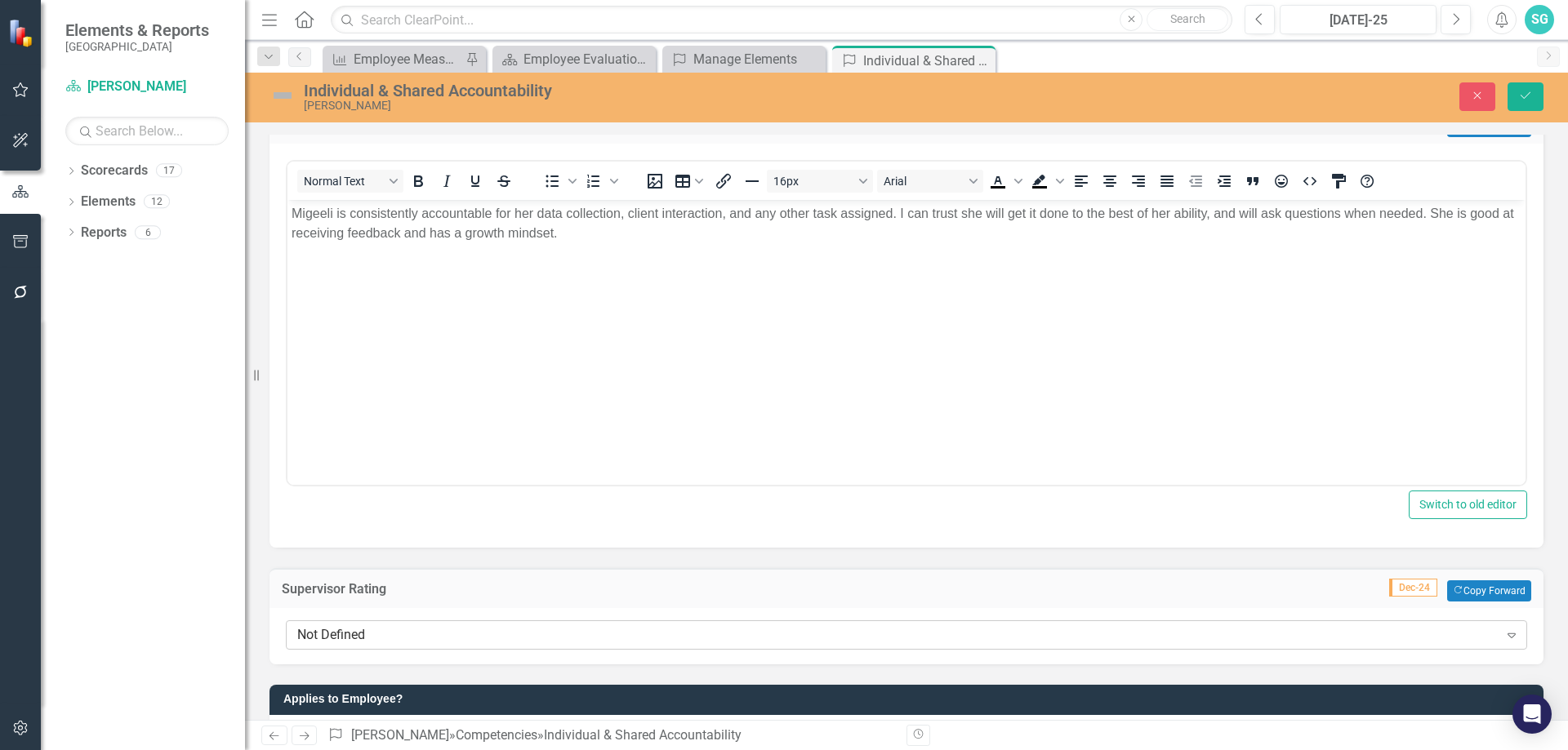
click at [472, 635] on div "Not Defined" at bounding box center [898, 635] width 1201 height 19
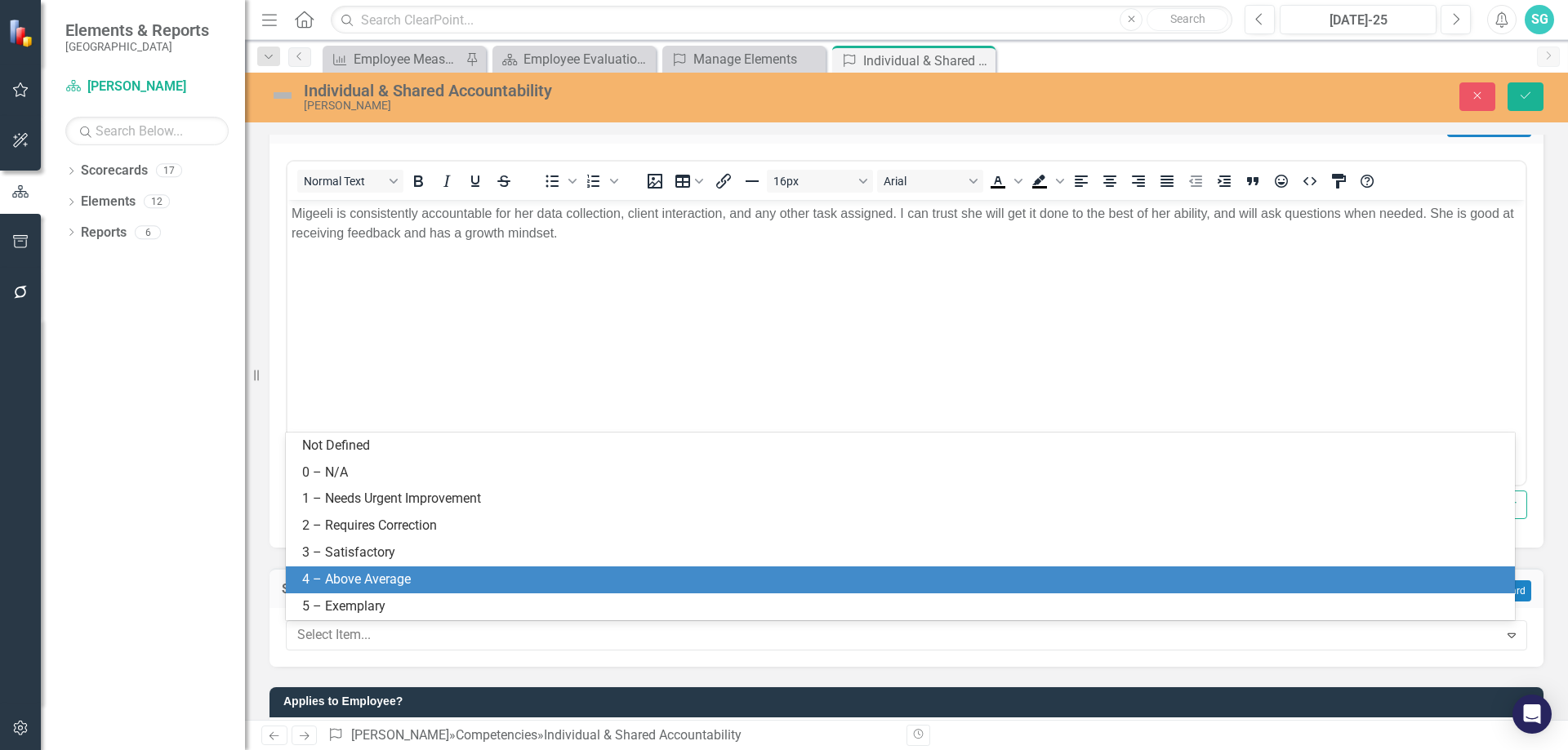
click at [373, 572] on div "4 – Above Average" at bounding box center [904, 581] width 1203 height 19
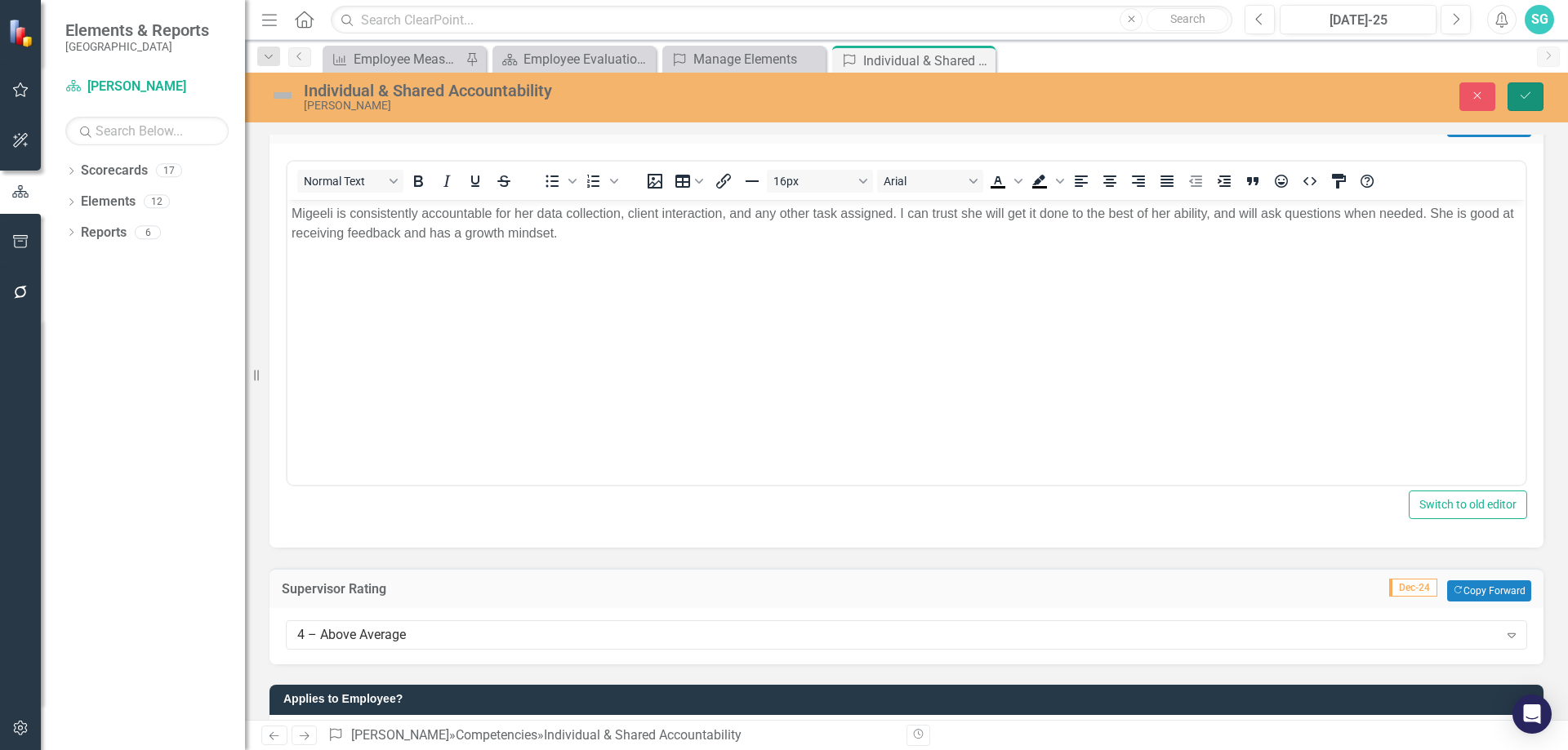
click at [1525, 85] on button "Save" at bounding box center [1526, 97] width 36 height 28
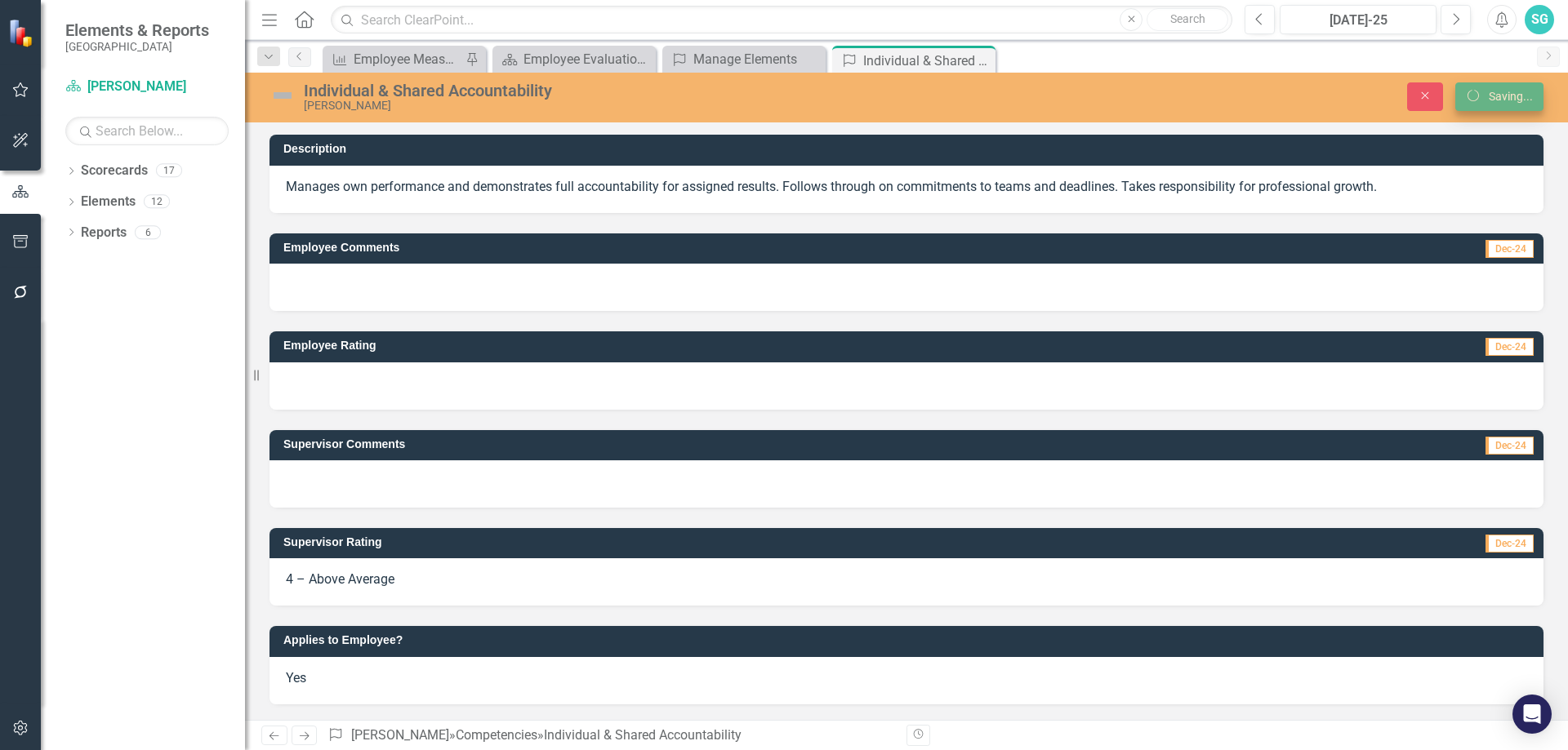
scroll to position [0, 0]
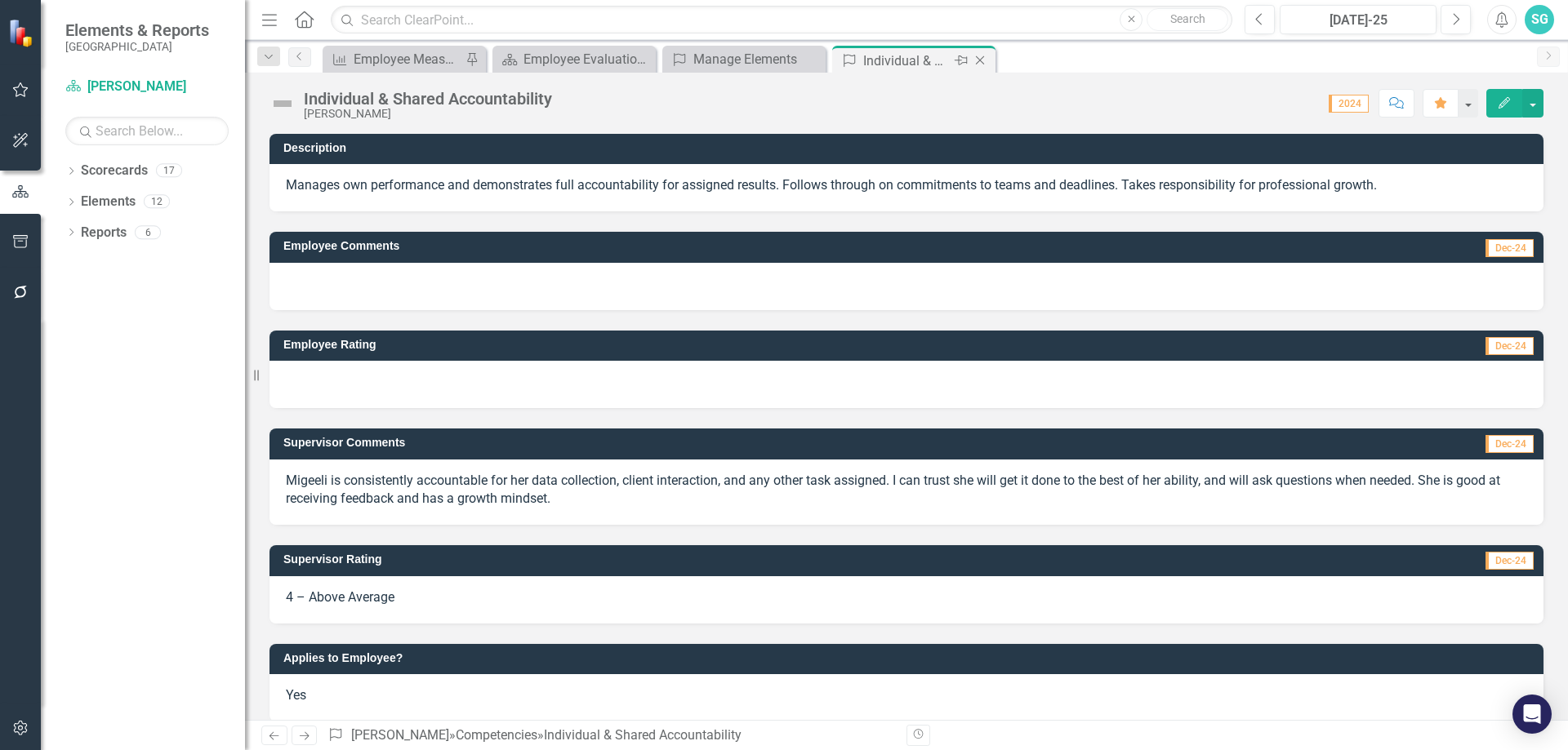
click at [977, 54] on icon "Close" at bounding box center [980, 60] width 16 height 13
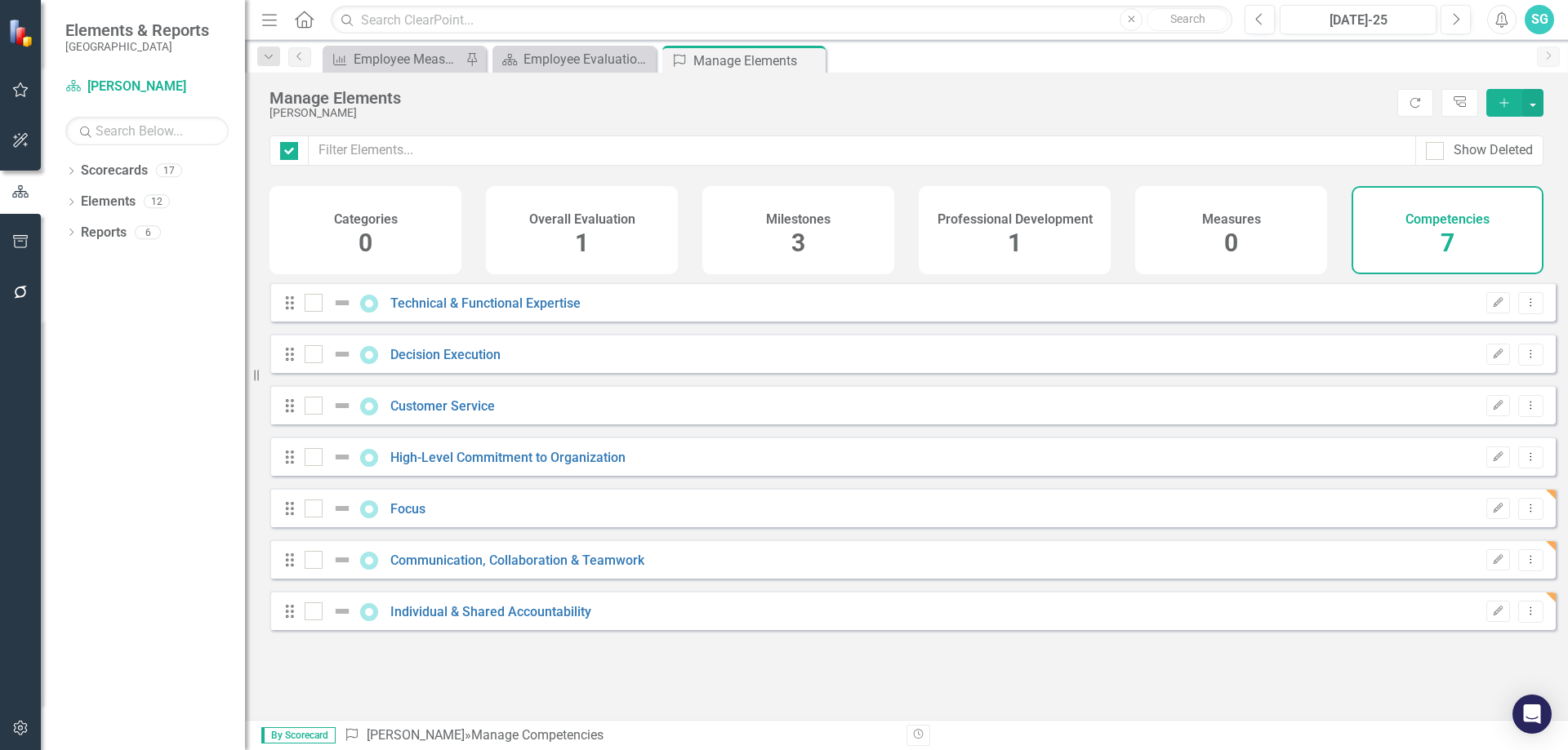
checkbox input "false"
click at [640, 213] on div "Overall Evaluation 1" at bounding box center [582, 231] width 192 height 88
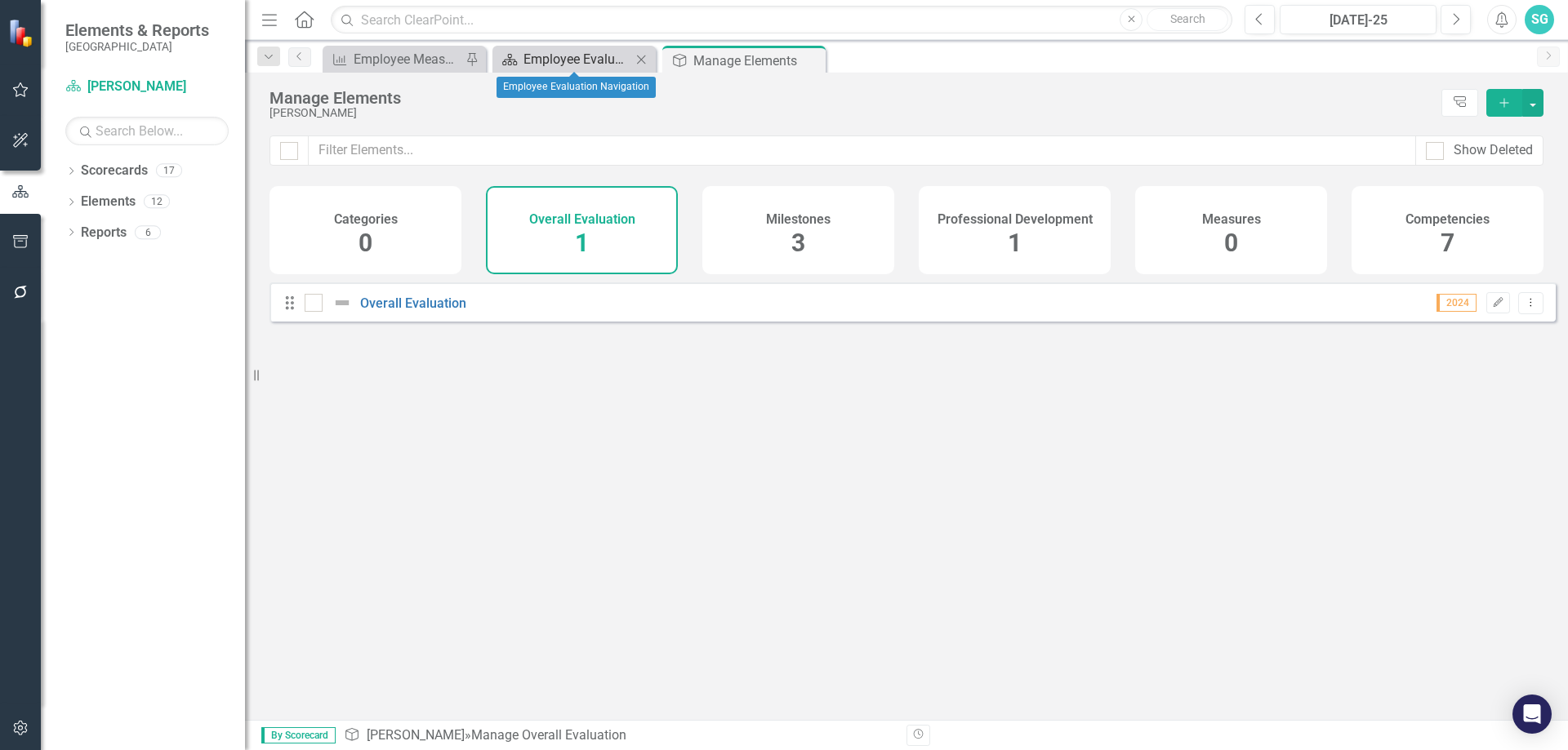
click at [568, 54] on div "Employee Evaluation Navigation" at bounding box center [577, 59] width 108 height 21
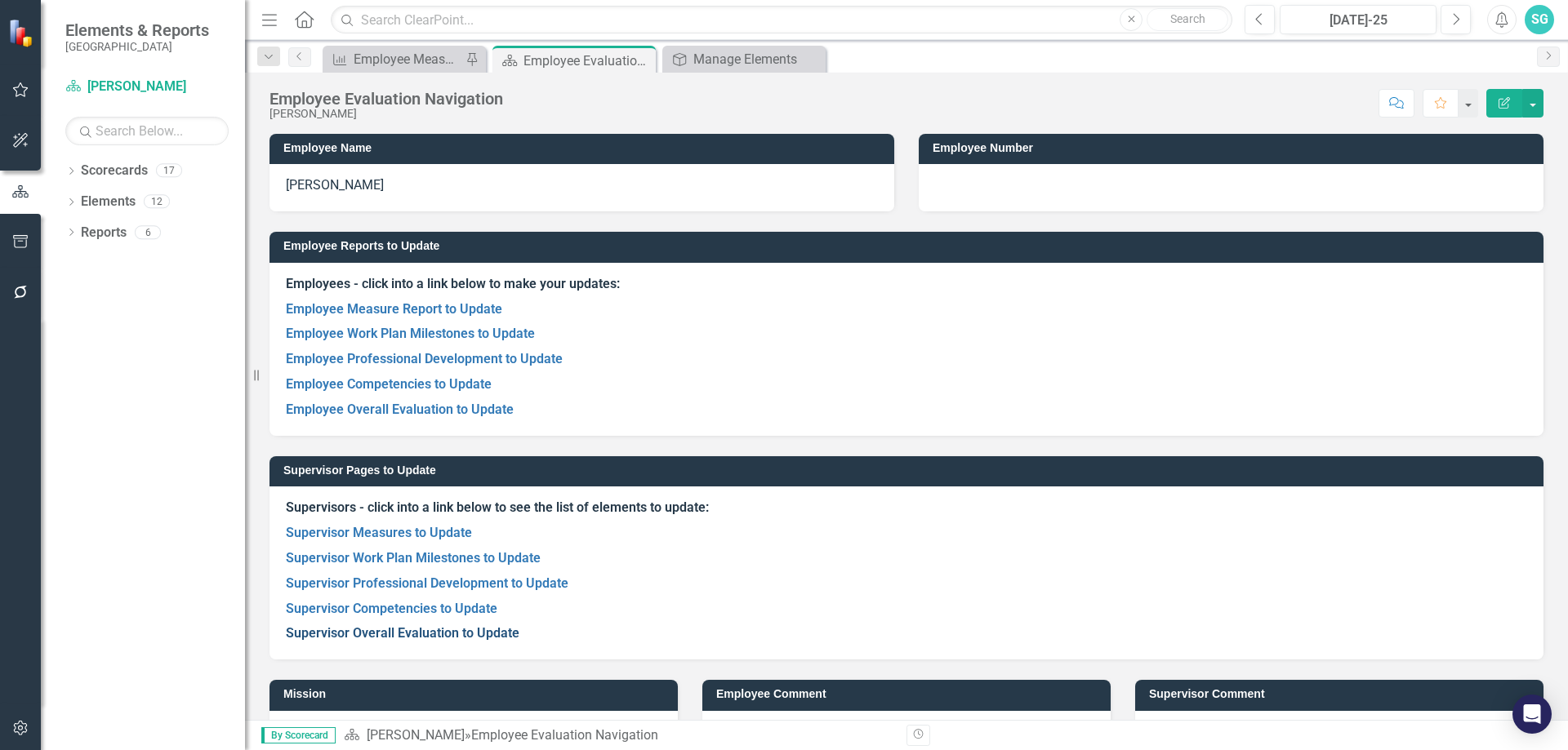
click at [397, 630] on link "Supervisor Overall Evaluation to Update" at bounding box center [403, 633] width 233 height 15
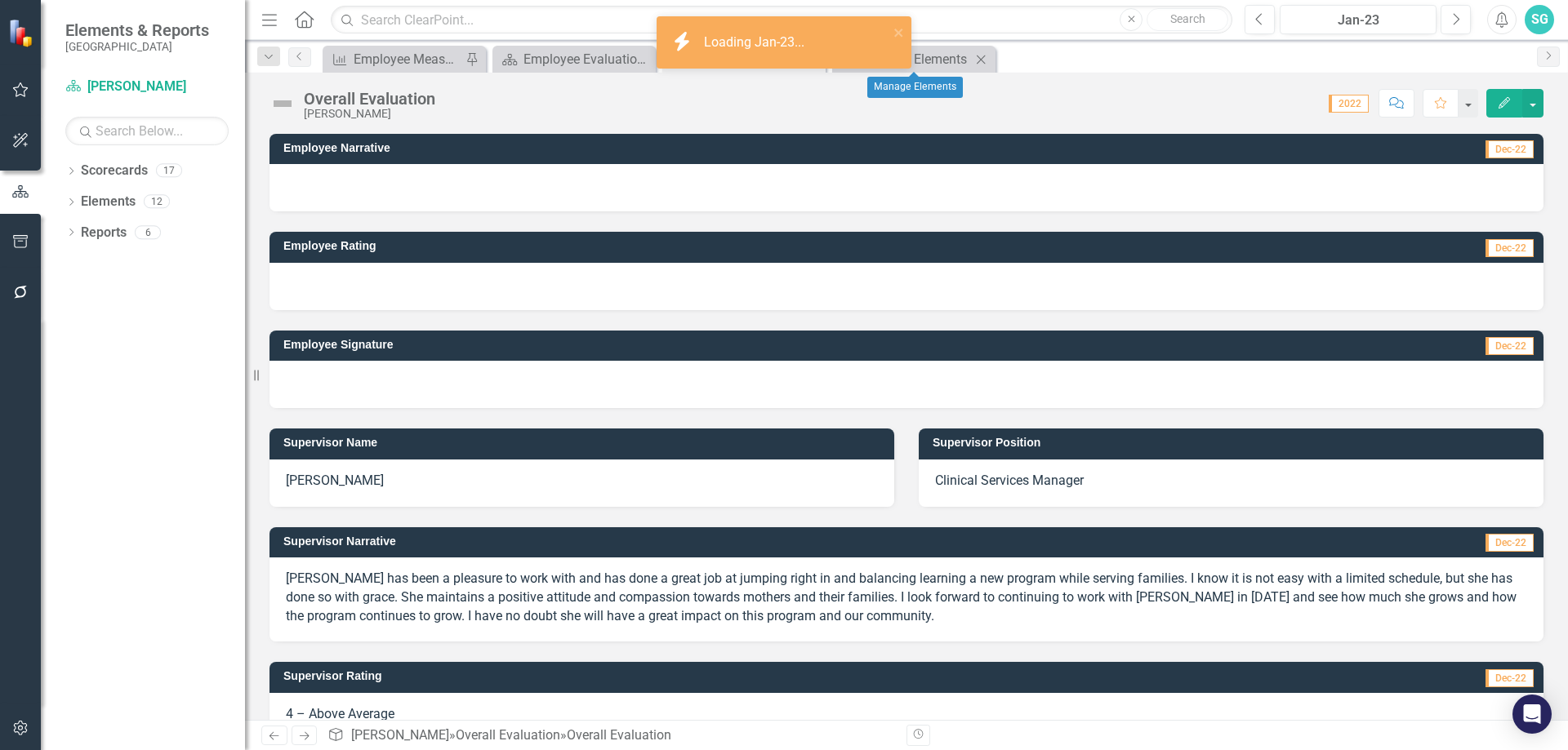
click at [984, 59] on icon "Close" at bounding box center [980, 59] width 16 height 13
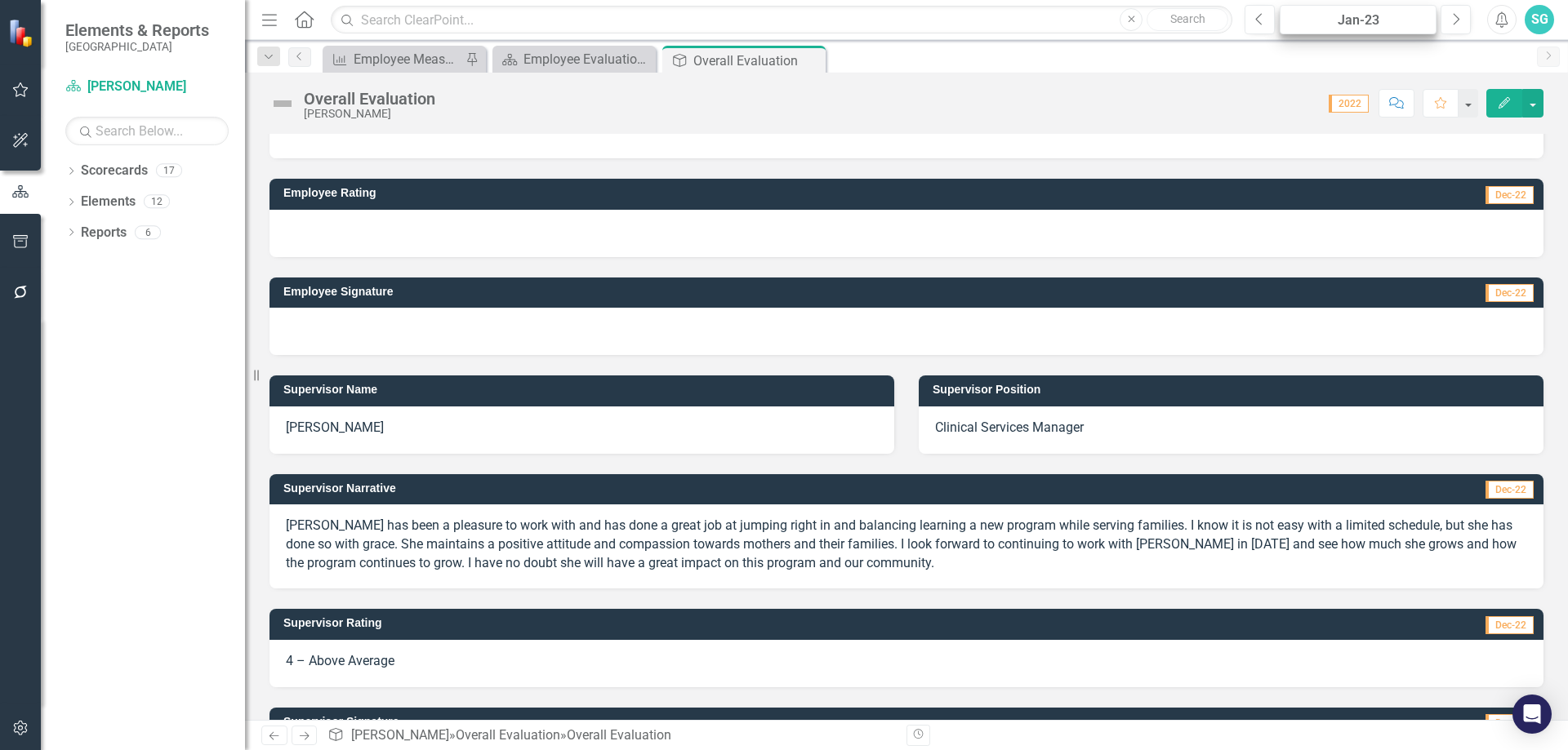
scroll to position [82, 0]
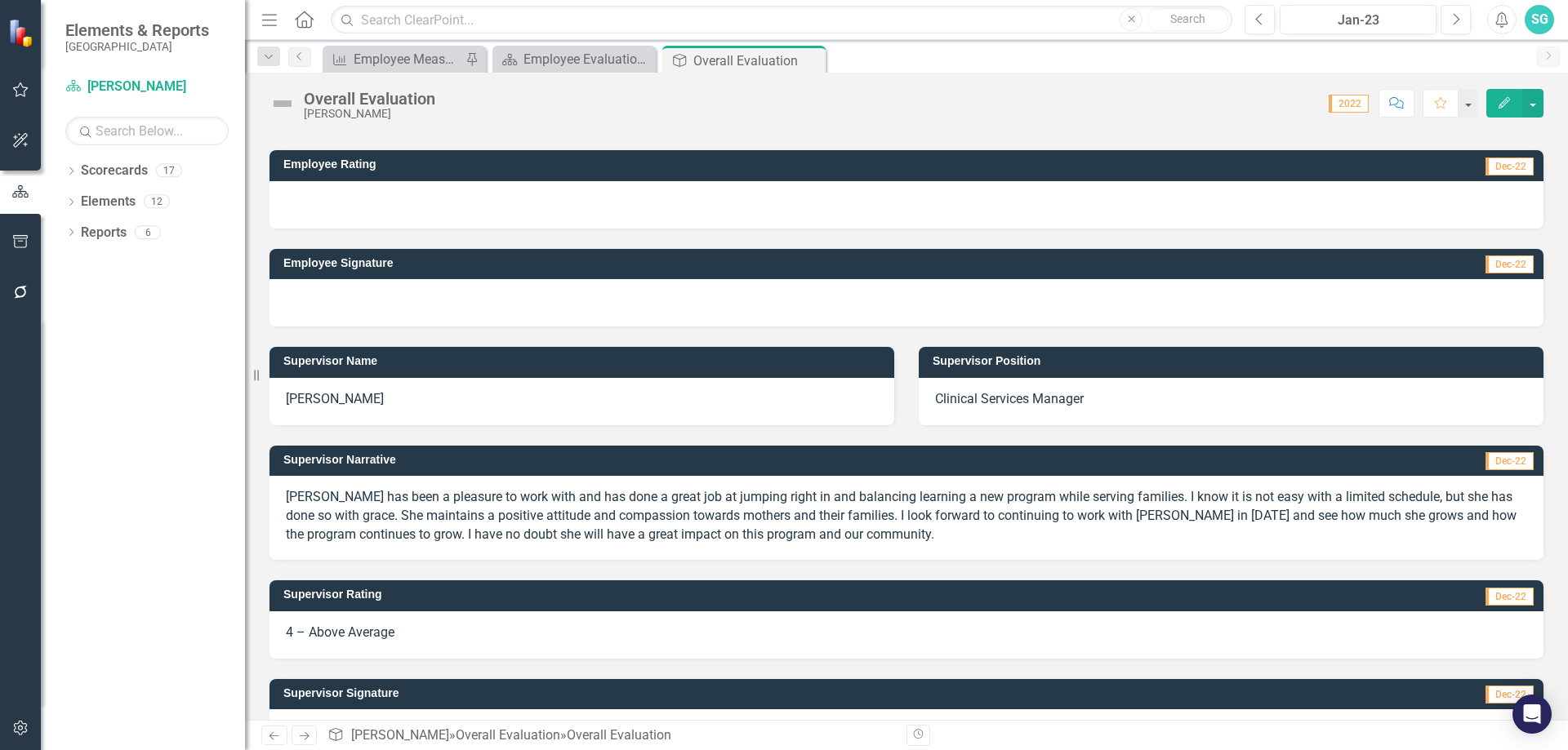
click at [1332, 3] on div "Menu Home Search Close Search Previous Jan-23 Next Alerts SG User Edit Profile …" at bounding box center [906, 20] width 1323 height 40
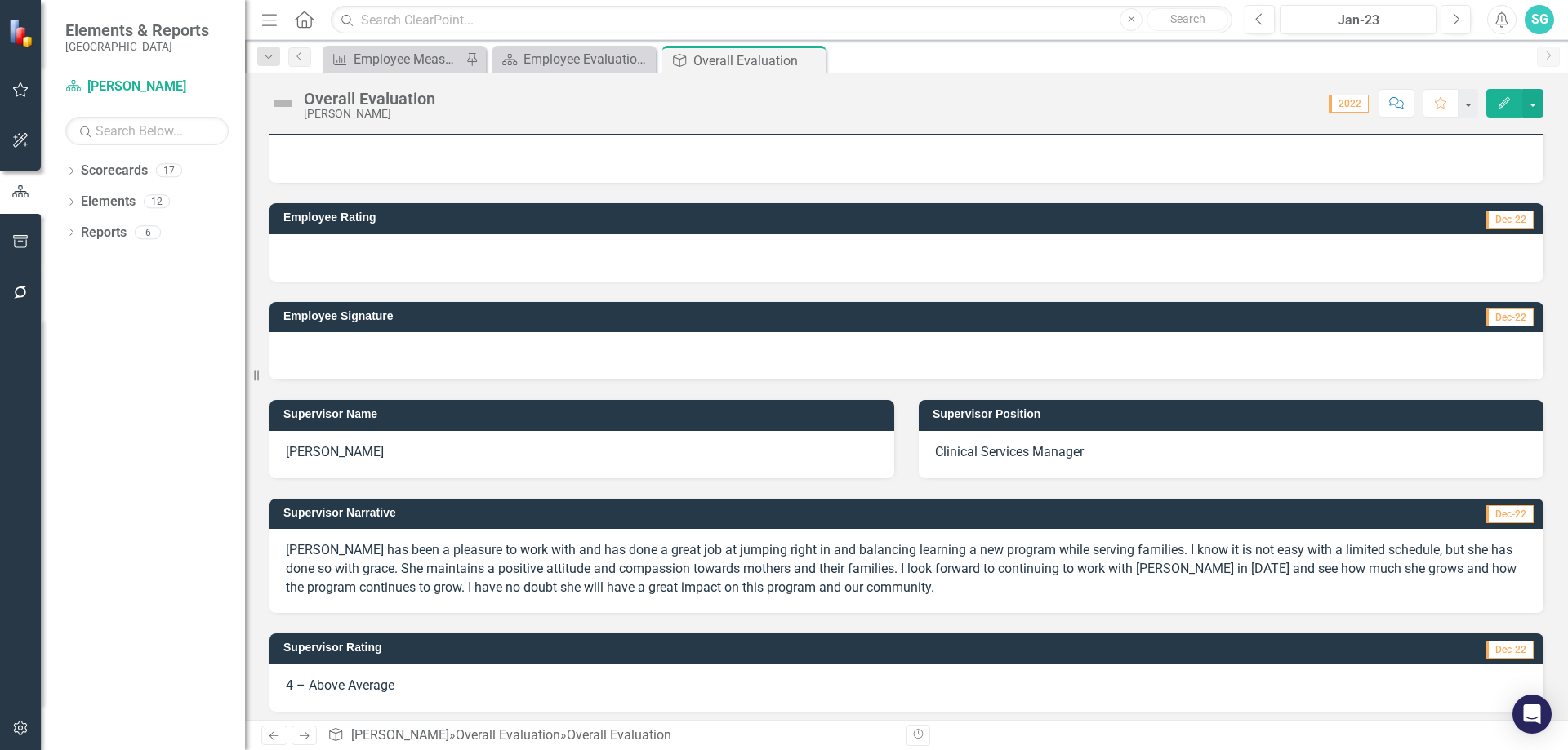
scroll to position [0, 0]
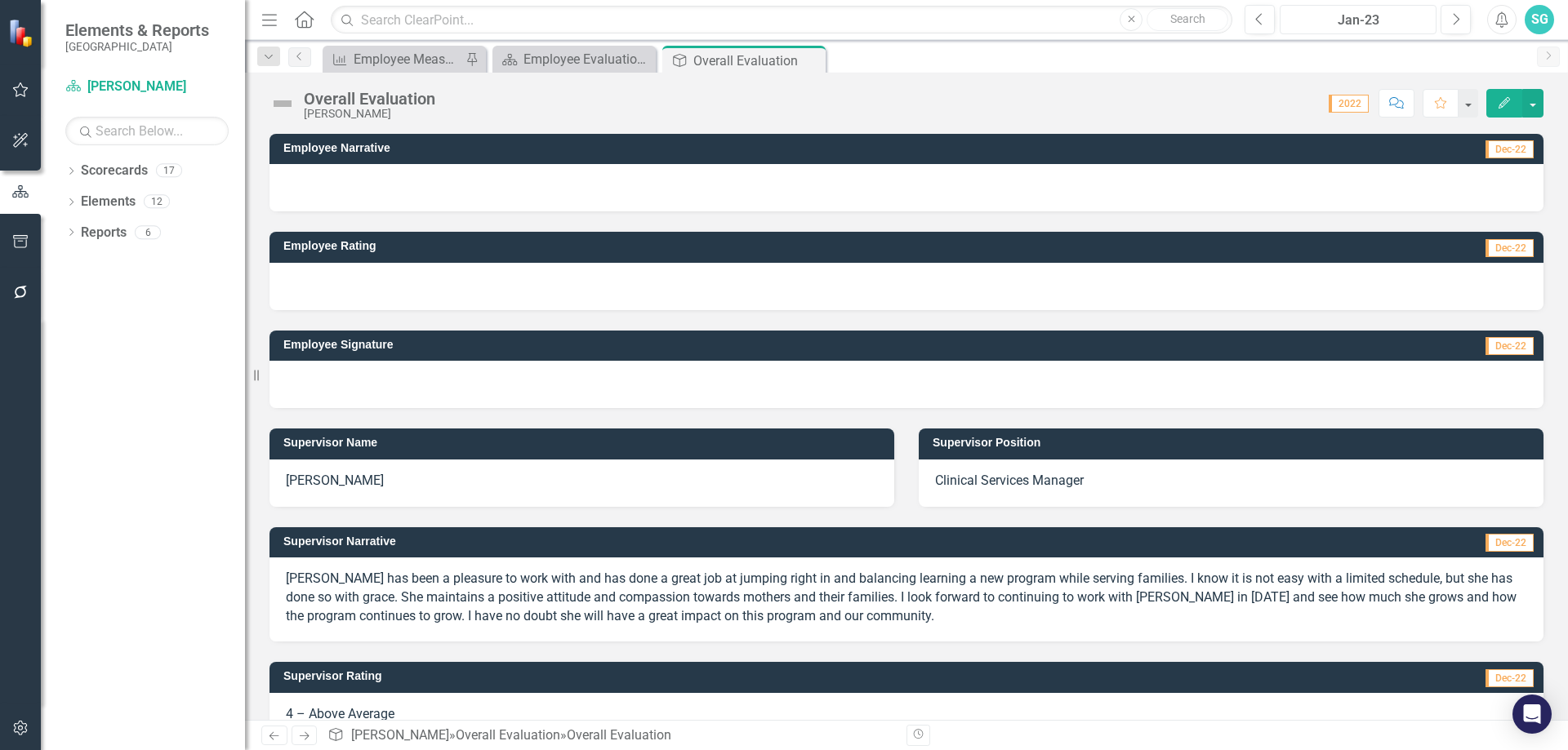
click at [1324, 17] on div "Jan-23" at bounding box center [1358, 20] width 145 height 20
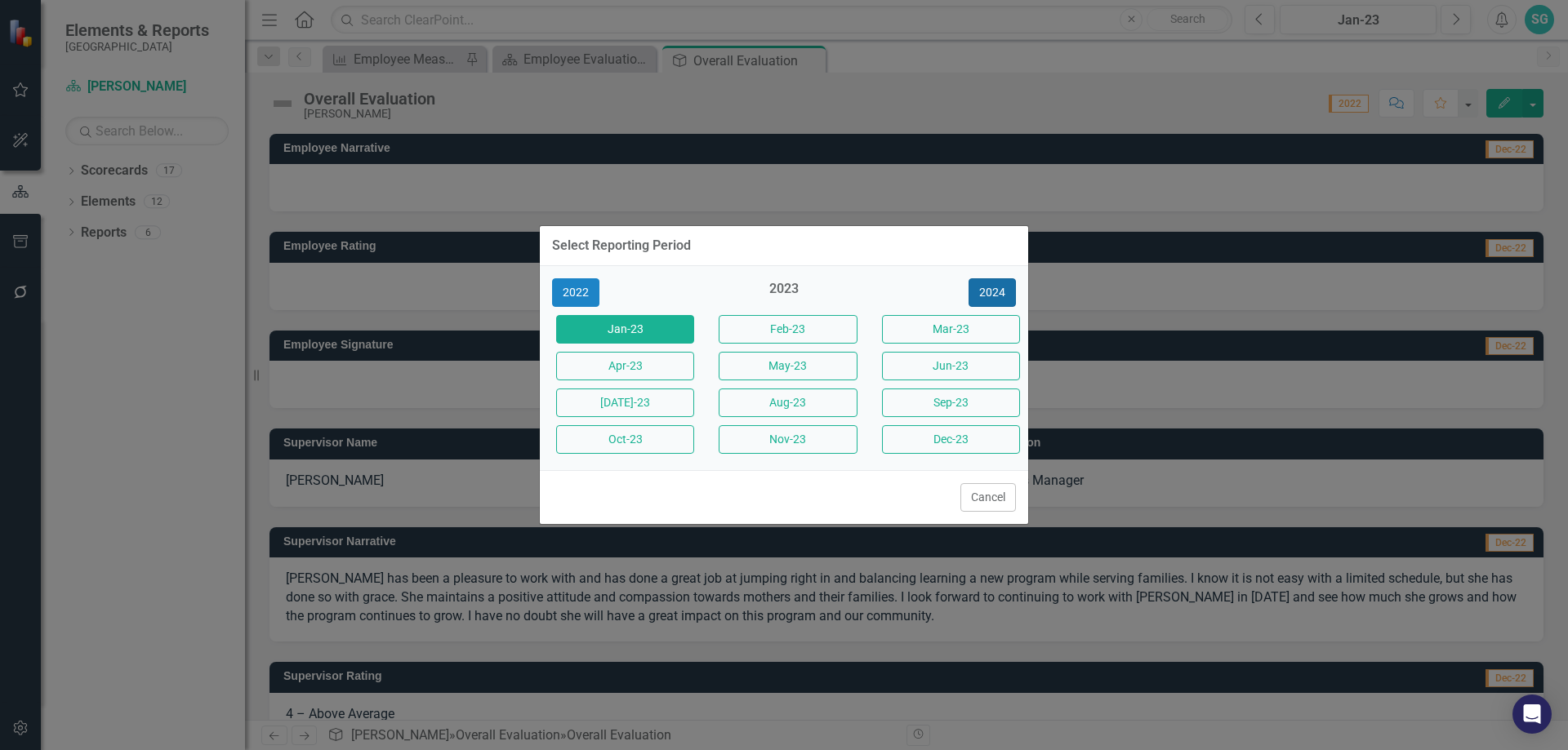
click at [1000, 305] on button "2024" at bounding box center [992, 293] width 47 height 28
click at [1002, 298] on button "2025" at bounding box center [992, 293] width 47 height 28
click at [629, 398] on button "[DATE]-25" at bounding box center [625, 403] width 138 height 28
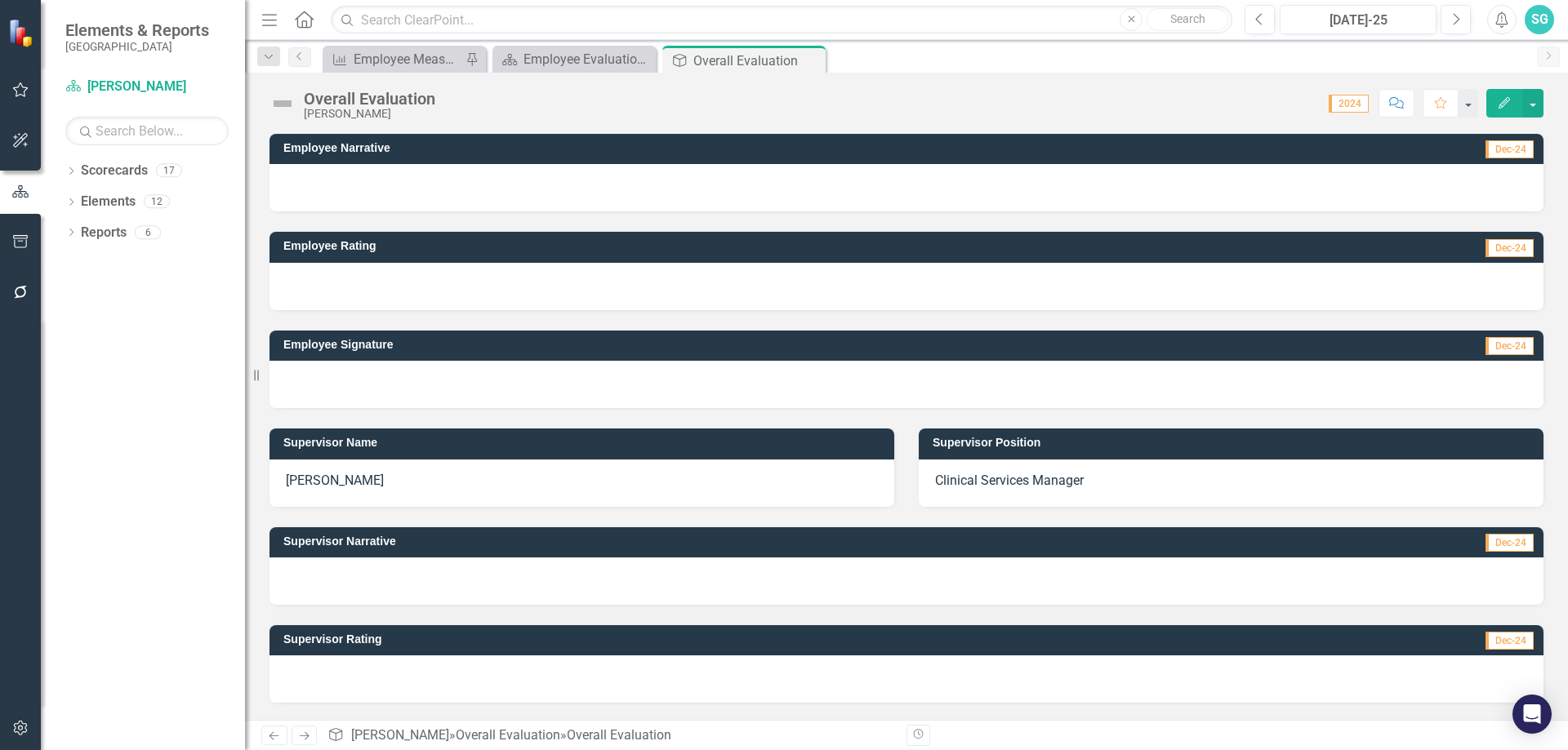
click at [410, 581] on div at bounding box center [906, 582] width 1274 height 47
drag, startPoint x: 410, startPoint y: 581, endPoint x: 422, endPoint y: 571, distance: 15.6
click at [415, 582] on div at bounding box center [906, 582] width 1274 height 47
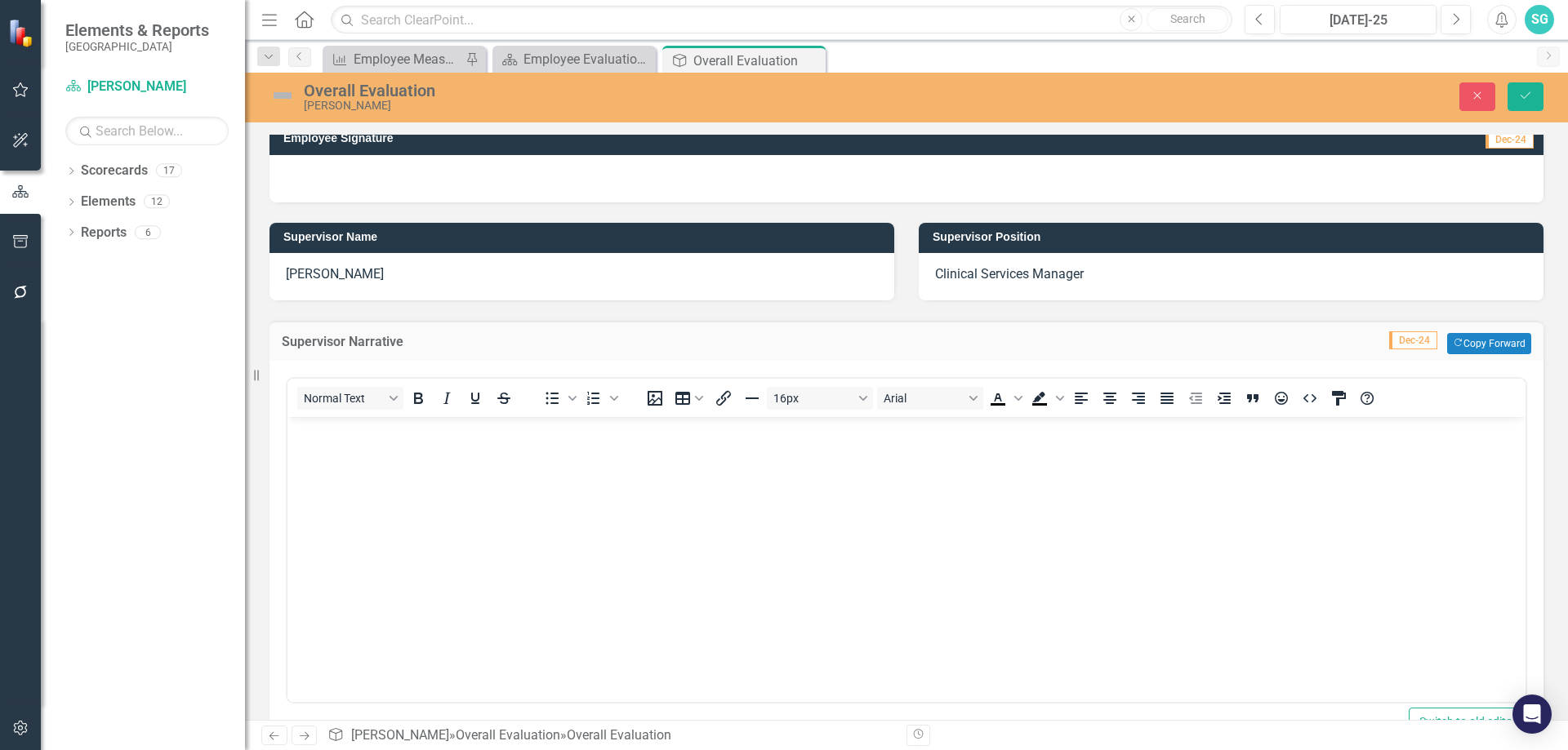
scroll to position [245, 0]
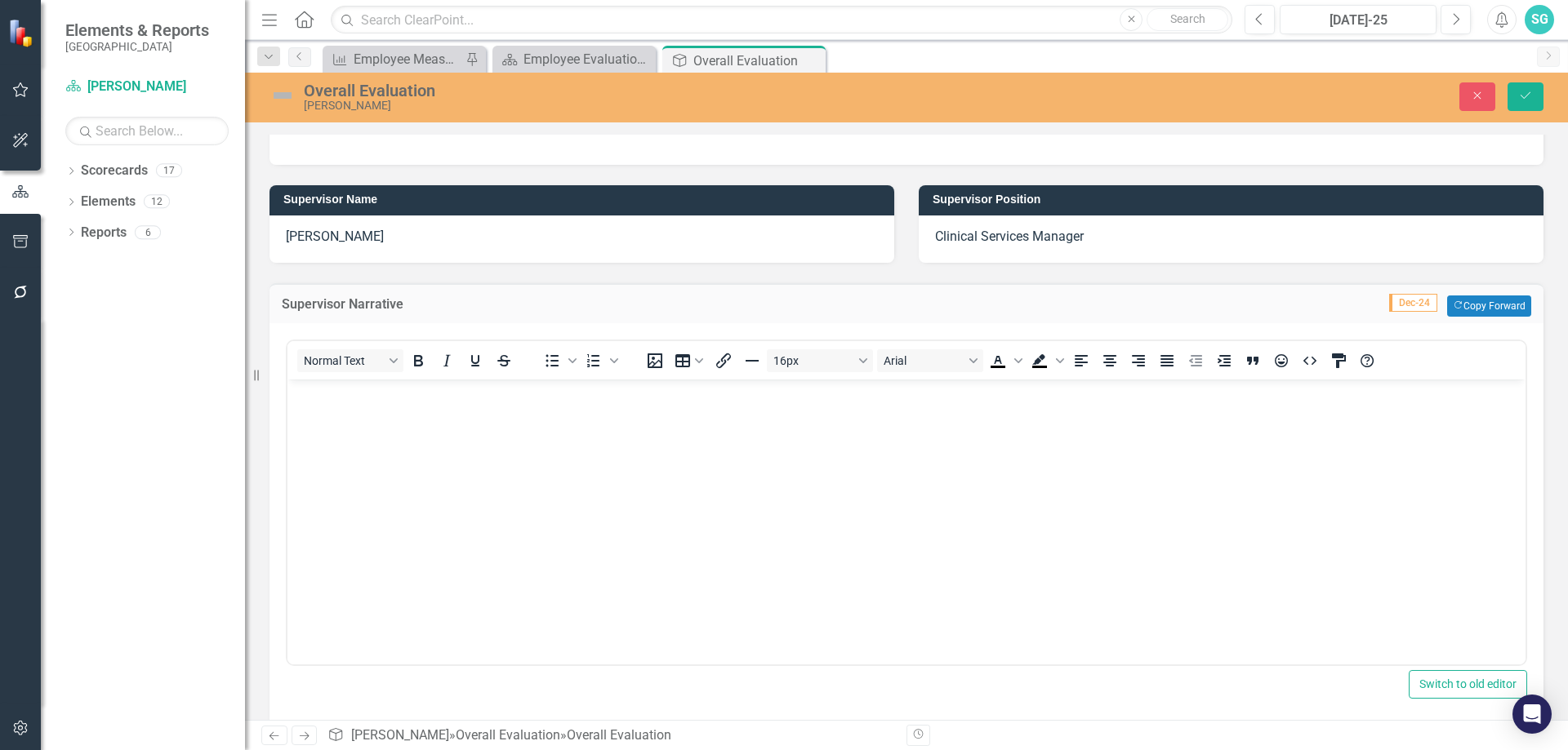
click at [697, 470] on body "Rich Text Area. Press ALT-0 for help." at bounding box center [905, 502] width 1238 height 245
